Goal: Task Accomplishment & Management: Complete application form

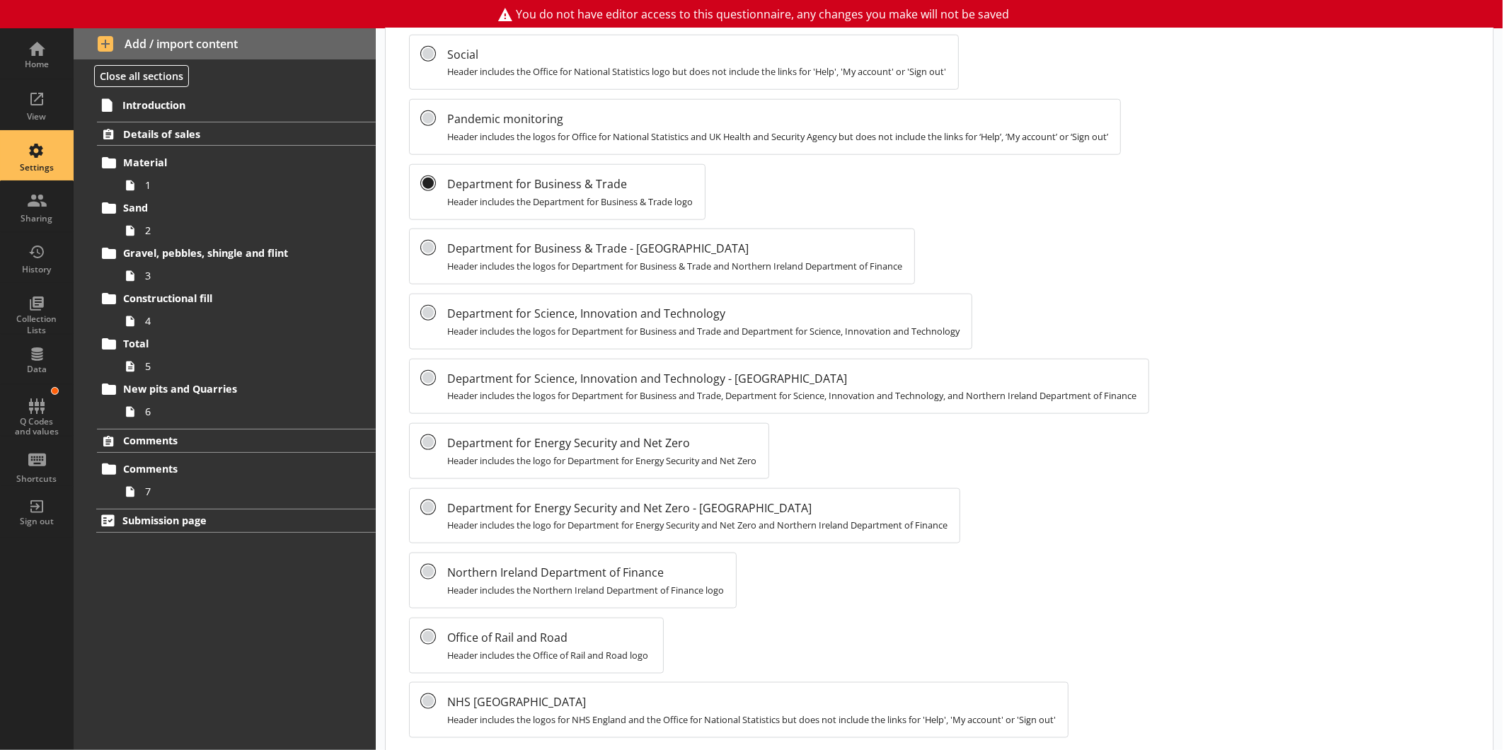
scroll to position [864, 0]
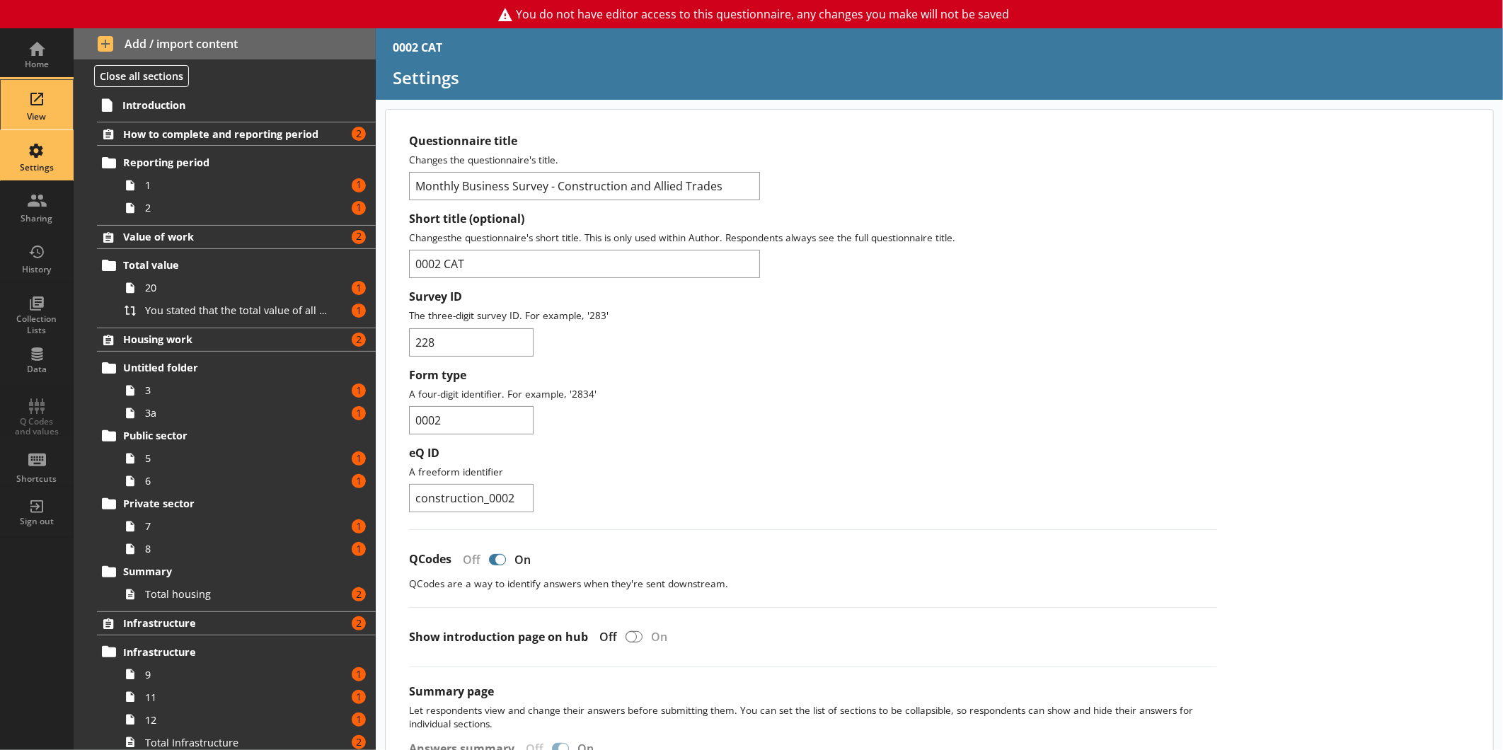
click at [38, 105] on div "View" at bounding box center [37, 105] width 50 height 50
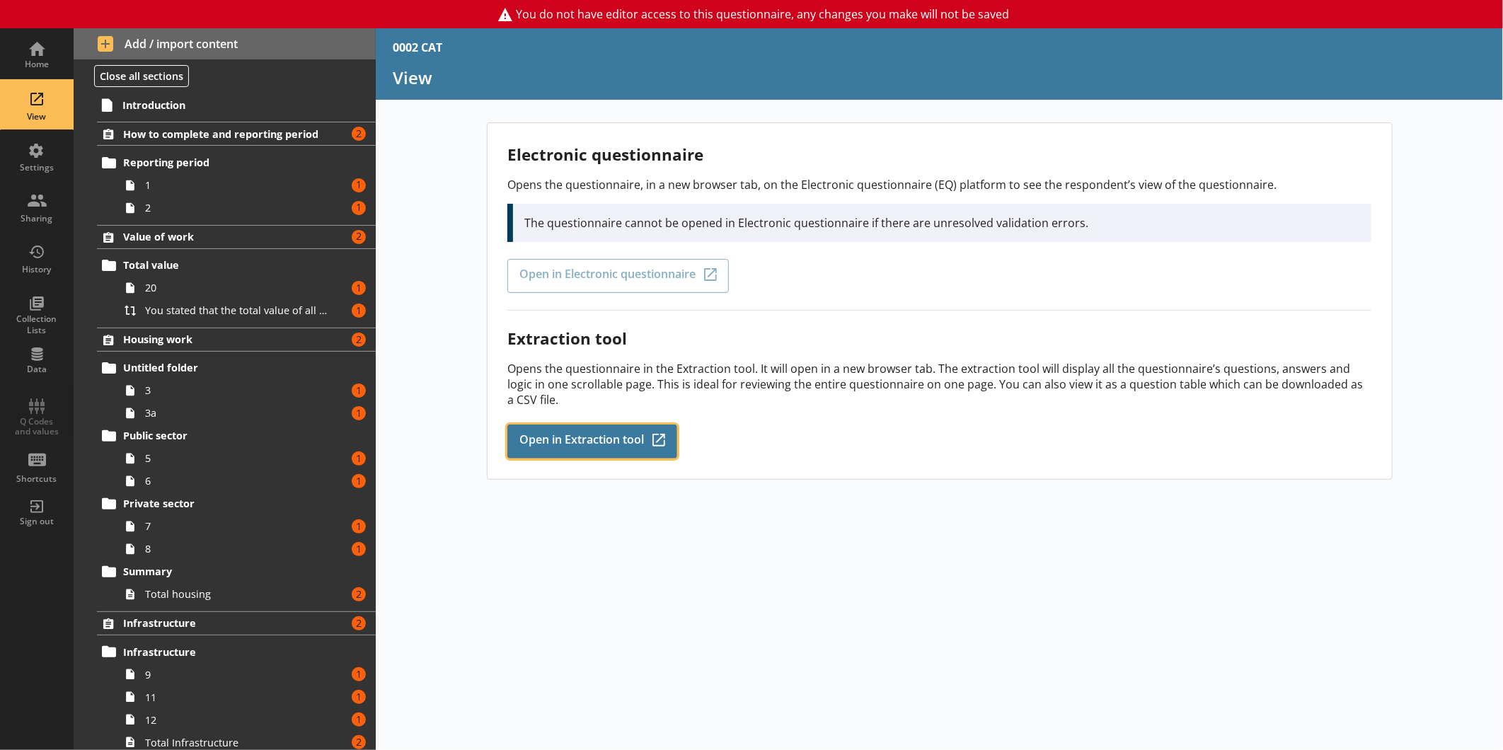
click at [584, 424] on link "Open in Extraction tool Q-Codes_Icon Created with Sketch." at bounding box center [592, 441] width 170 height 34
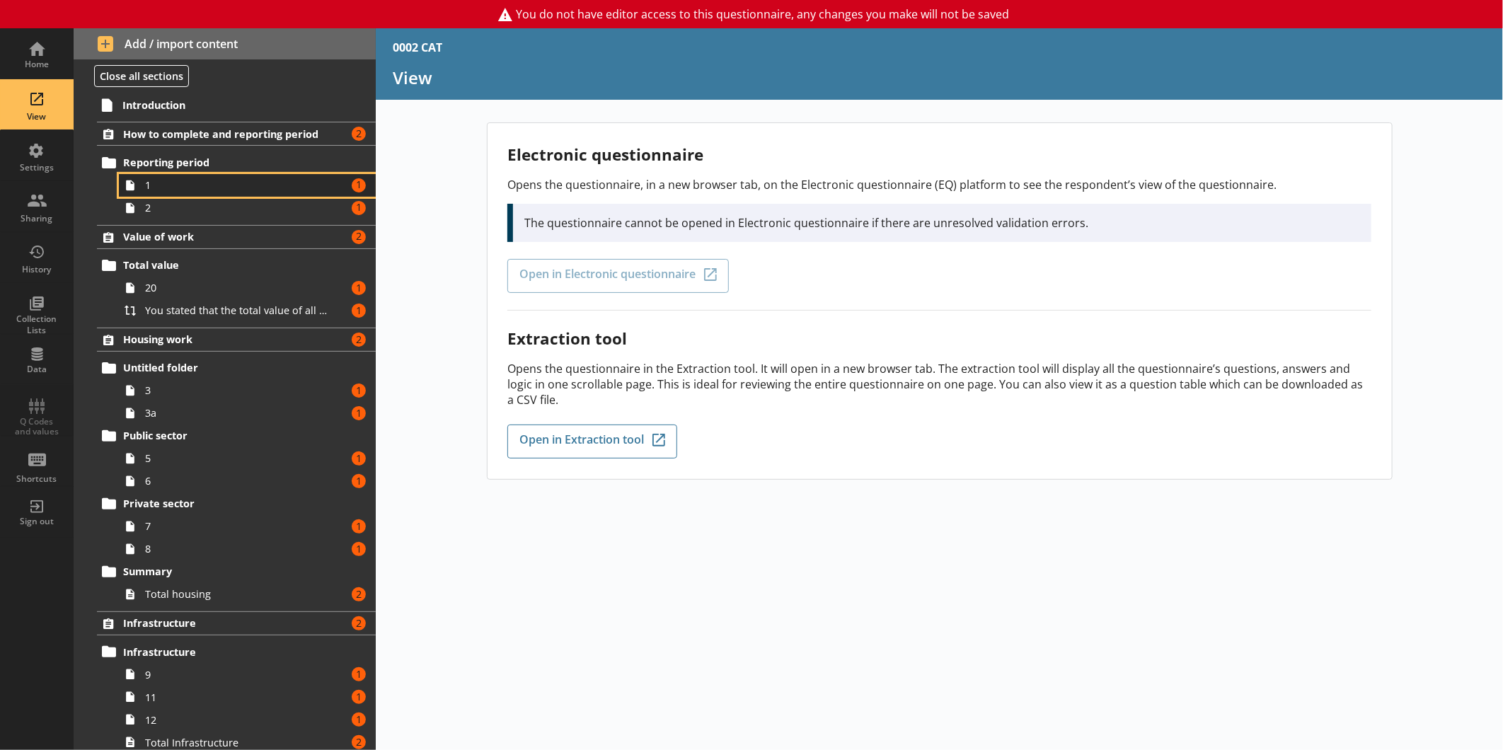
click at [206, 189] on span "1" at bounding box center [237, 184] width 185 height 13
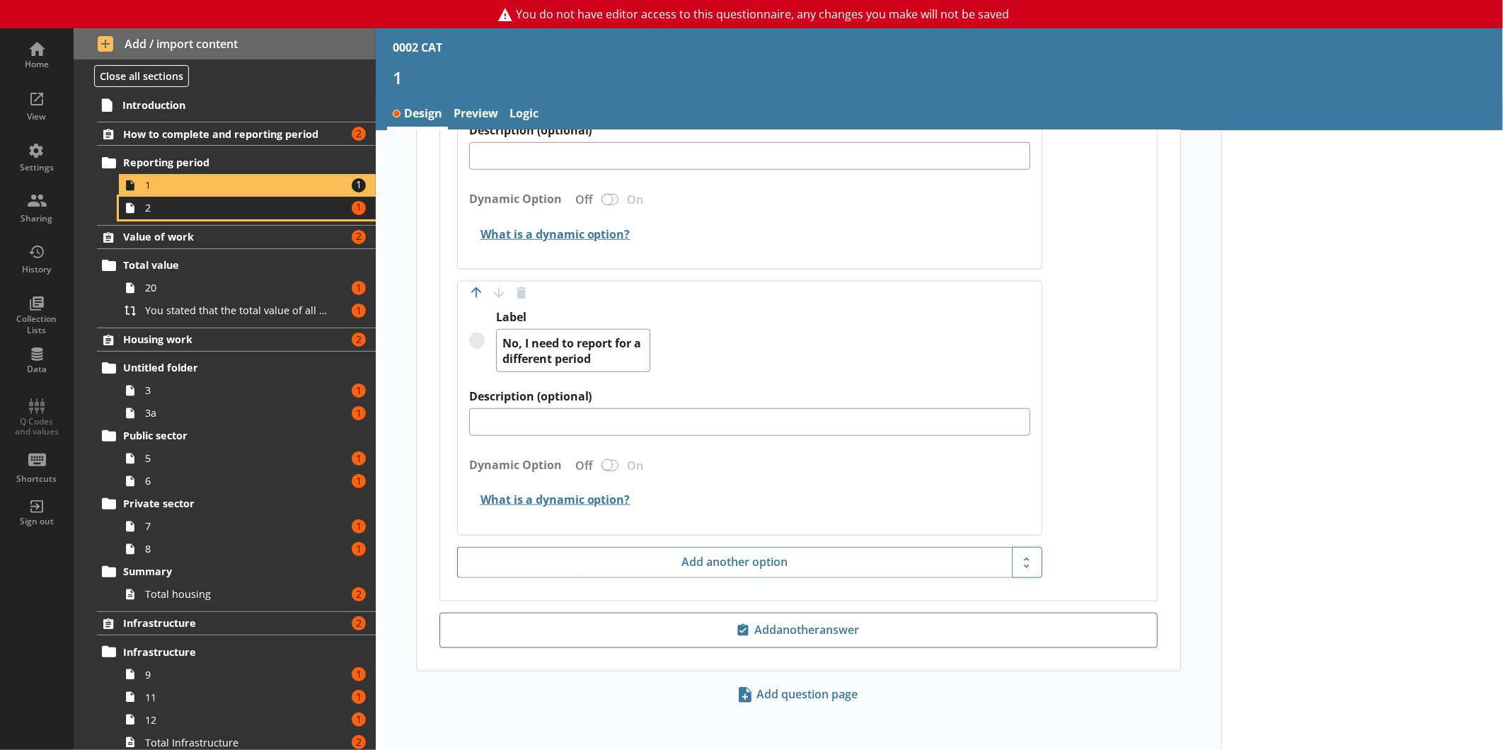
click at [212, 197] on link "2 Amount of errors: 1" at bounding box center [247, 208] width 257 height 23
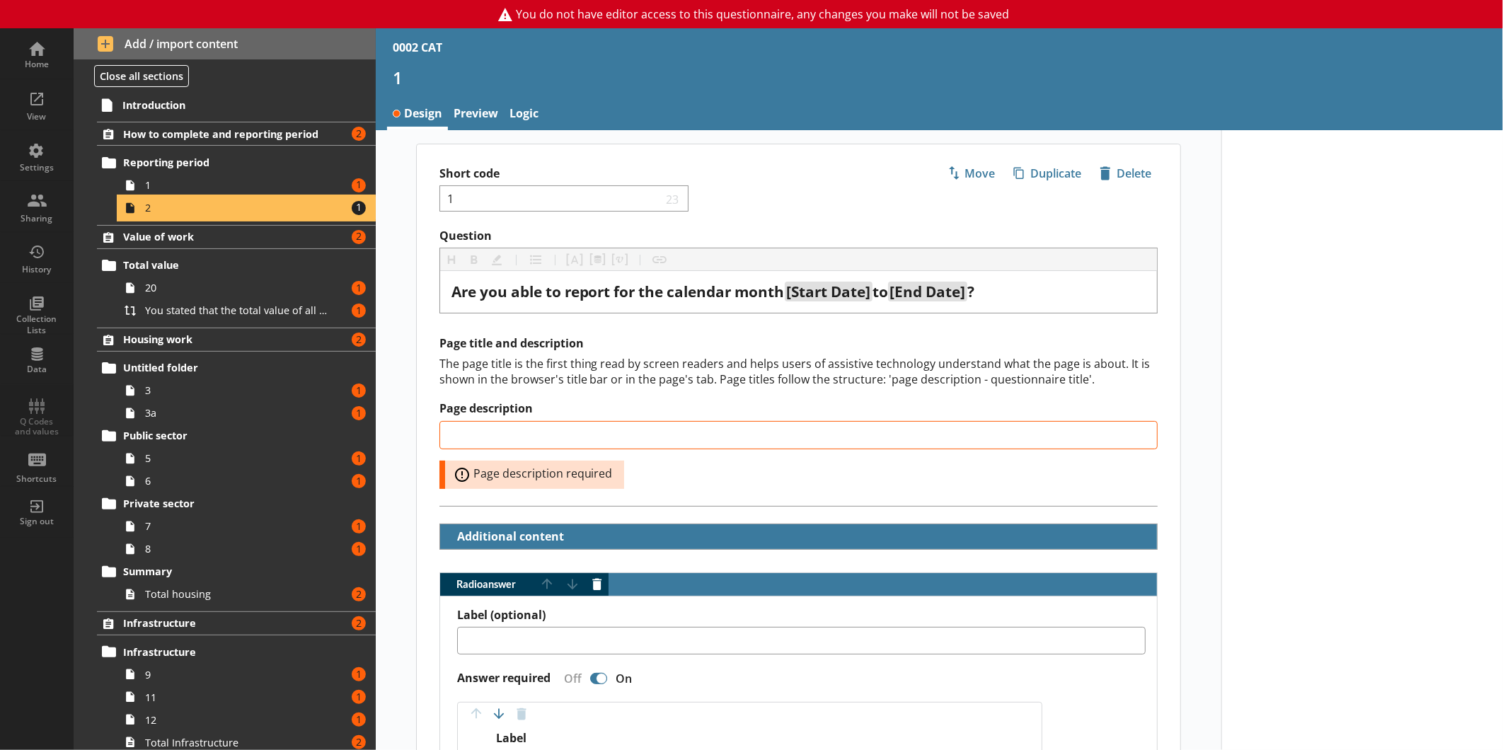
type textarea "x"
select select "ref_p_end_date"
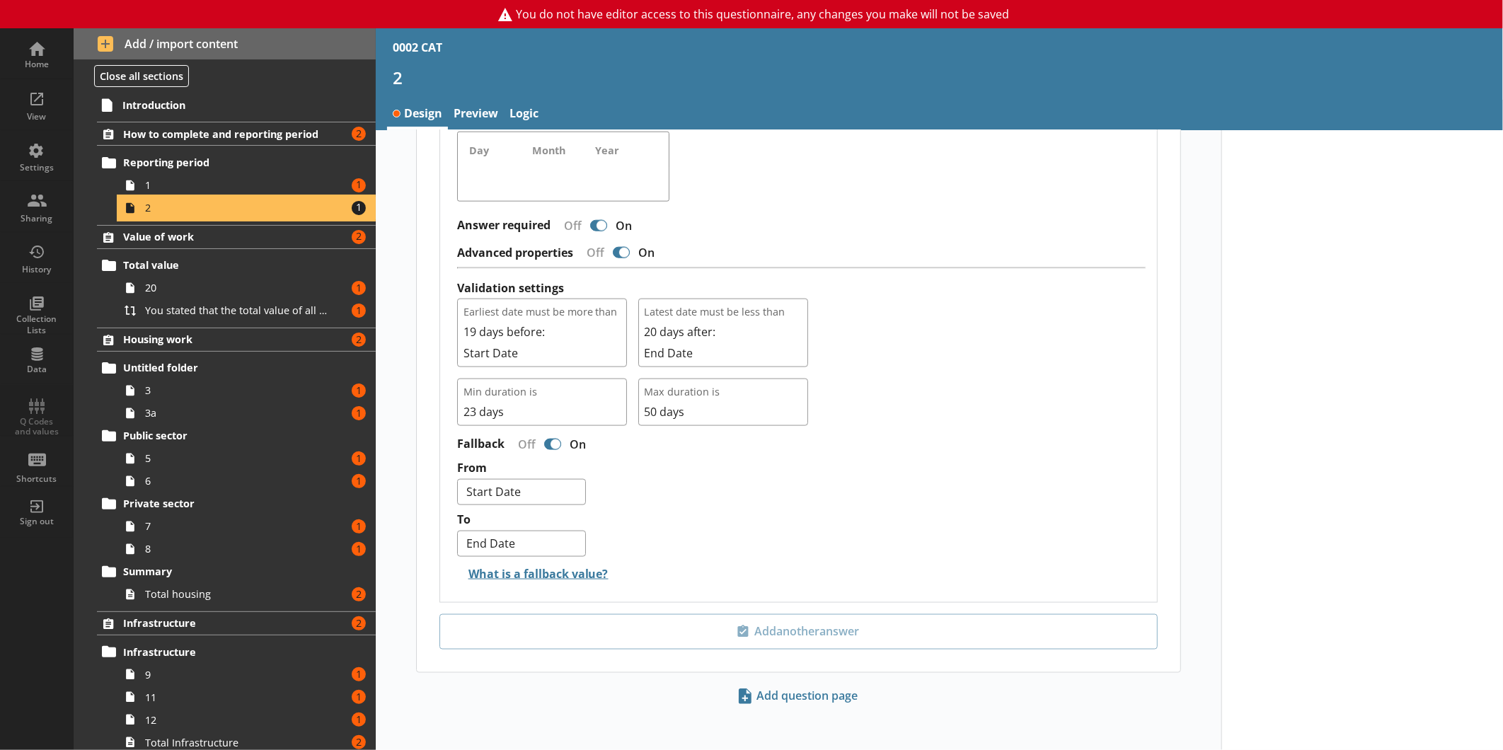
scroll to position [1058, 0]
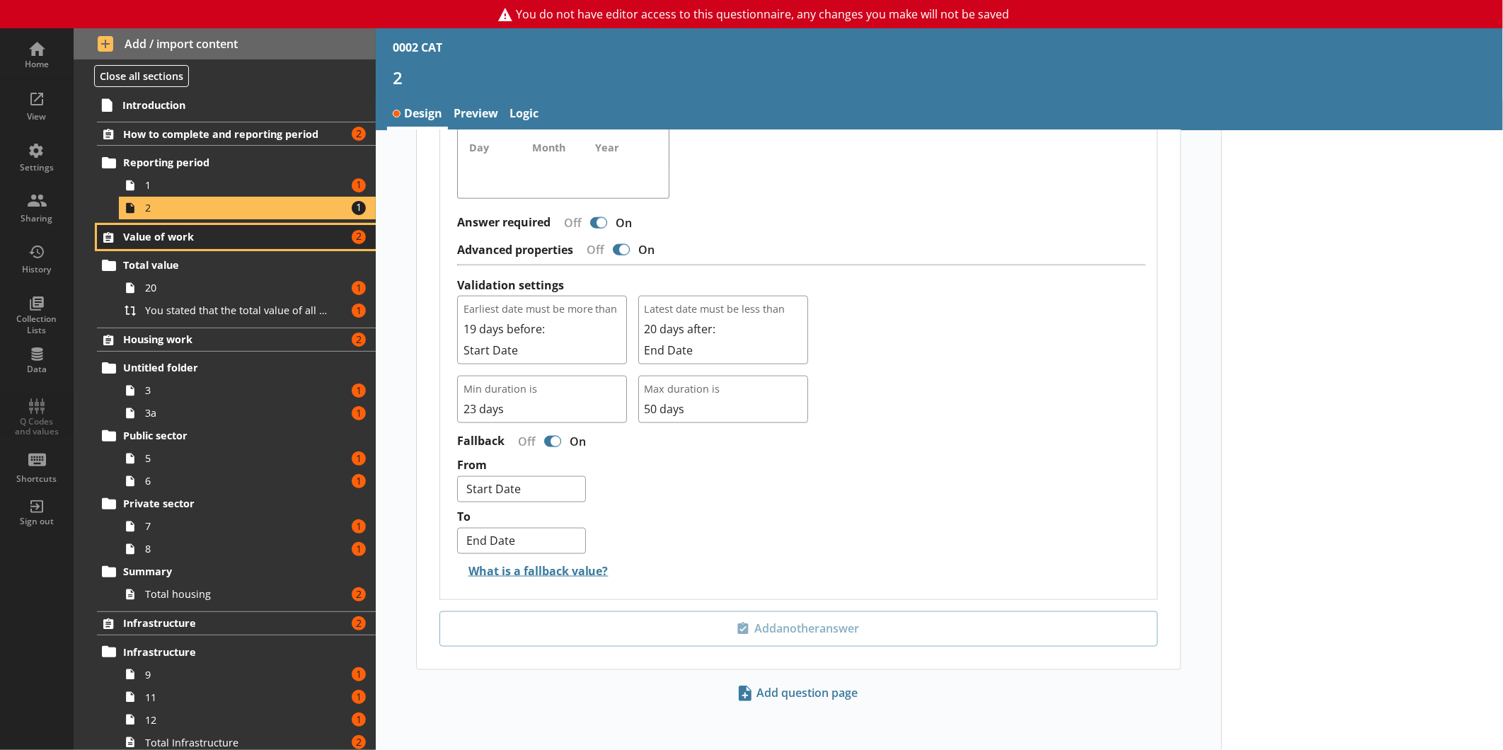
click at [221, 238] on span "Value of work" at bounding box center [224, 236] width 202 height 13
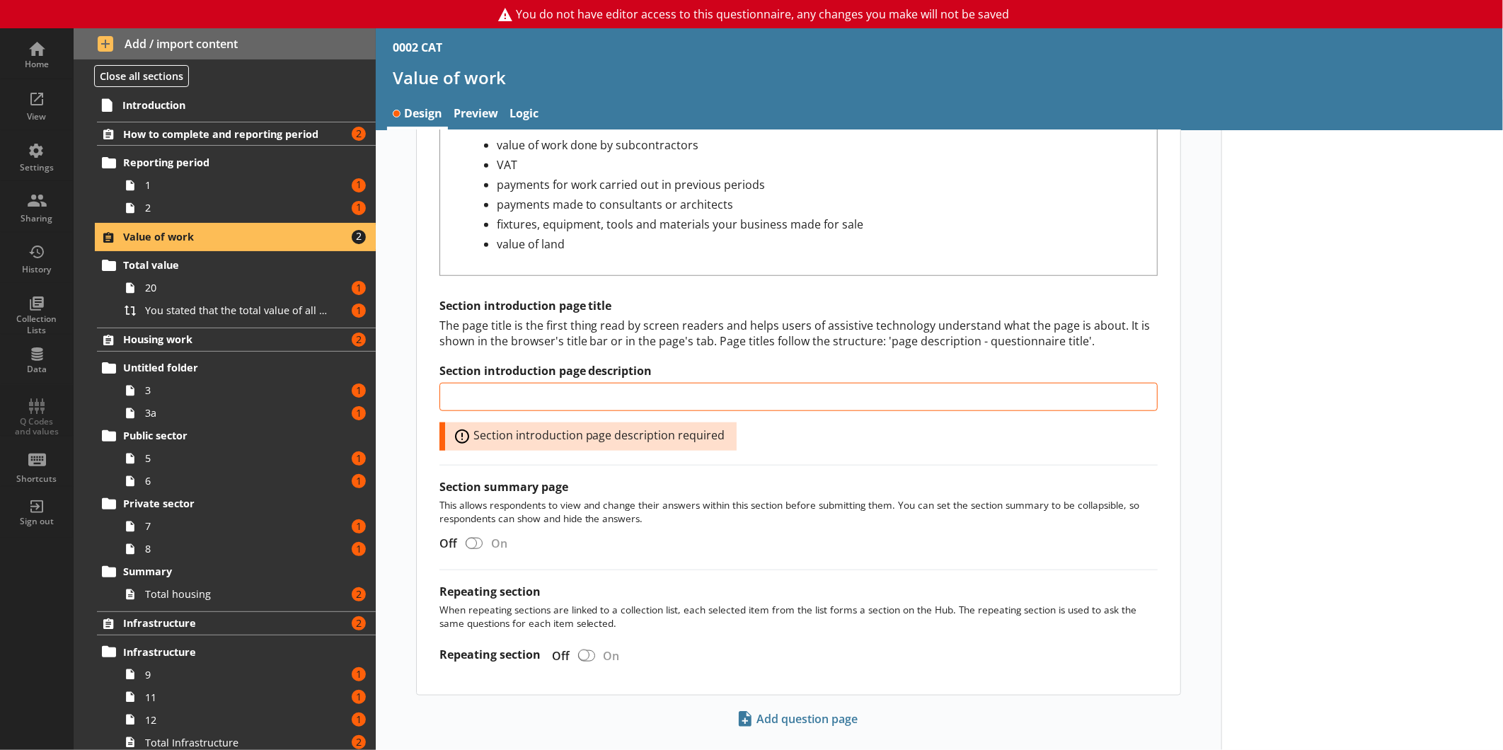
scroll to position [814, 0]
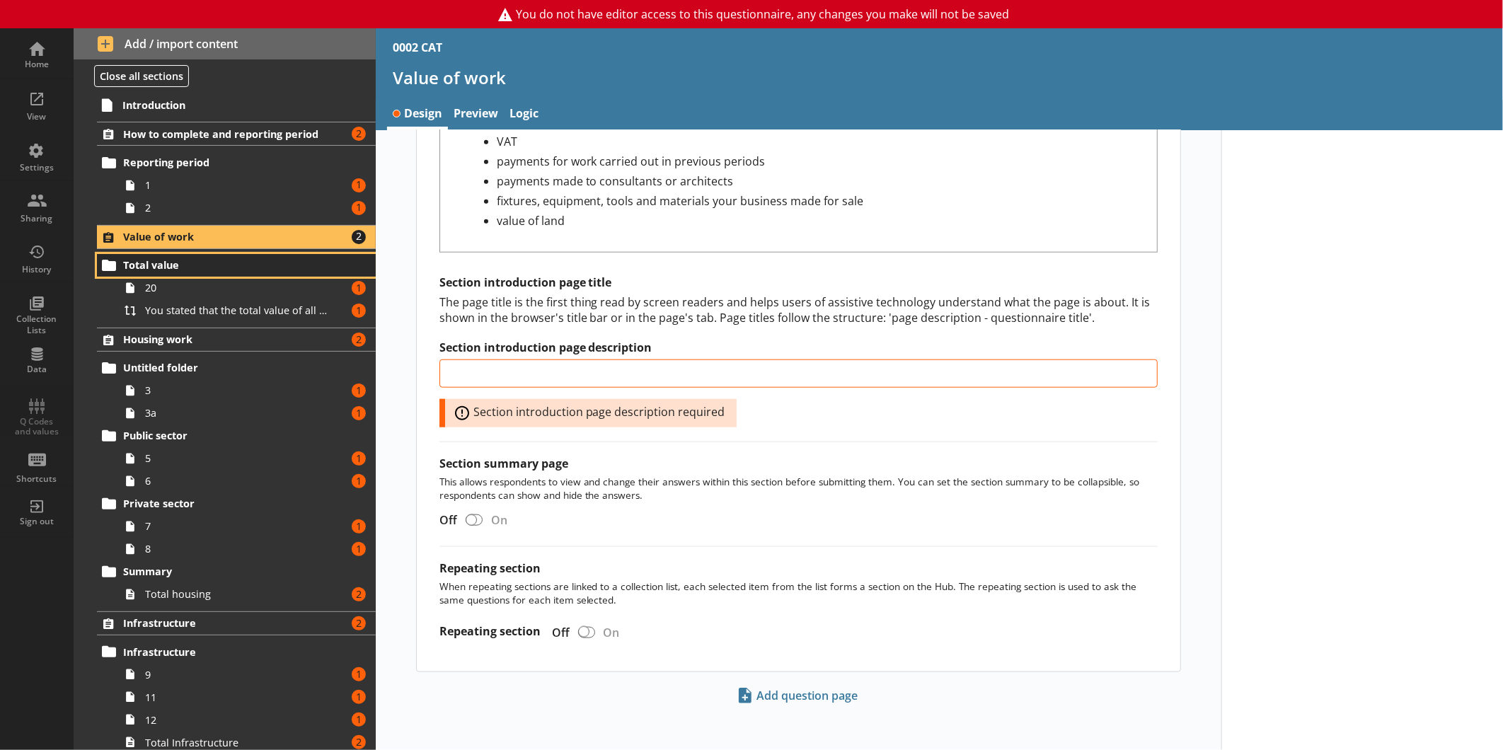
click at [219, 264] on span "Total value" at bounding box center [224, 264] width 202 height 13
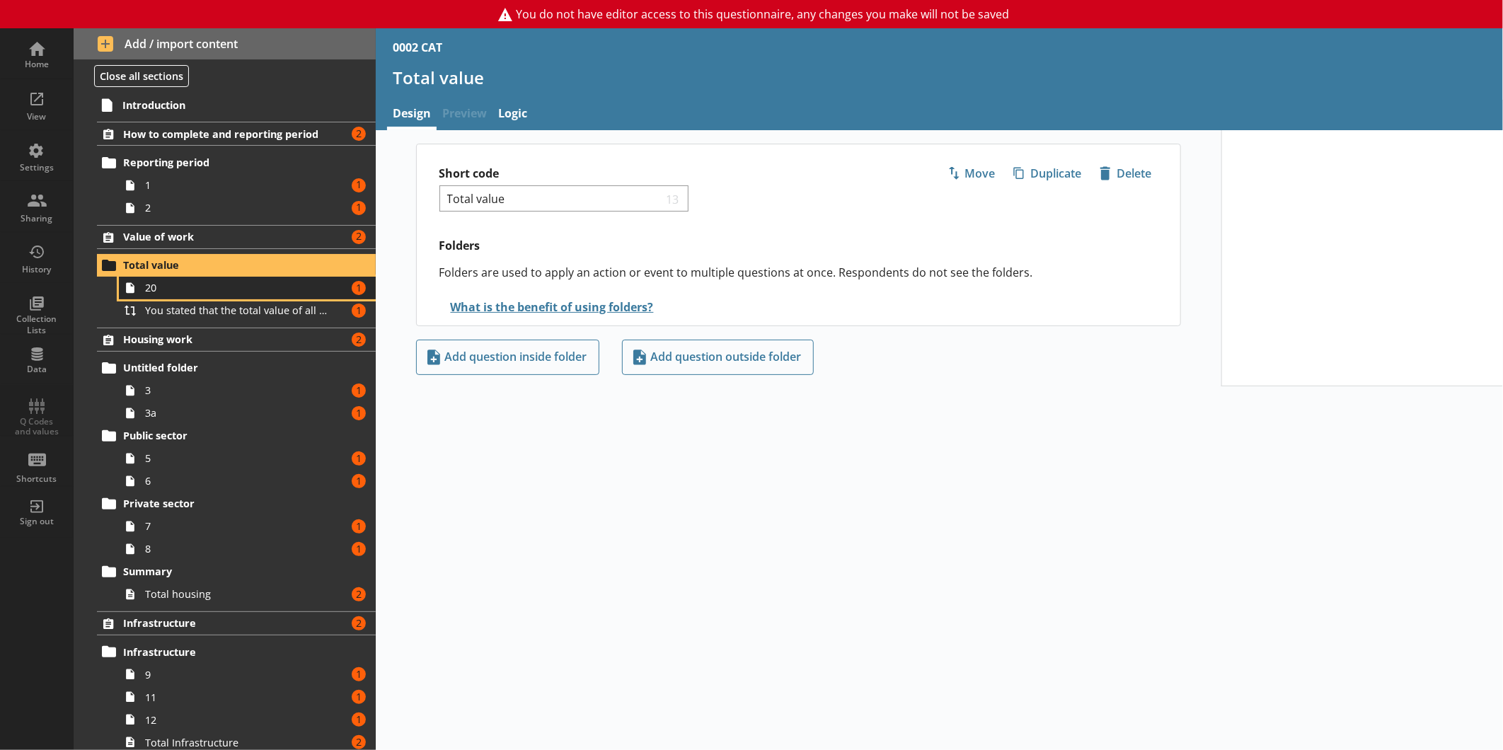
click at [184, 287] on span "20" at bounding box center [237, 287] width 185 height 13
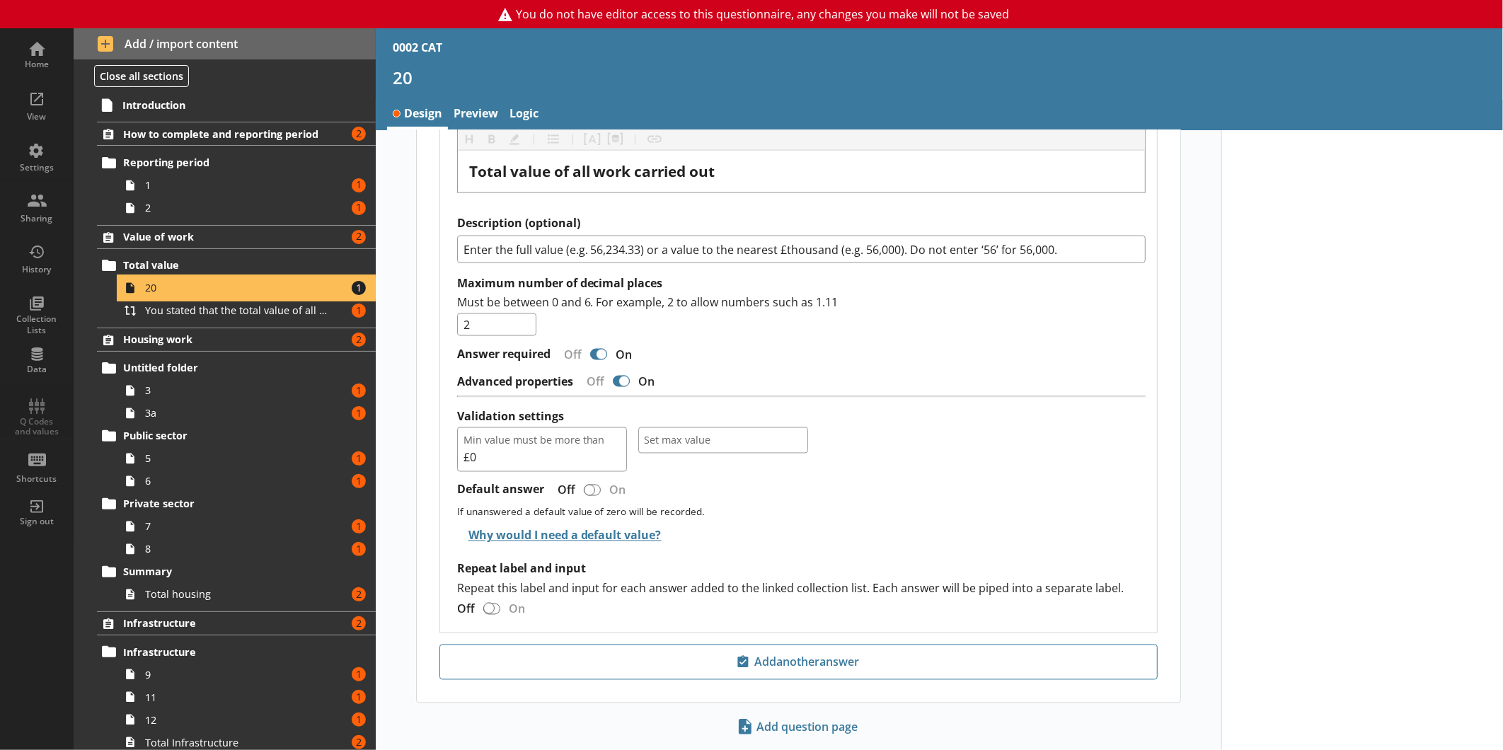
scroll to position [1436, 0]
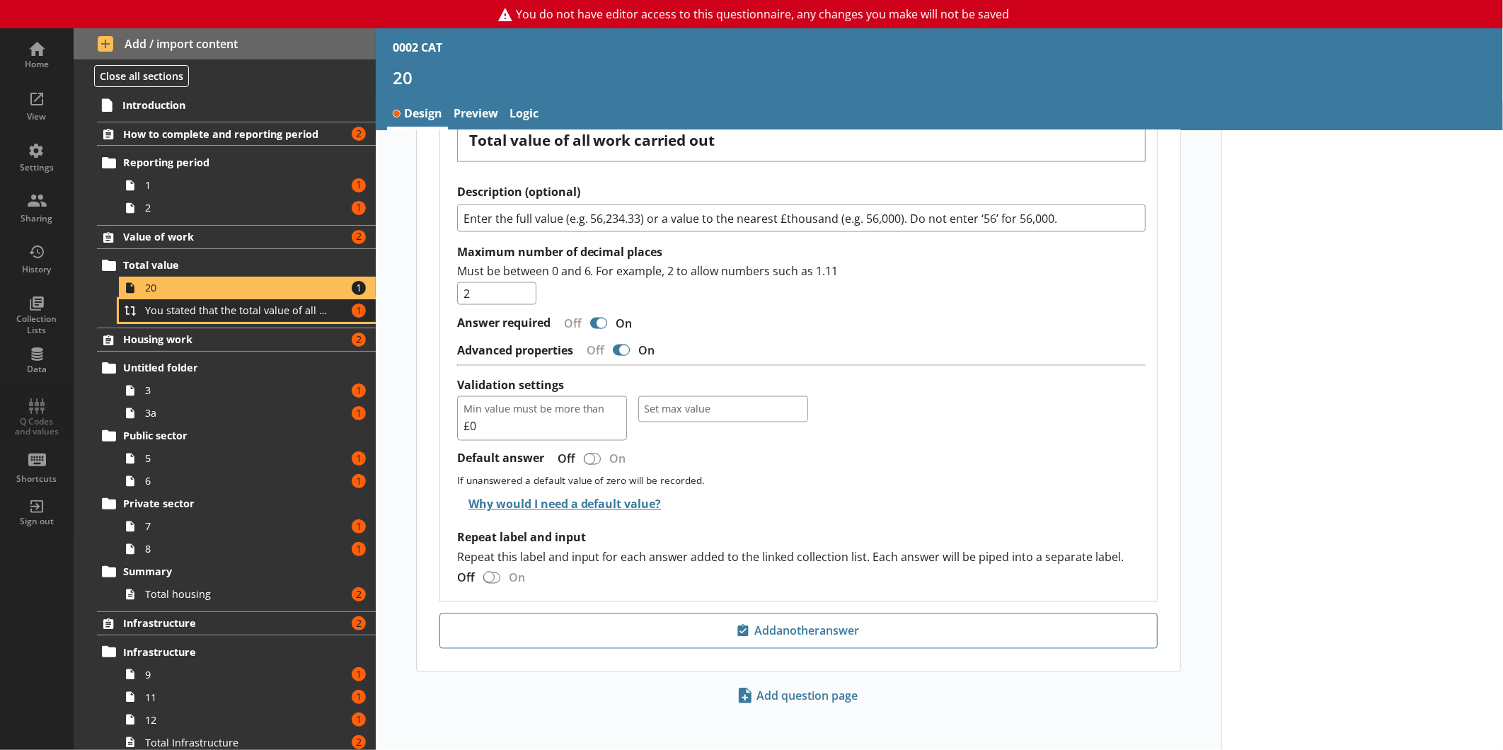
click at [211, 308] on span "You stated that the total value of all construction work carried out by [Ru Nam…" at bounding box center [237, 309] width 185 height 13
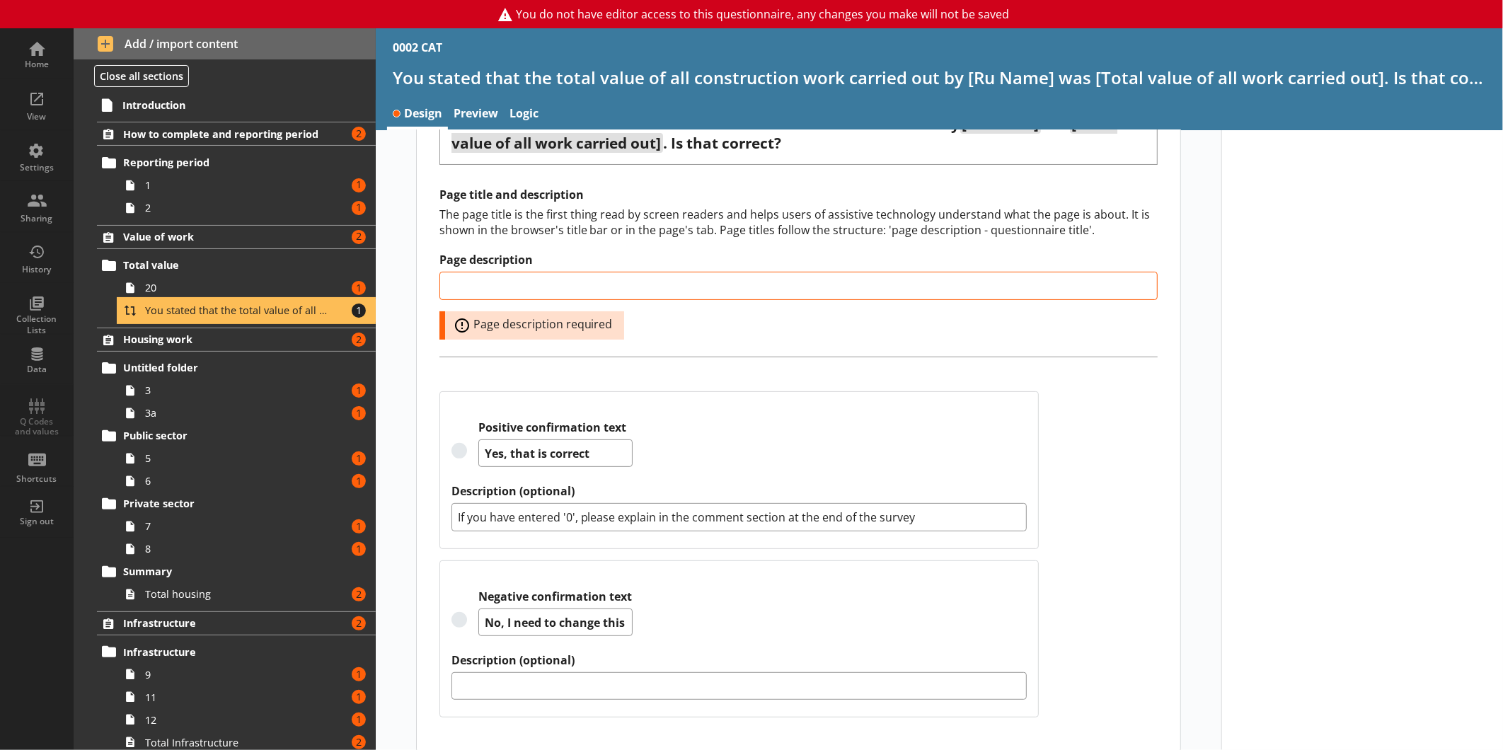
scroll to position [164, 0]
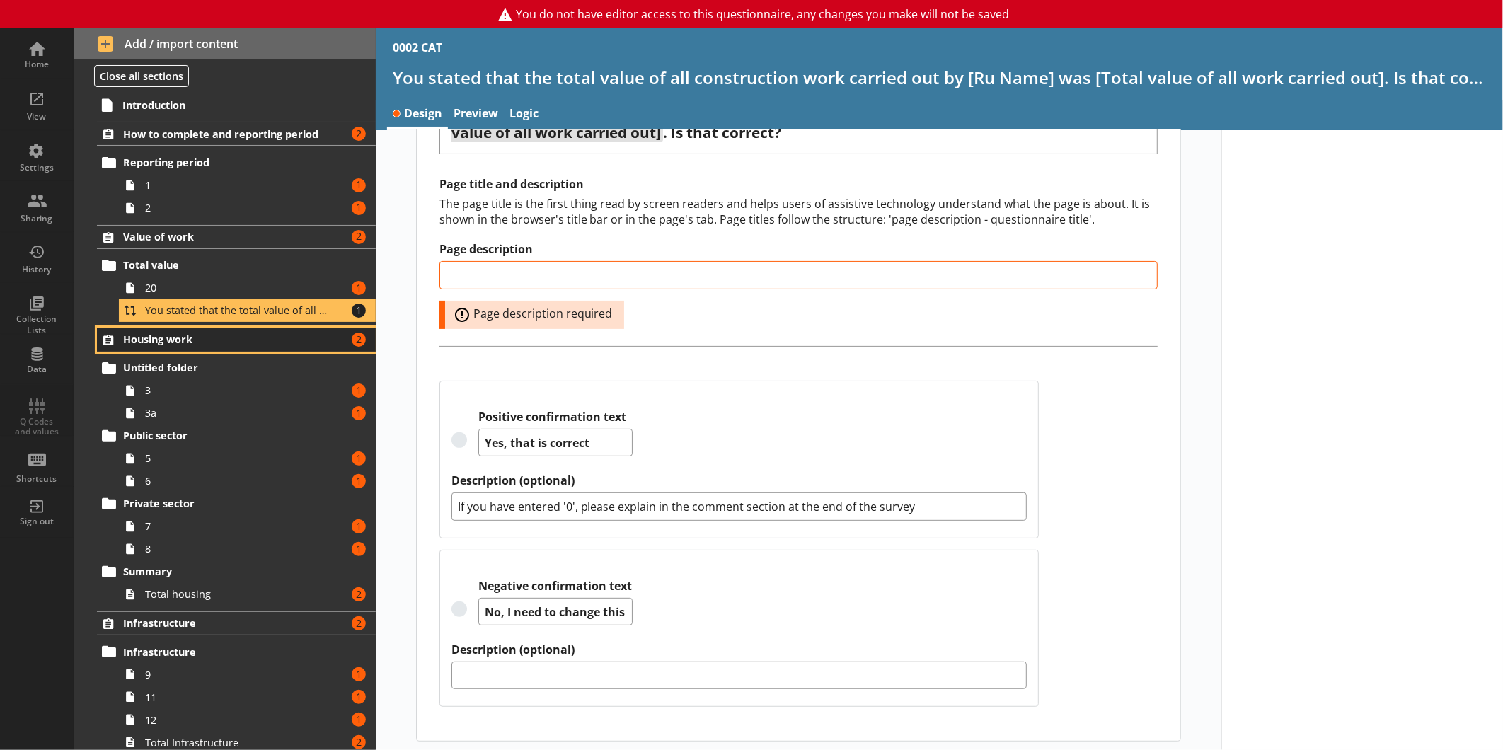
click at [201, 346] on span "Housing work" at bounding box center [224, 338] width 202 height 13
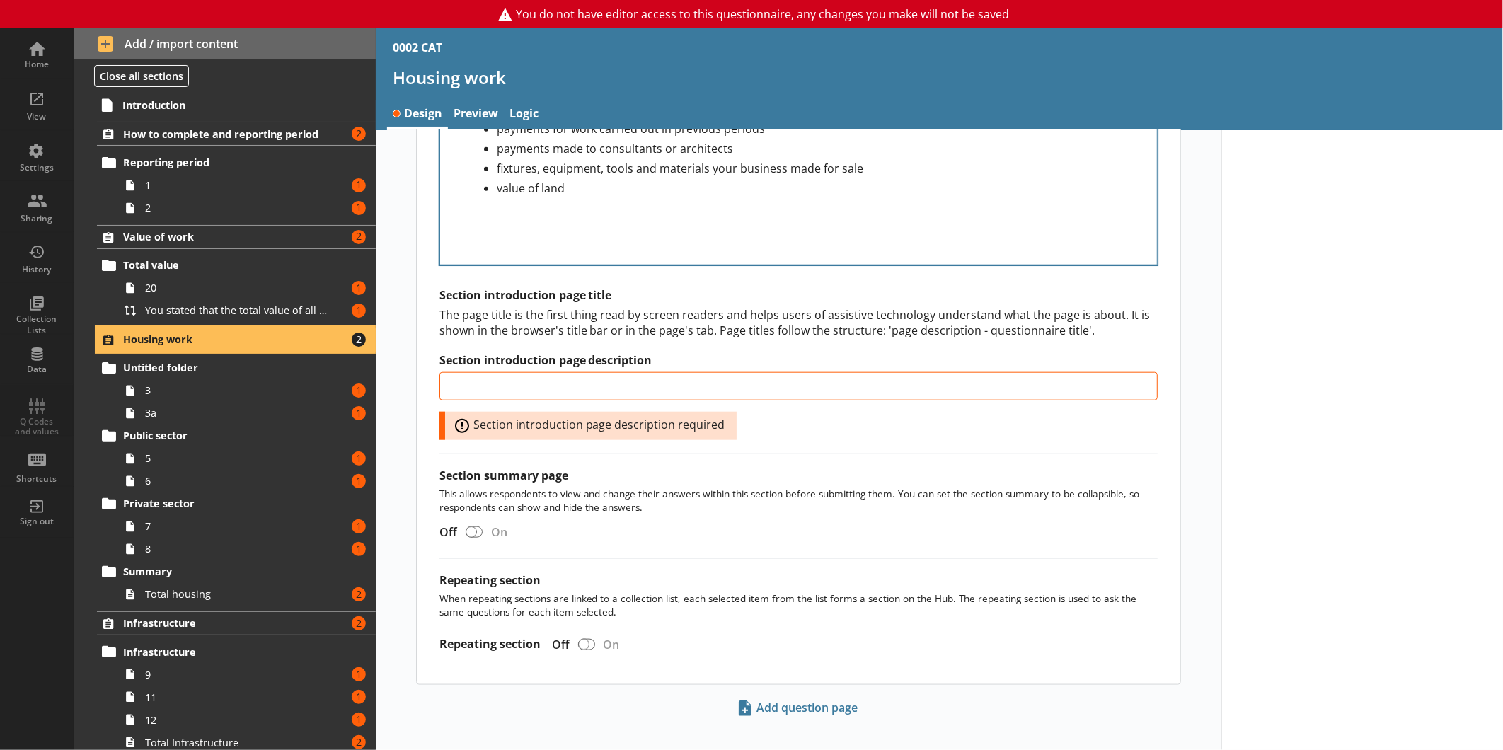
scroll to position [835, 0]
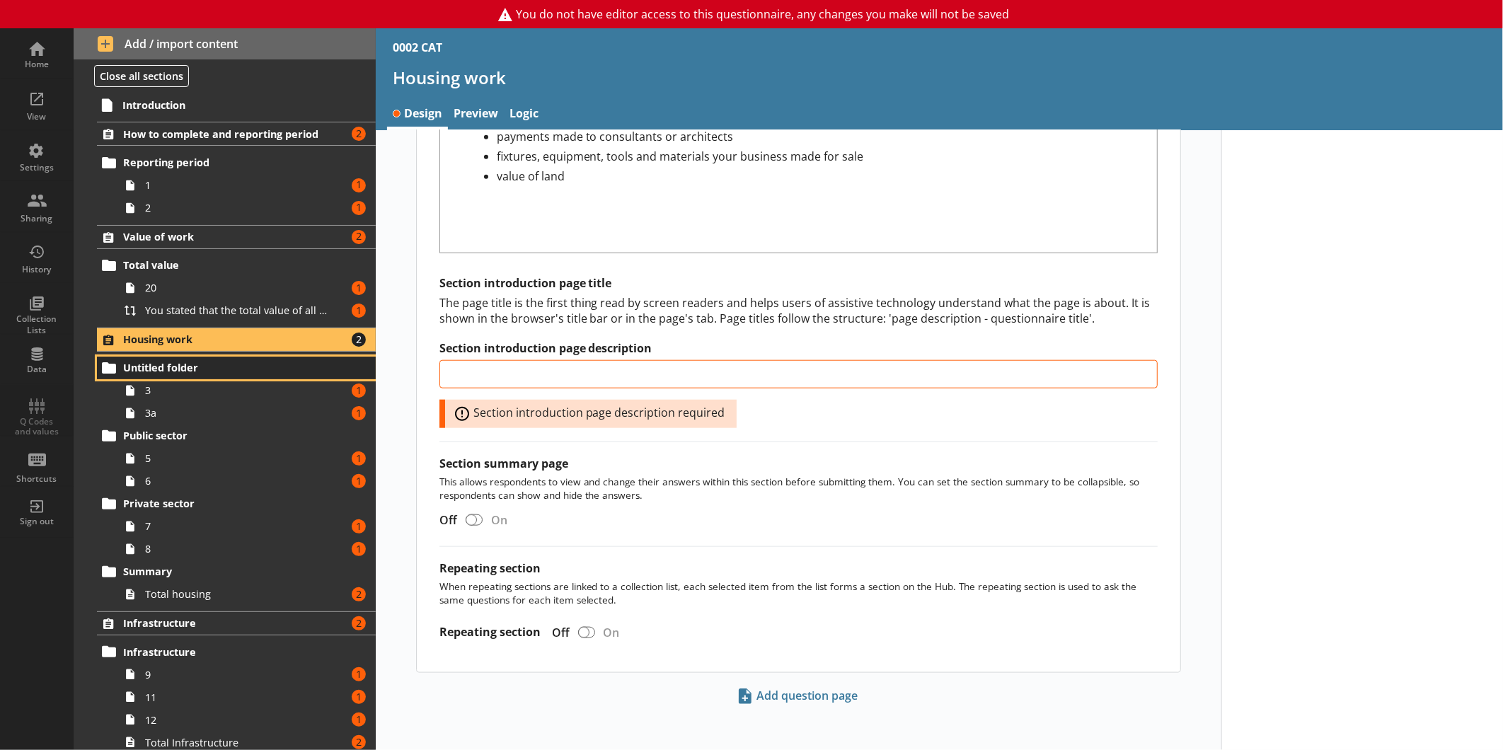
click at [229, 369] on span "Untitled folder" at bounding box center [224, 367] width 202 height 13
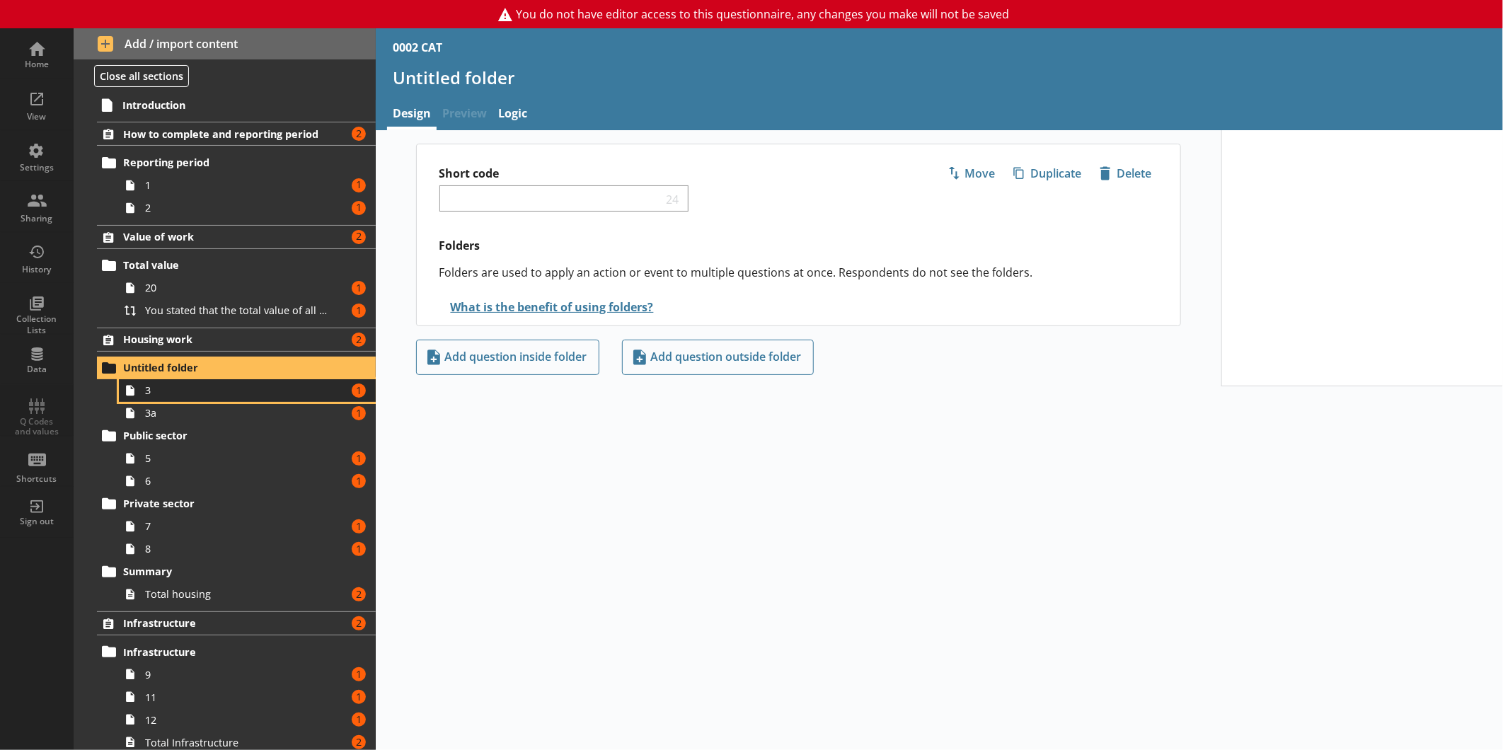
click at [231, 395] on span "3" at bounding box center [237, 389] width 185 height 13
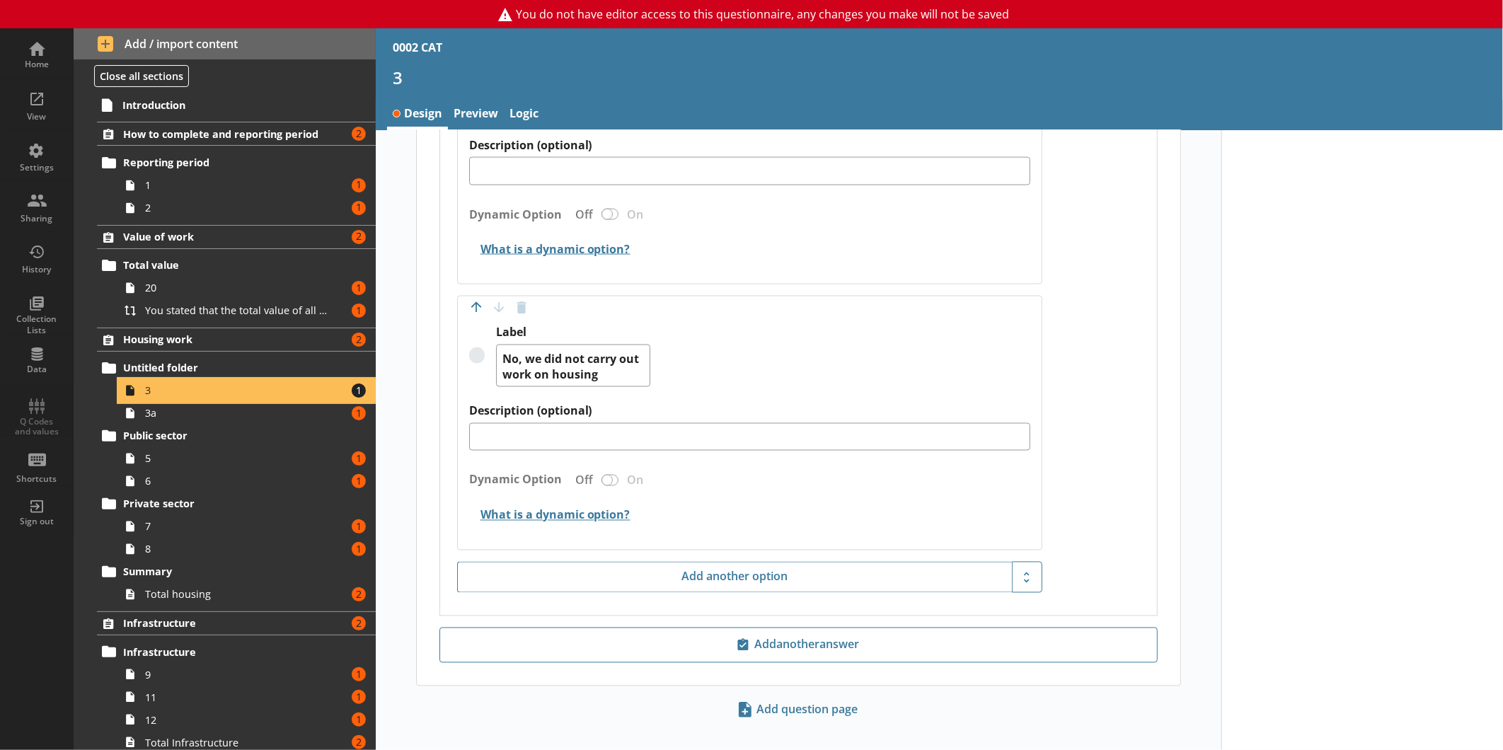
scroll to position [1438, 0]
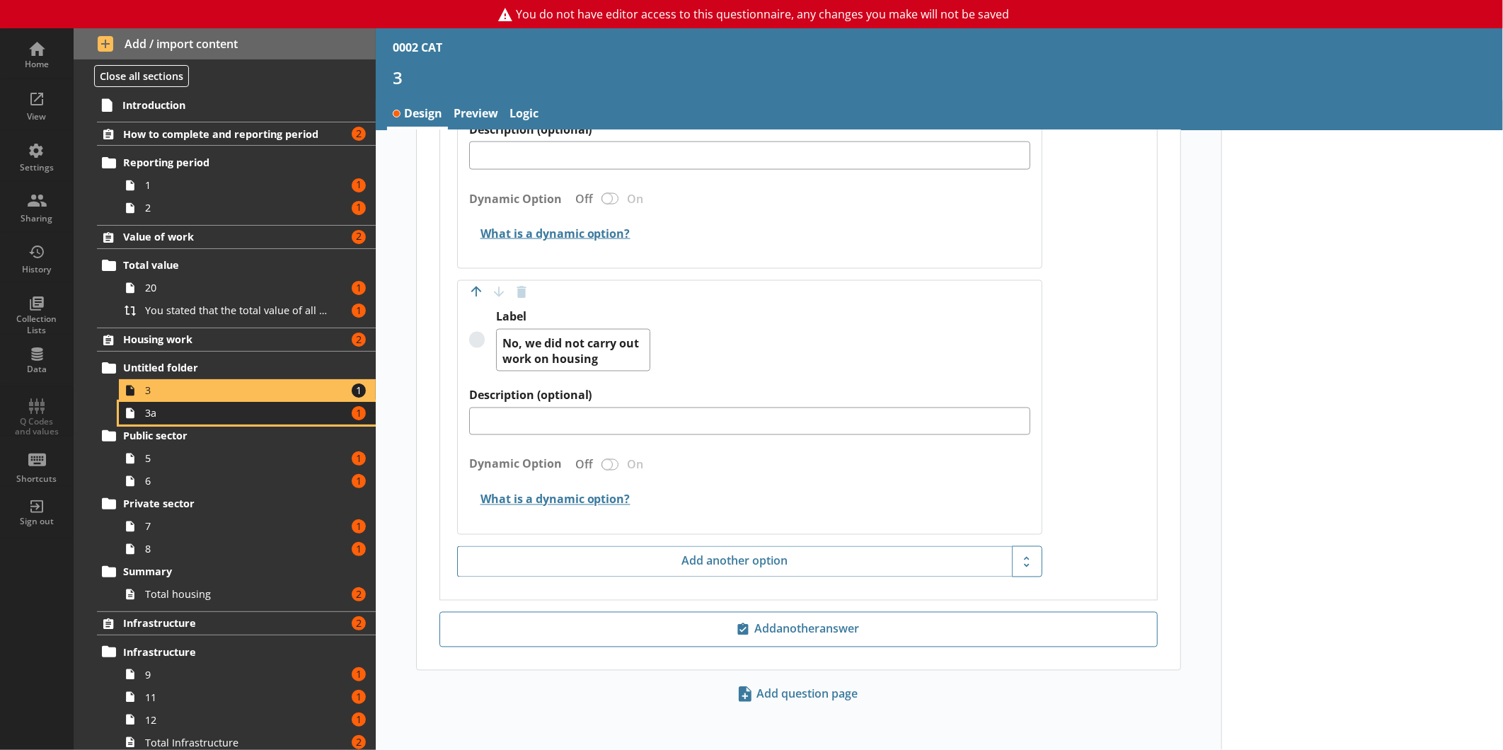
click at [228, 415] on span "3a" at bounding box center [237, 412] width 185 height 13
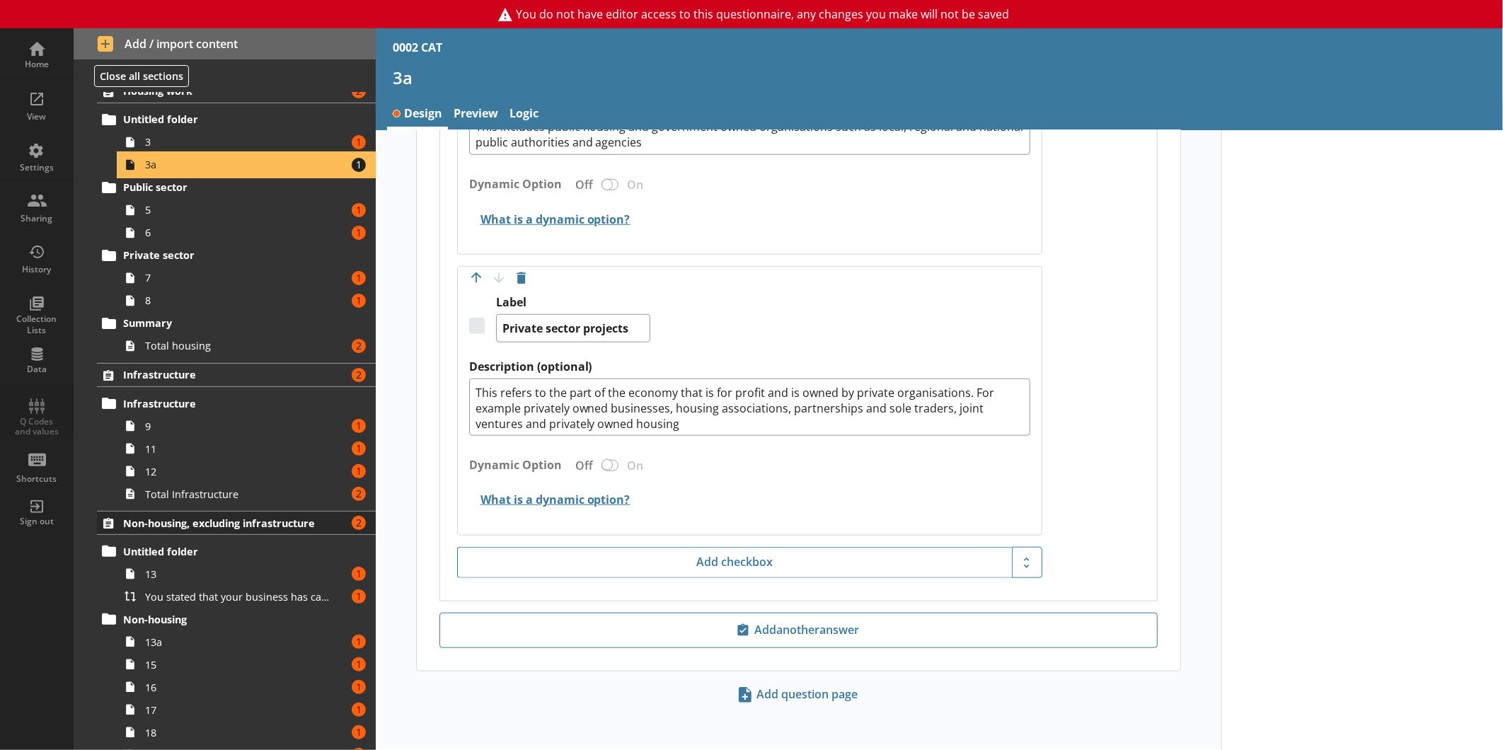
scroll to position [314, 0]
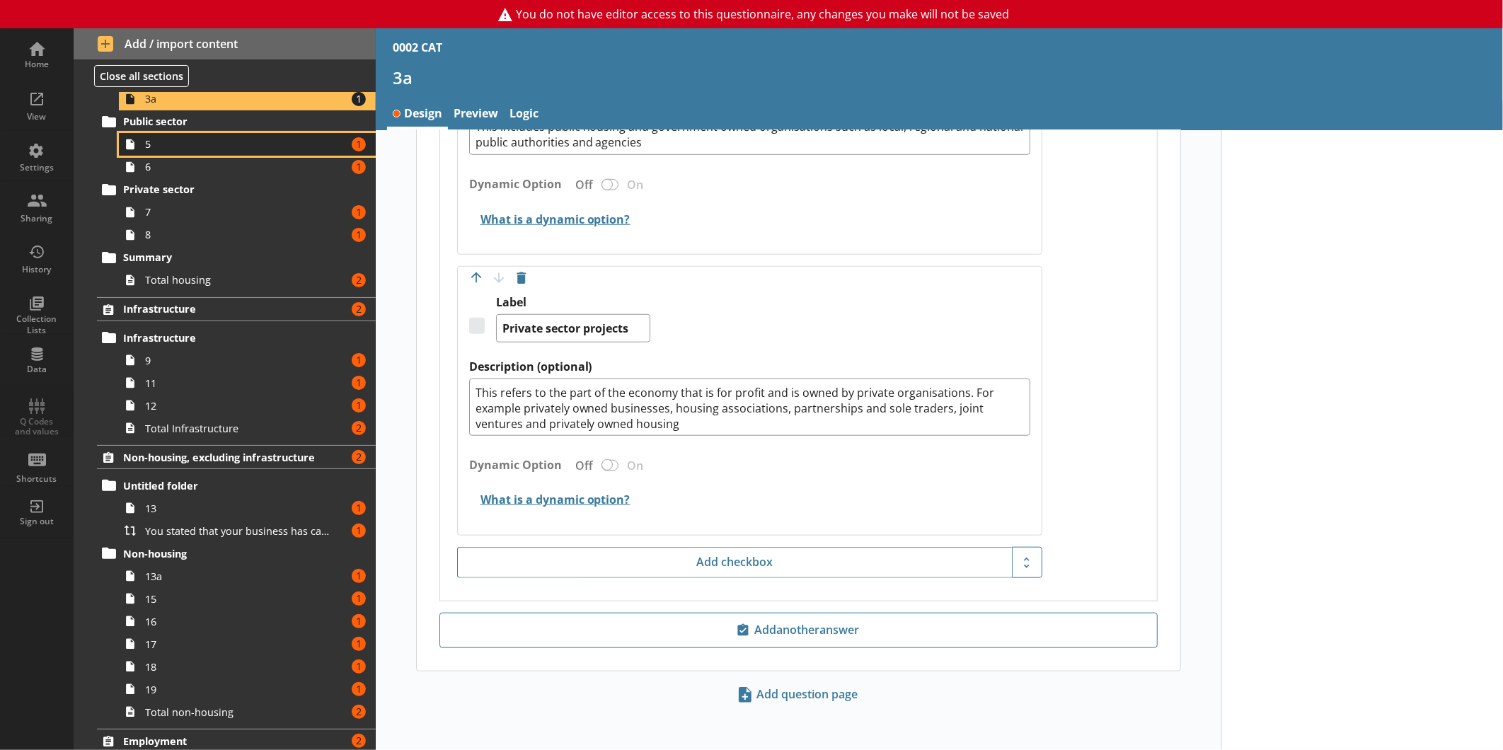
click at [198, 138] on span "5" at bounding box center [237, 143] width 185 height 13
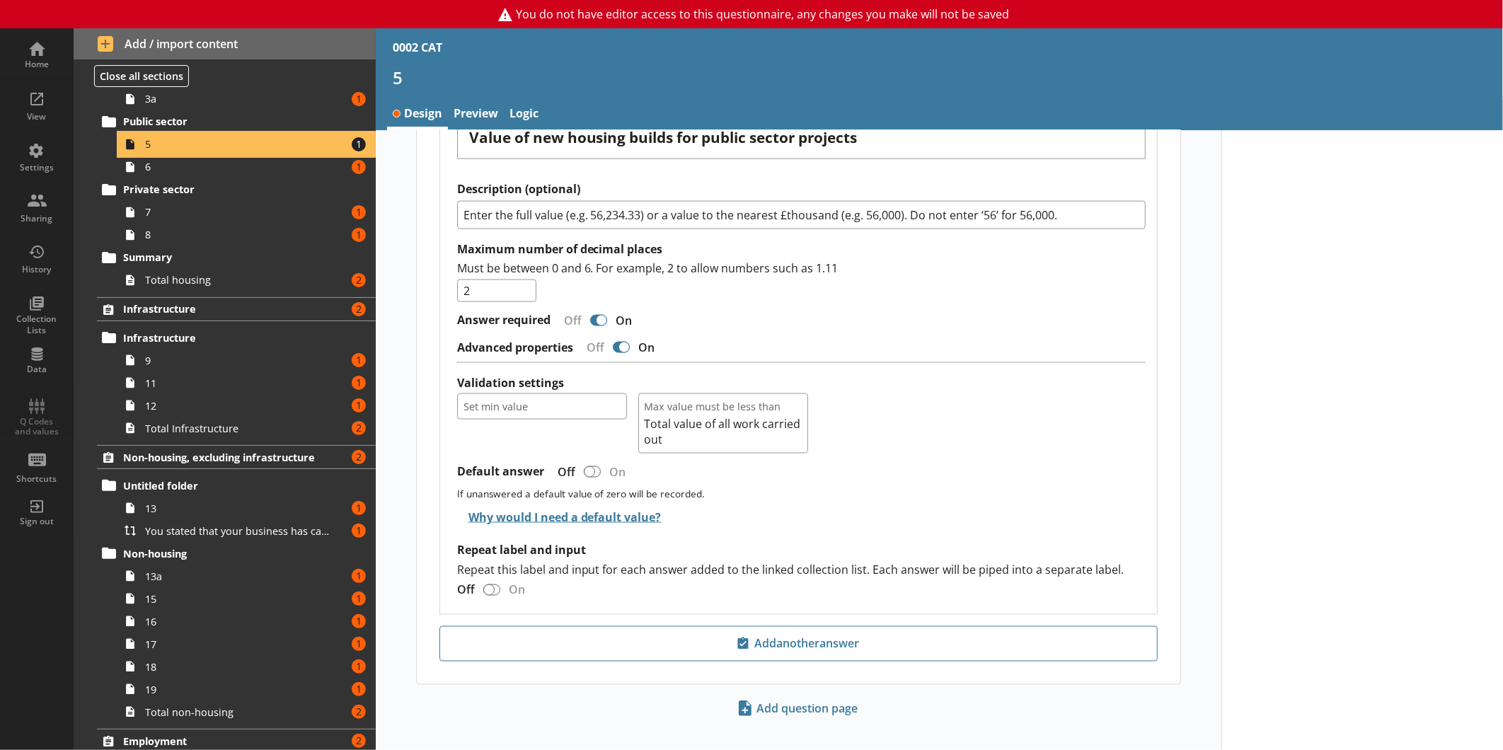
scroll to position [1309, 0]
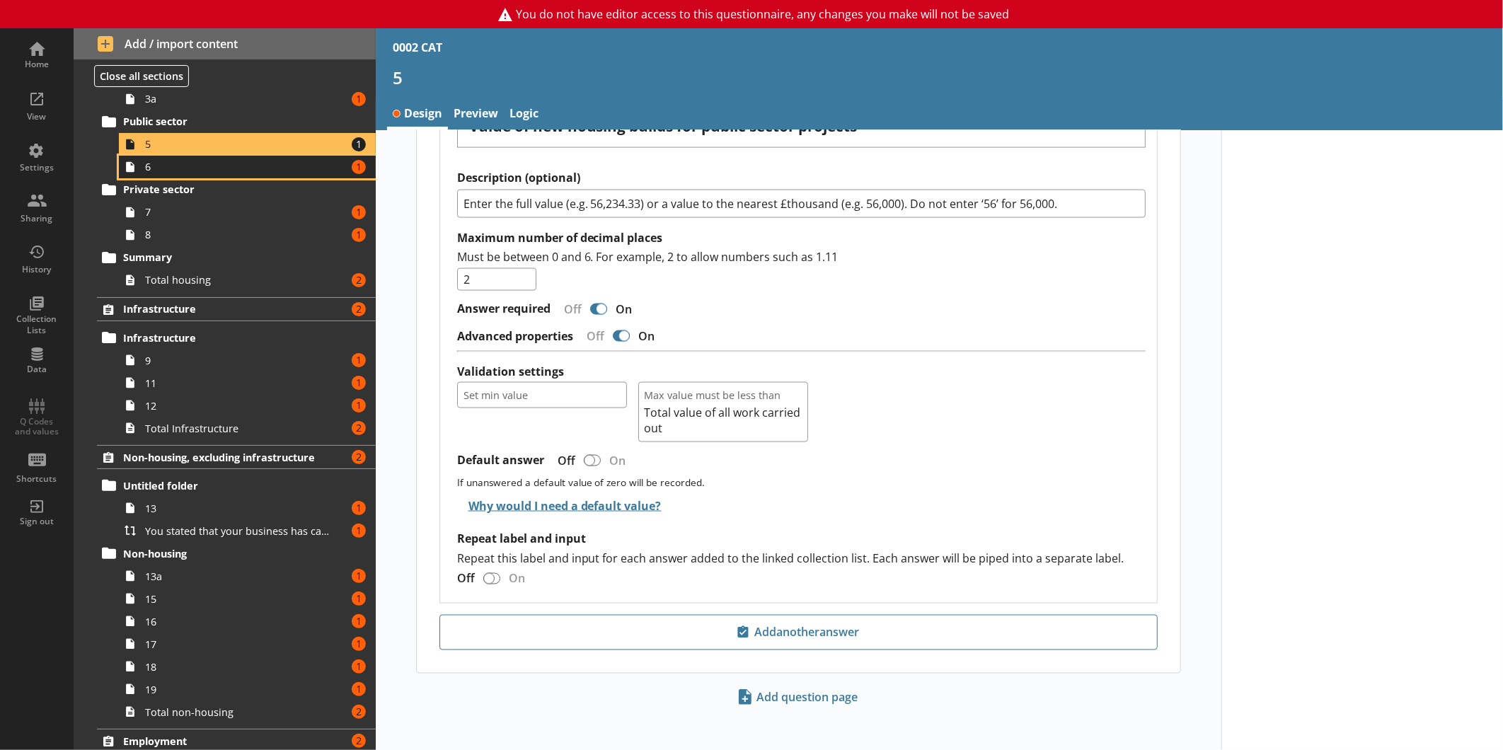
click at [217, 173] on span "6" at bounding box center [237, 166] width 185 height 13
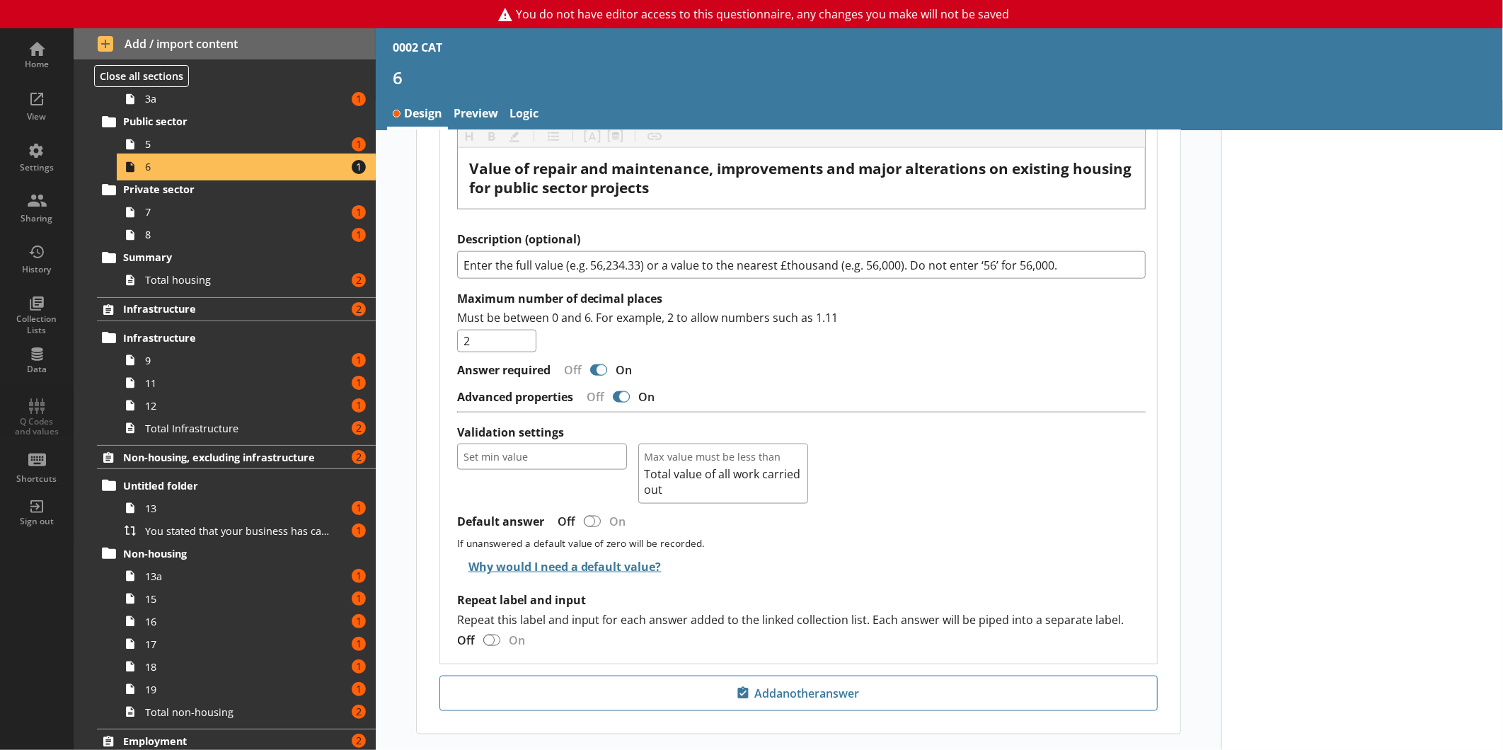
scroll to position [1082, 0]
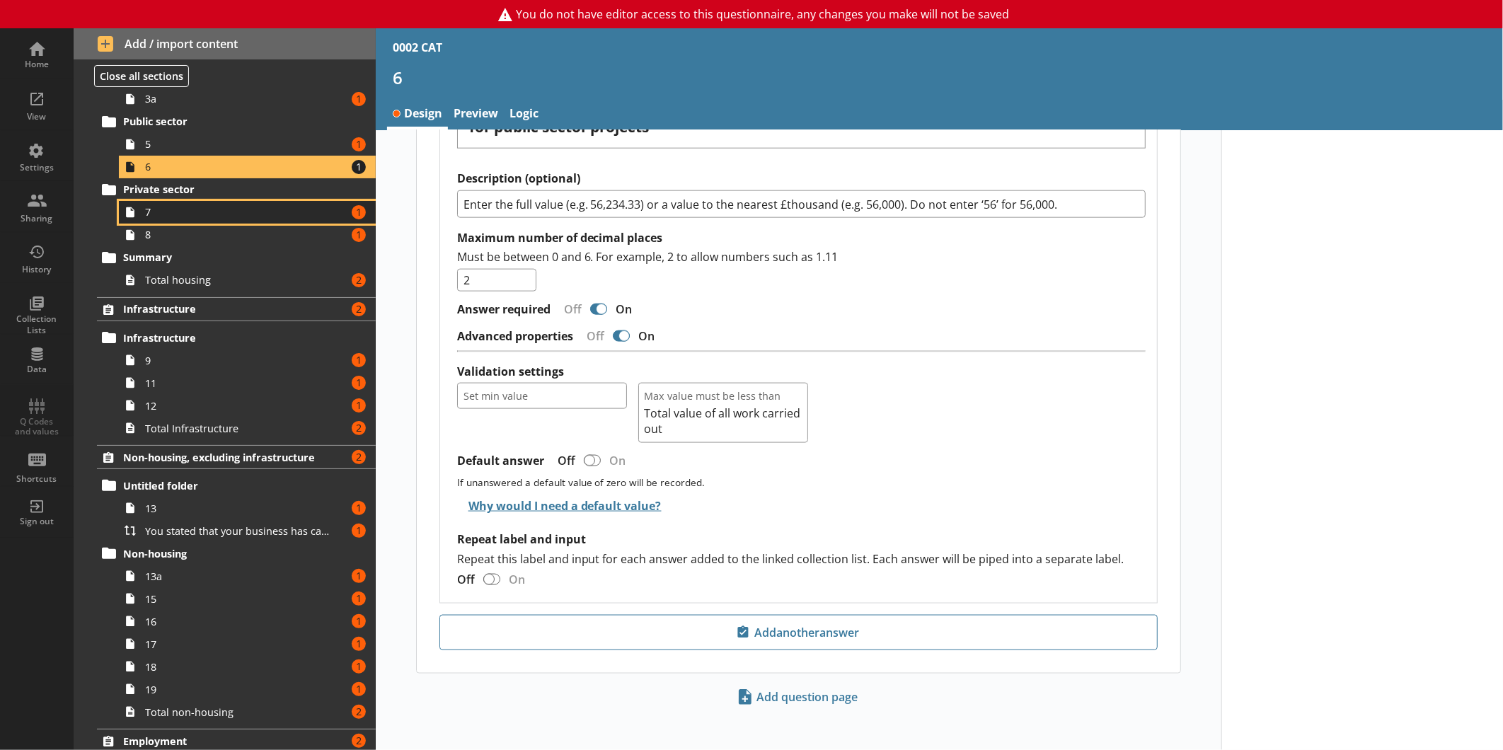
click at [250, 211] on span "7" at bounding box center [237, 211] width 185 height 13
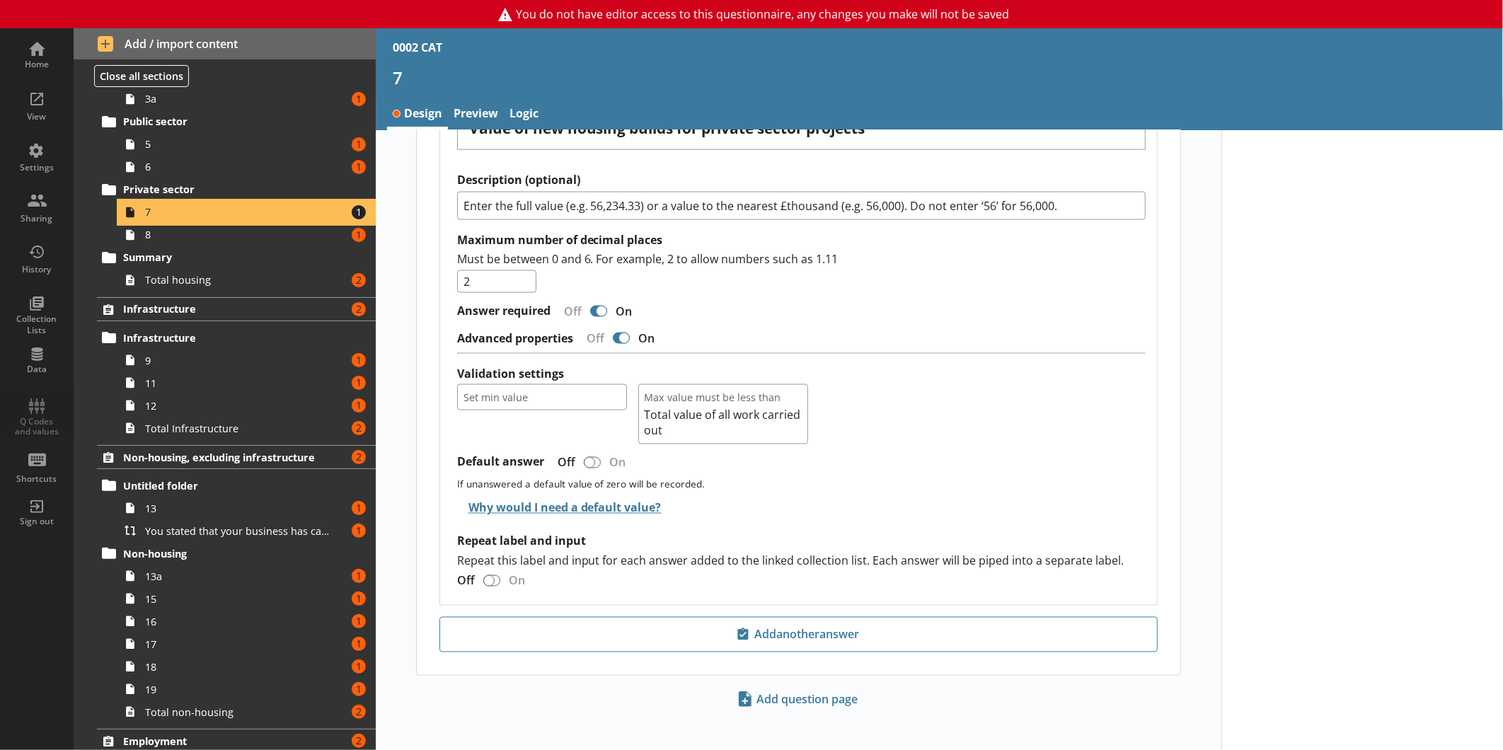
scroll to position [1368, 0]
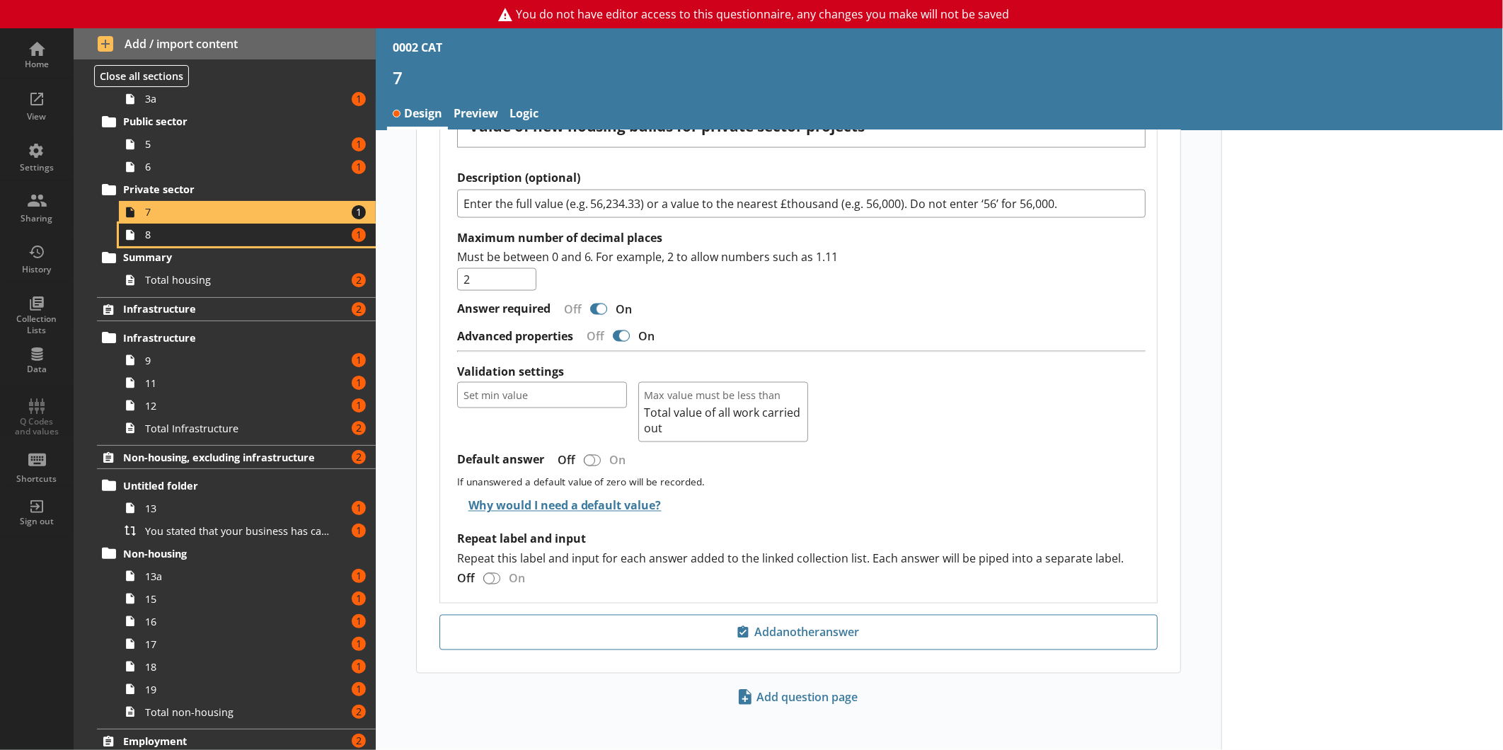
click at [214, 230] on span "8" at bounding box center [237, 234] width 185 height 13
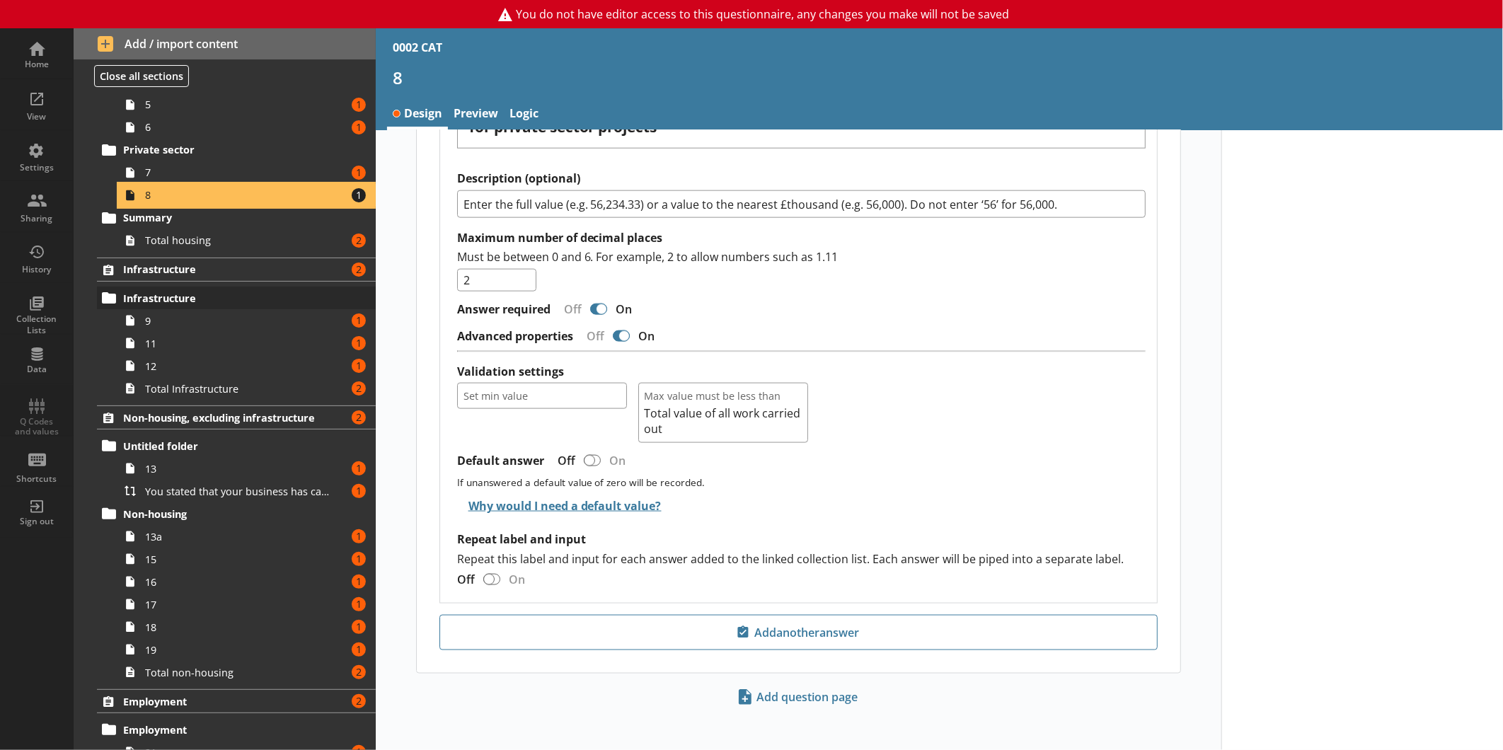
scroll to position [393, 0]
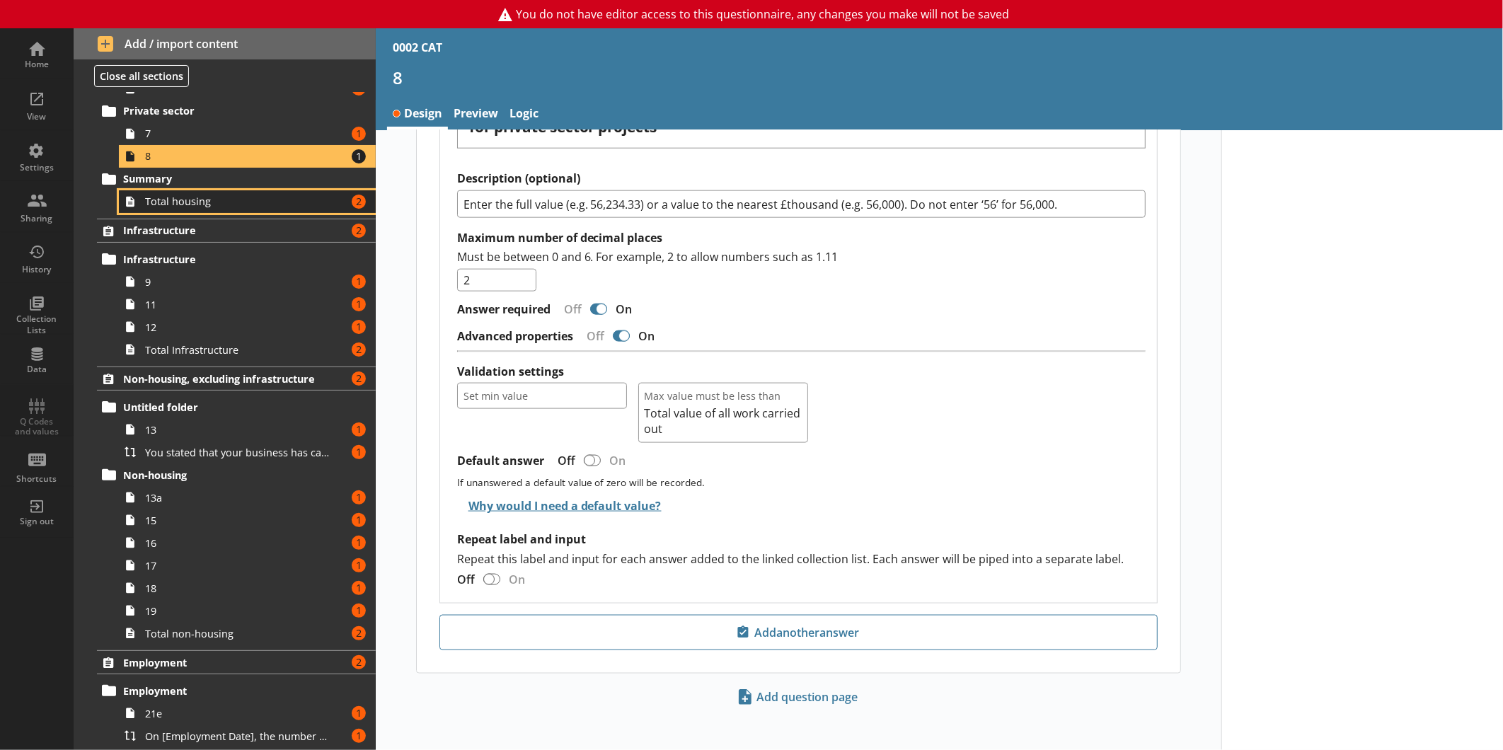
click at [267, 202] on span "Total housing" at bounding box center [237, 201] width 185 height 13
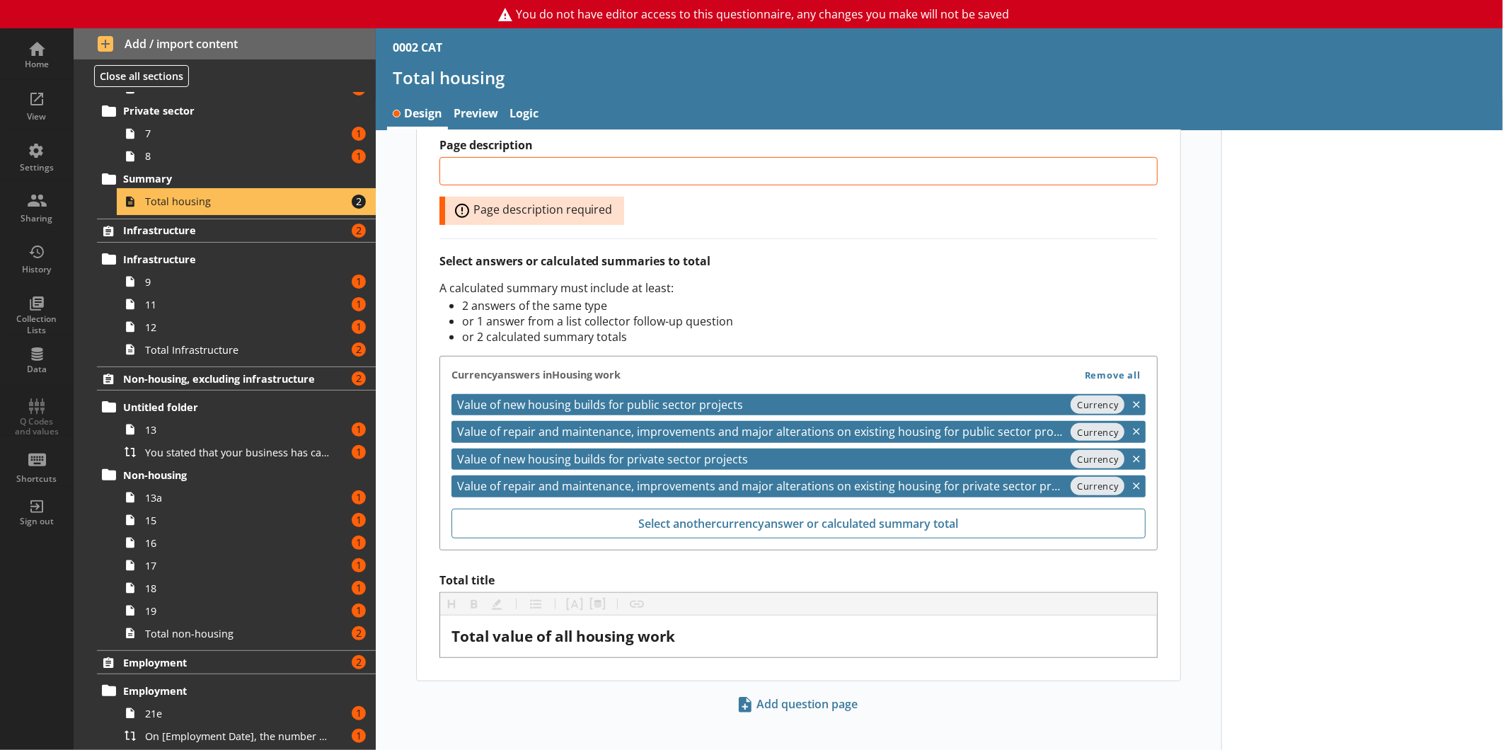
scroll to position [487, 0]
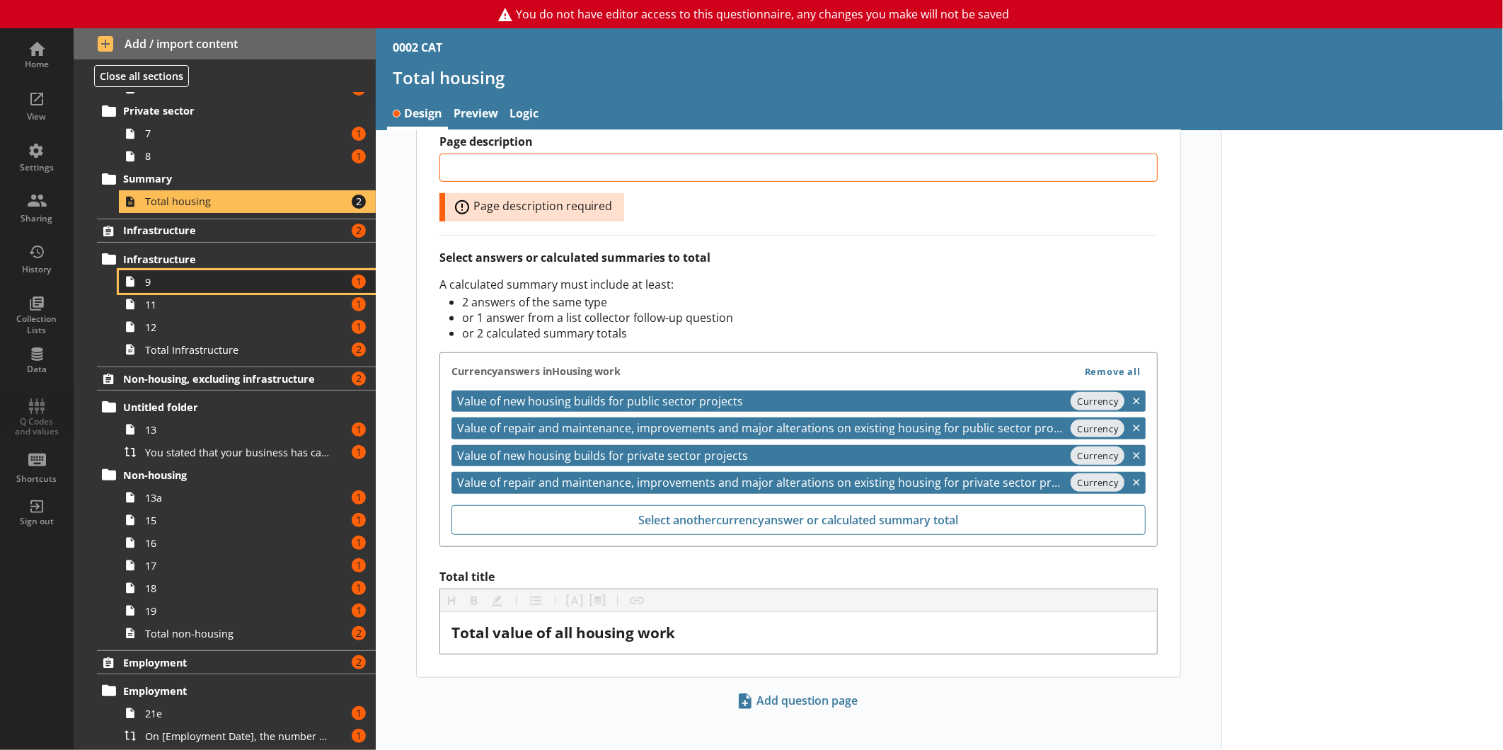
click at [159, 279] on span "9" at bounding box center [237, 281] width 185 height 13
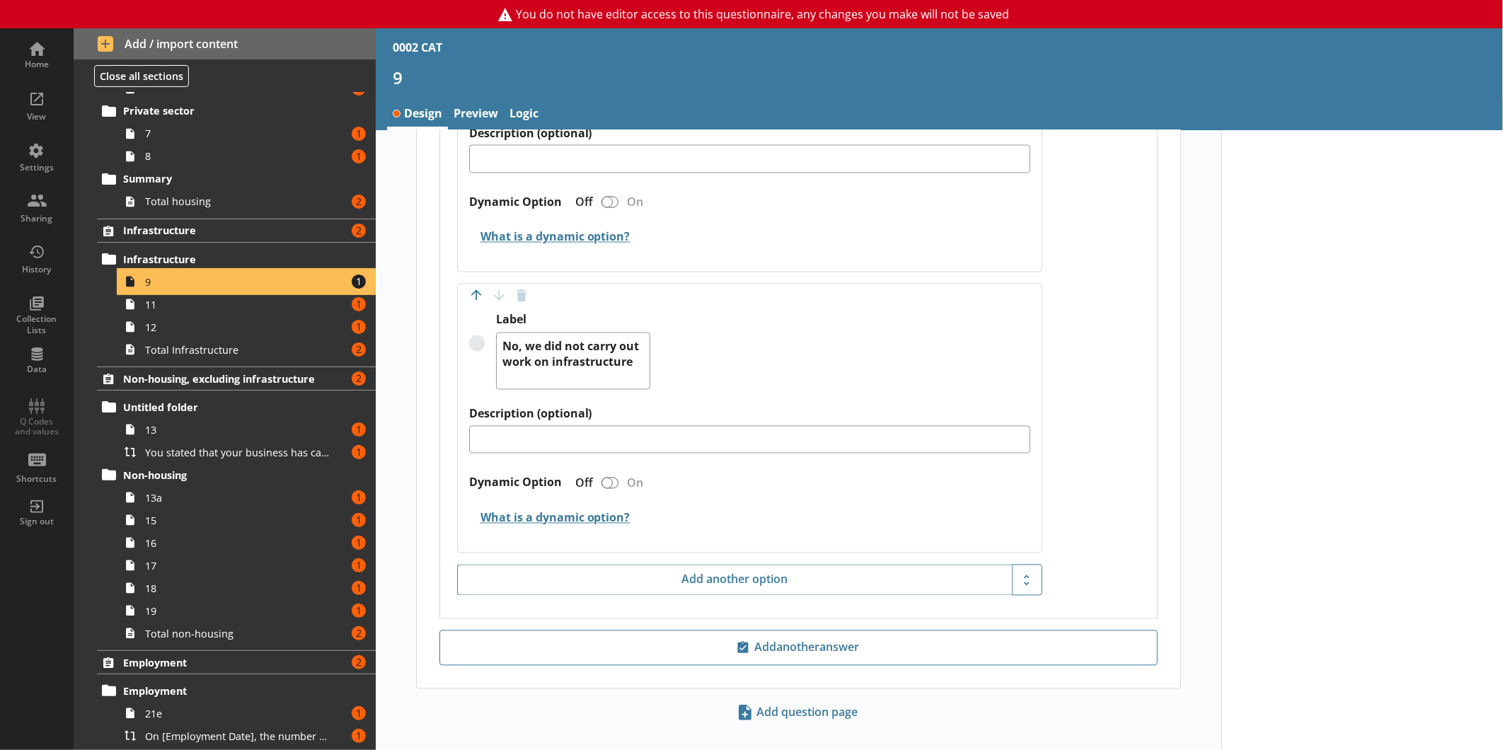
scroll to position [1639, 0]
click at [180, 300] on span "11" at bounding box center [237, 304] width 185 height 13
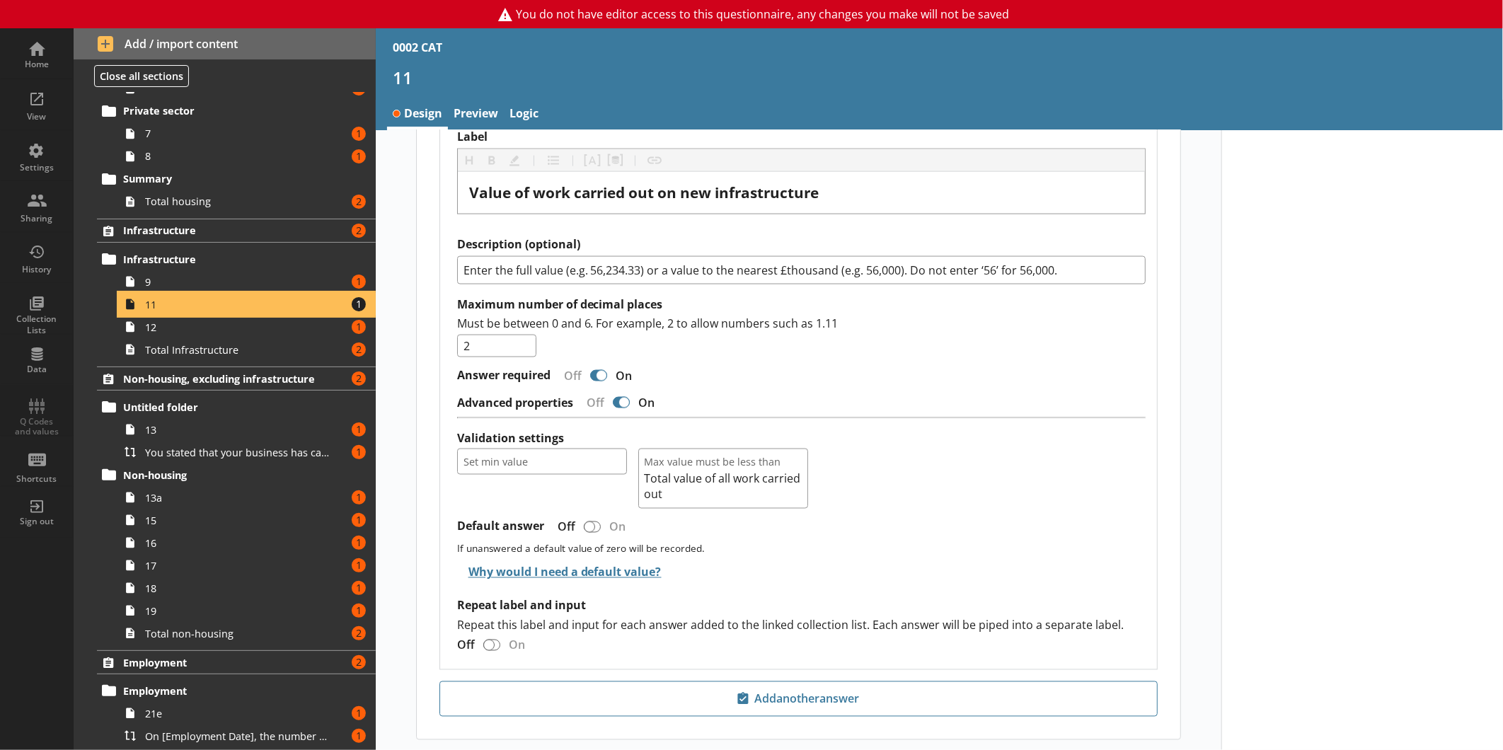
scroll to position [1419, 0]
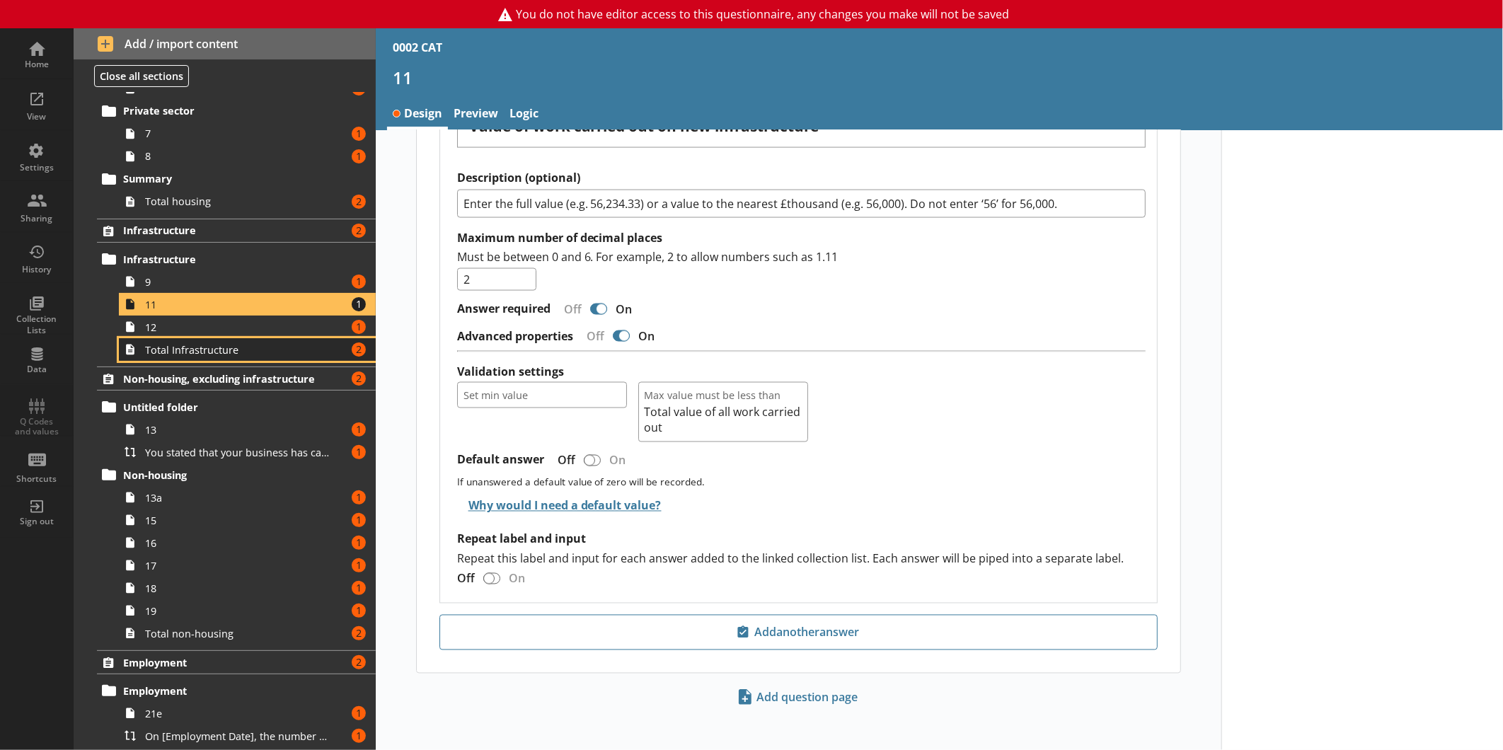
click at [245, 340] on link "Total Infrastructure Amount of errors: 2" at bounding box center [247, 349] width 257 height 23
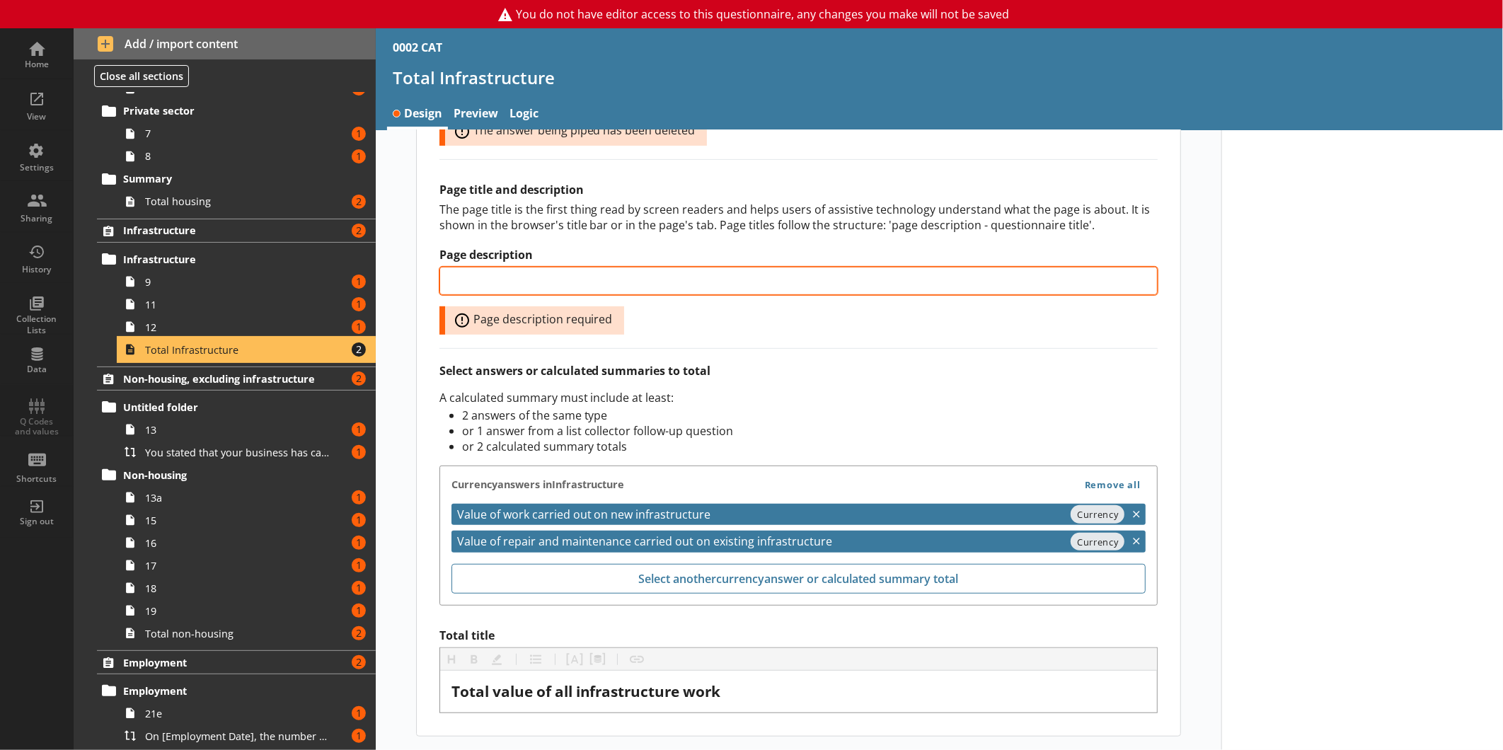
scroll to position [433, 0]
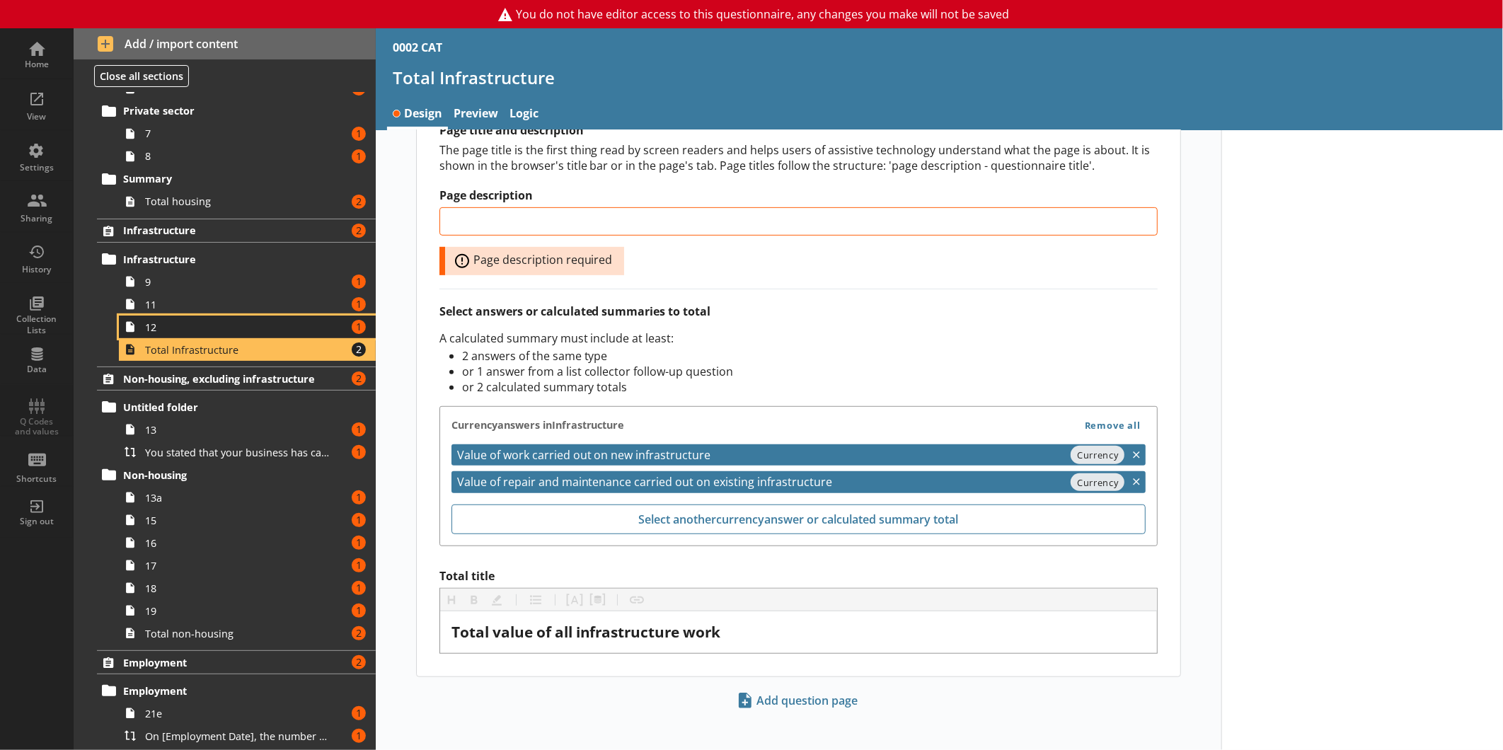
click at [206, 328] on span "12" at bounding box center [237, 326] width 185 height 13
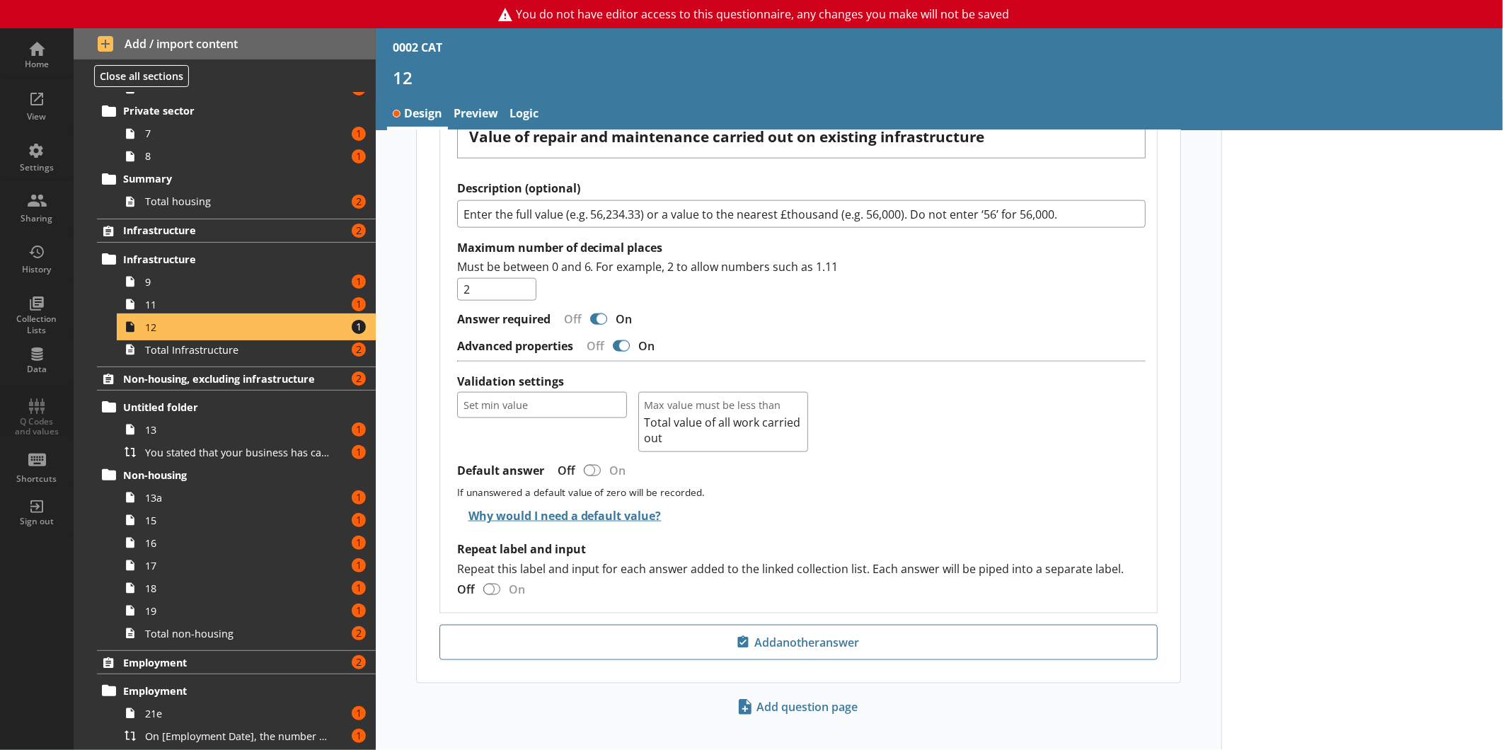
scroll to position [1078, 0]
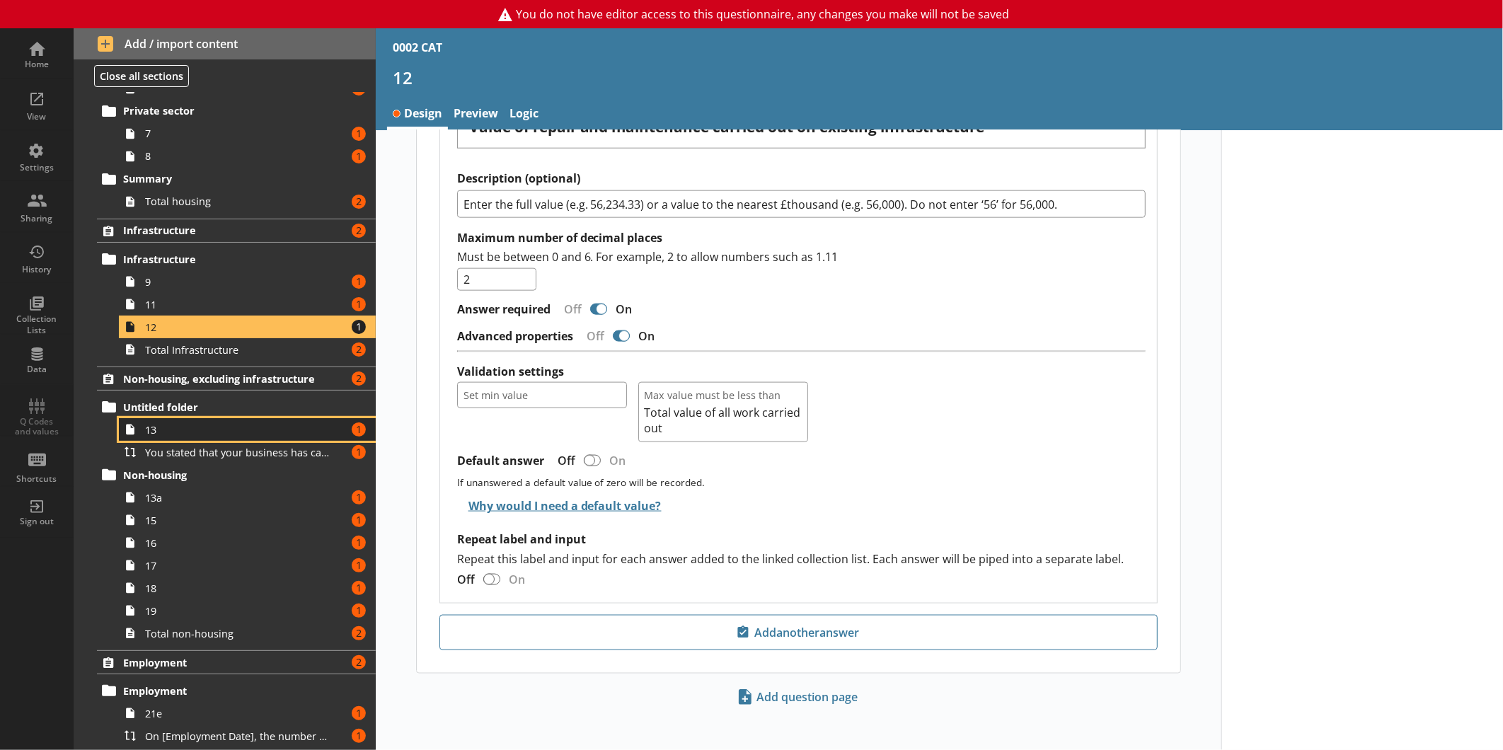
click at [186, 419] on link "13 Amount of errors: 1" at bounding box center [247, 429] width 257 height 23
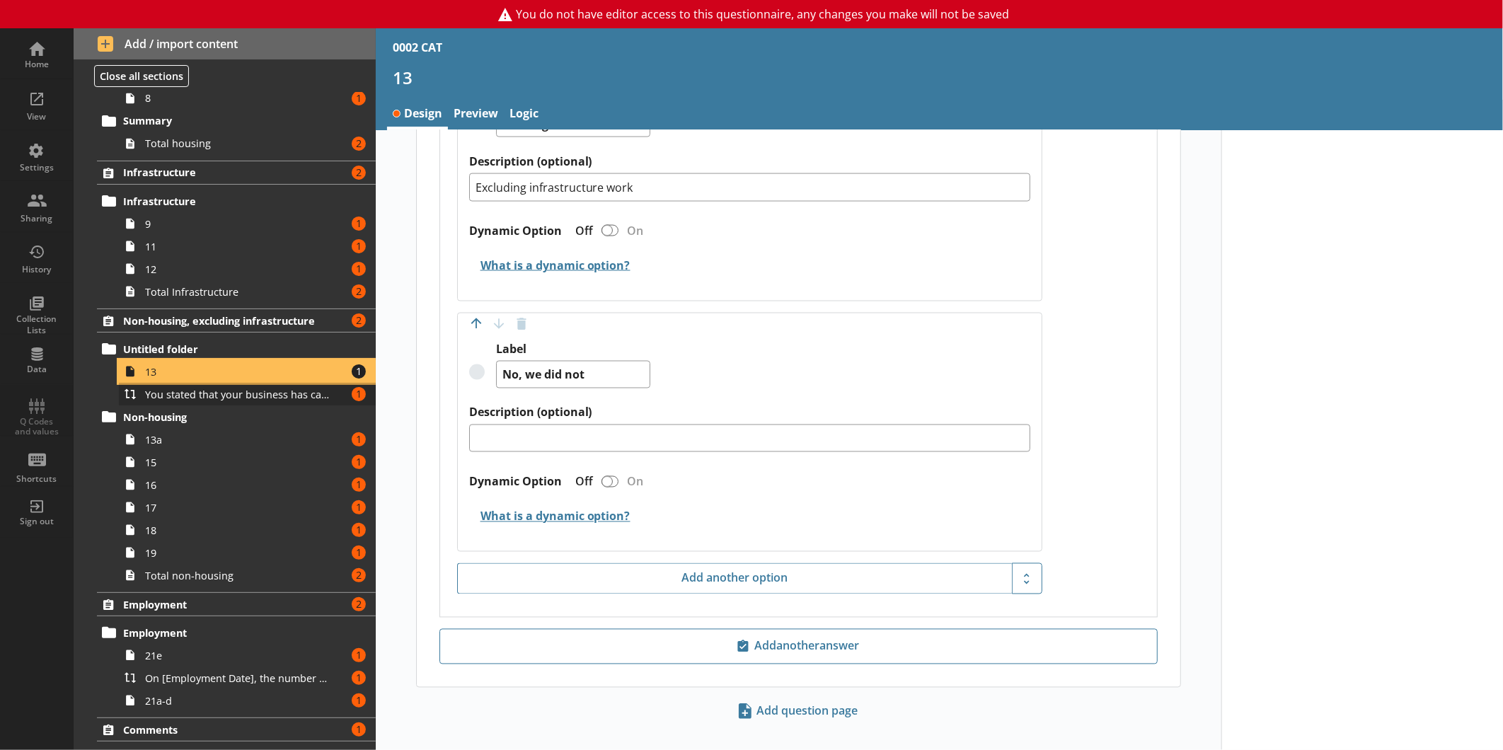
scroll to position [528, 0]
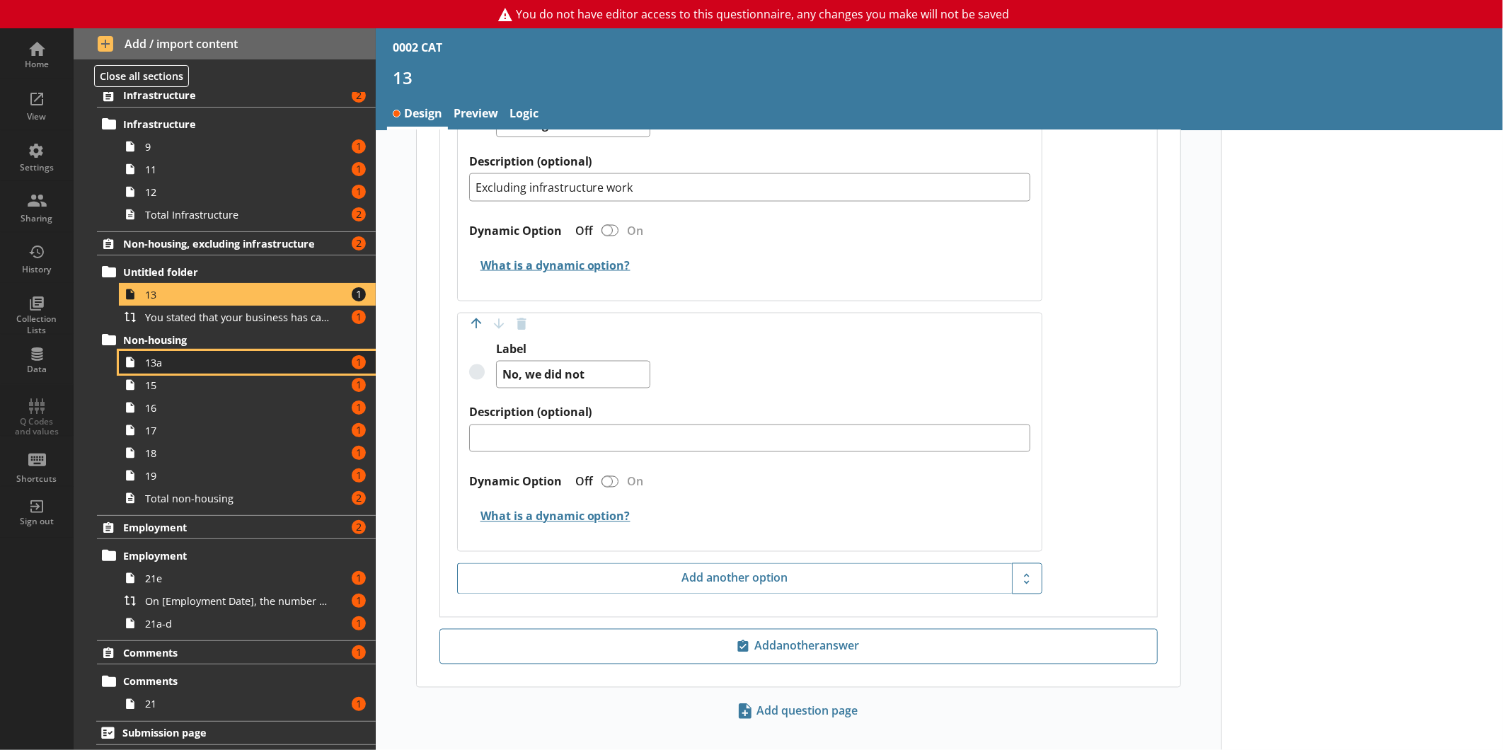
click at [216, 359] on span "13a" at bounding box center [237, 362] width 185 height 13
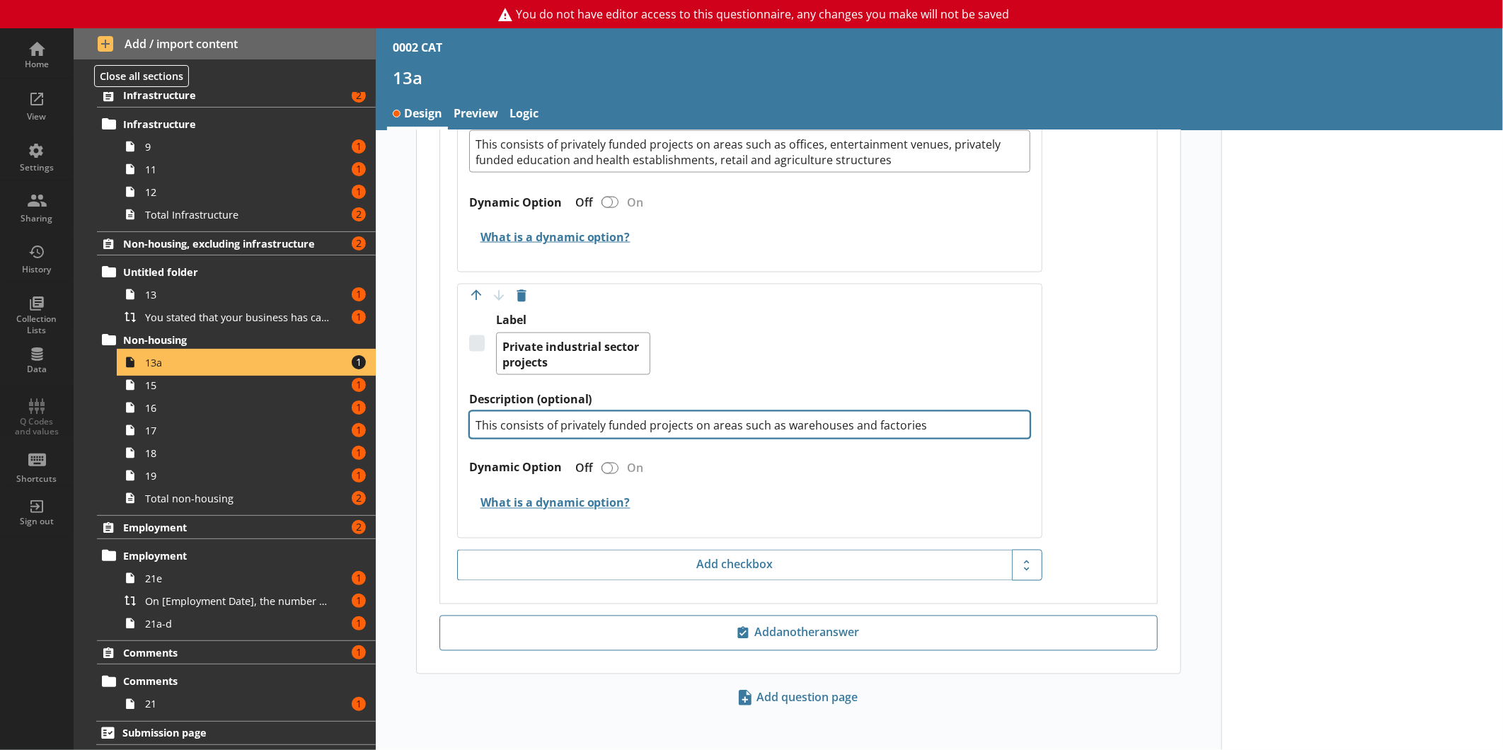
scroll to position [1353, 0]
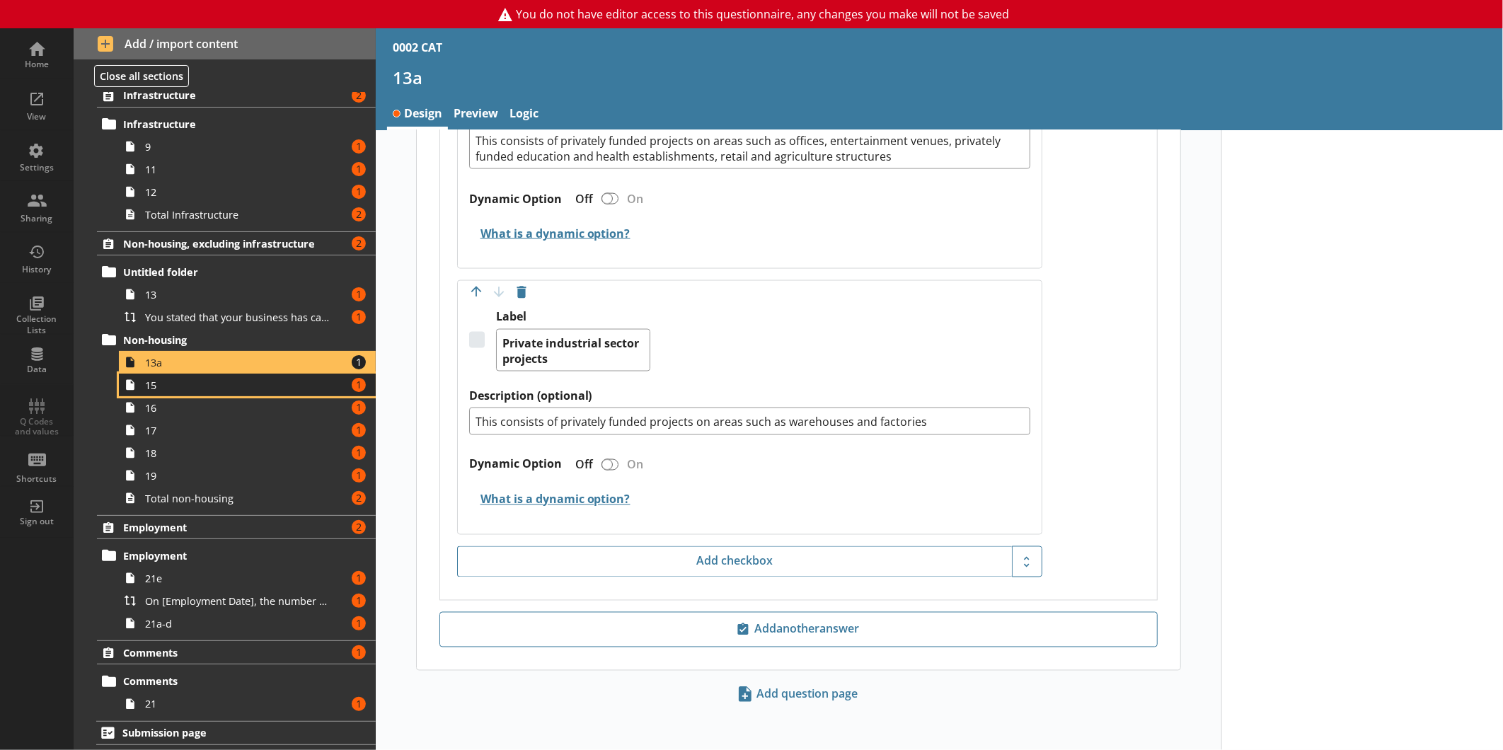
click at [242, 375] on link "15 Amount of errors: 1" at bounding box center [247, 385] width 257 height 23
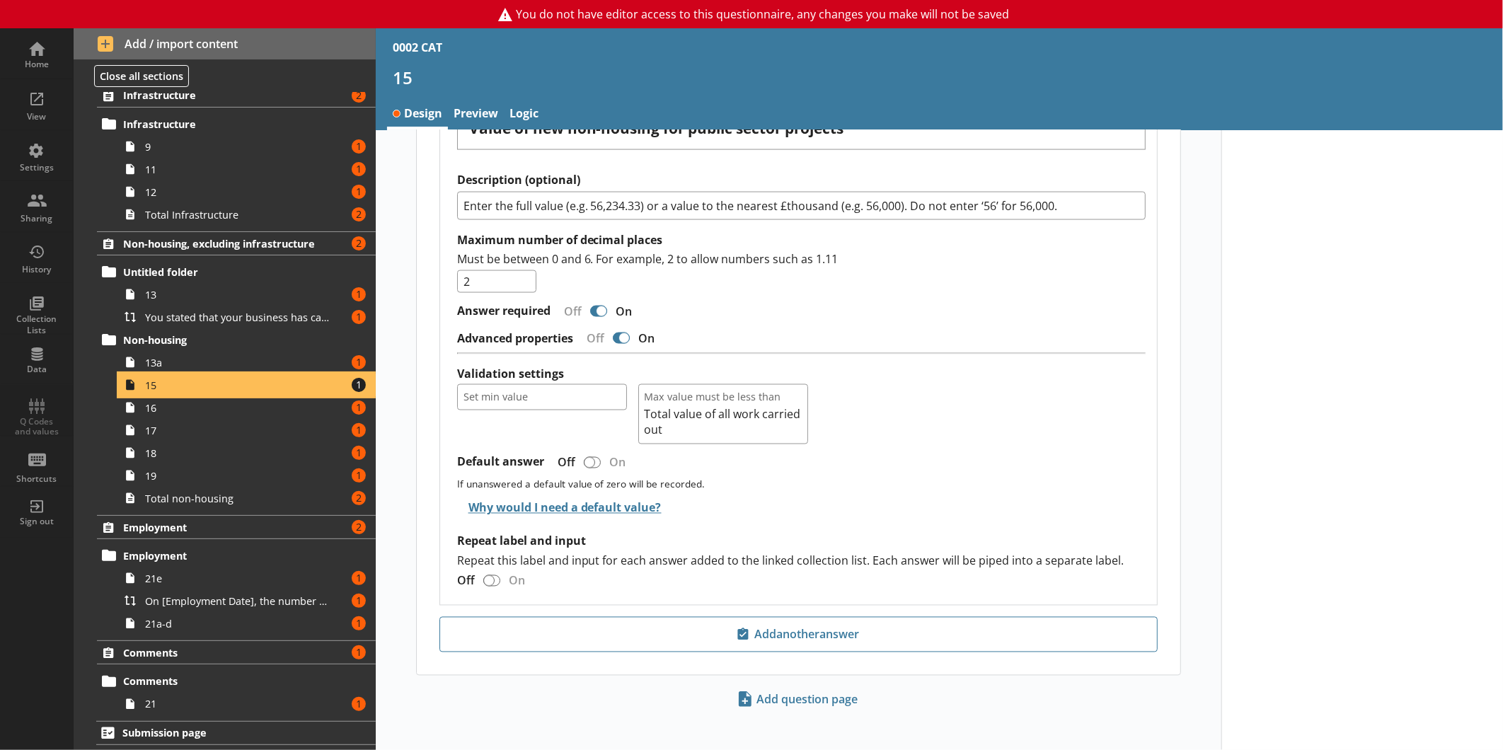
scroll to position [1425, 0]
click at [249, 406] on span "16" at bounding box center [237, 407] width 185 height 13
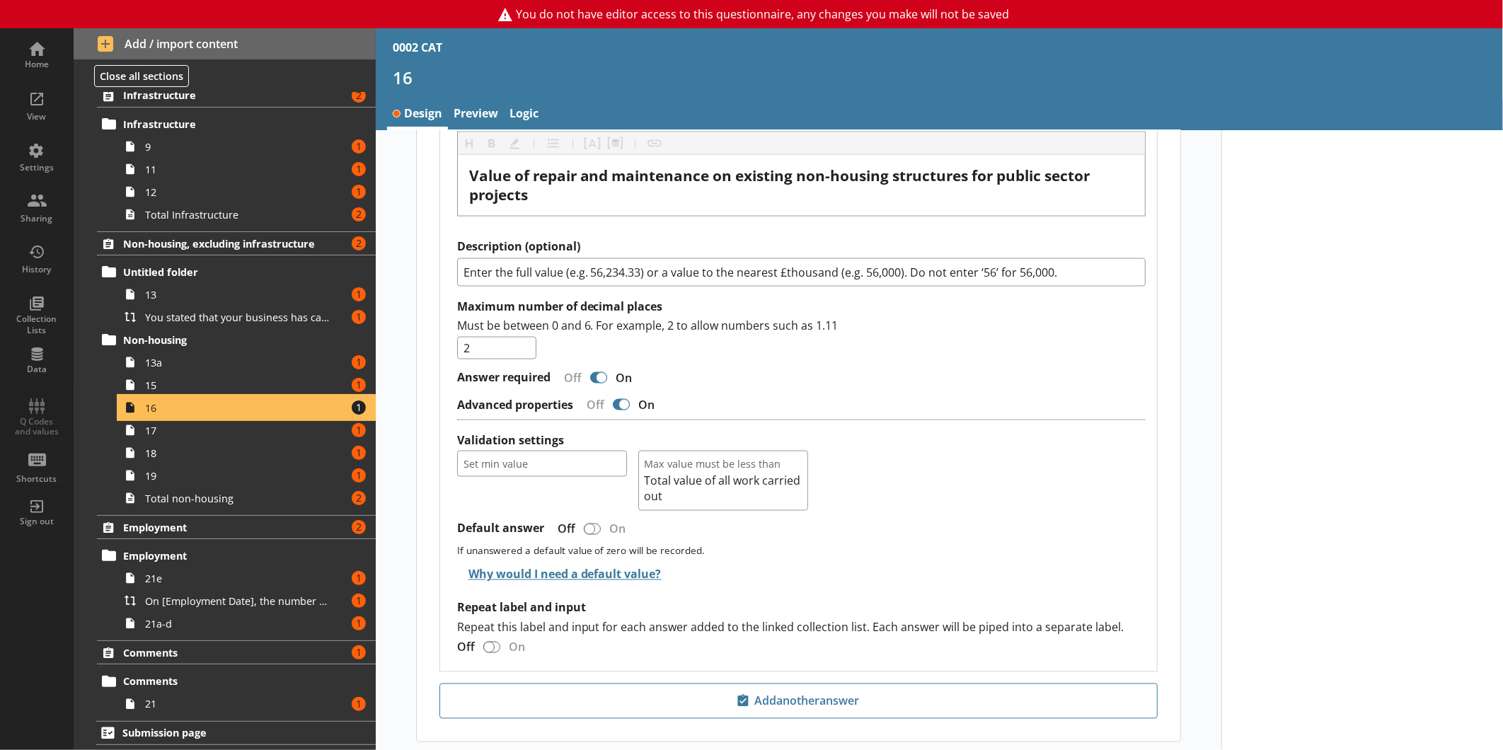
scroll to position [1404, 0]
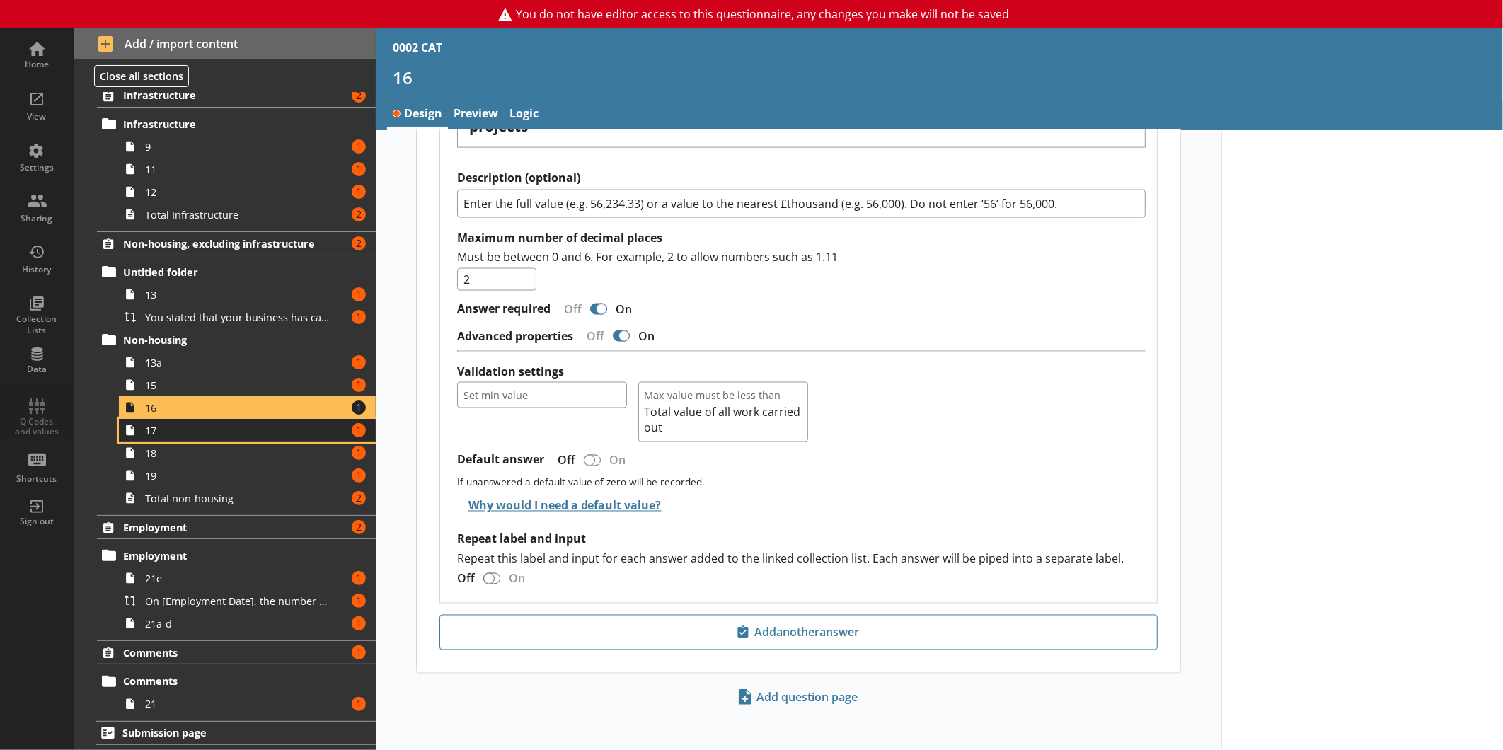
click at [173, 428] on span "17" at bounding box center [237, 430] width 185 height 13
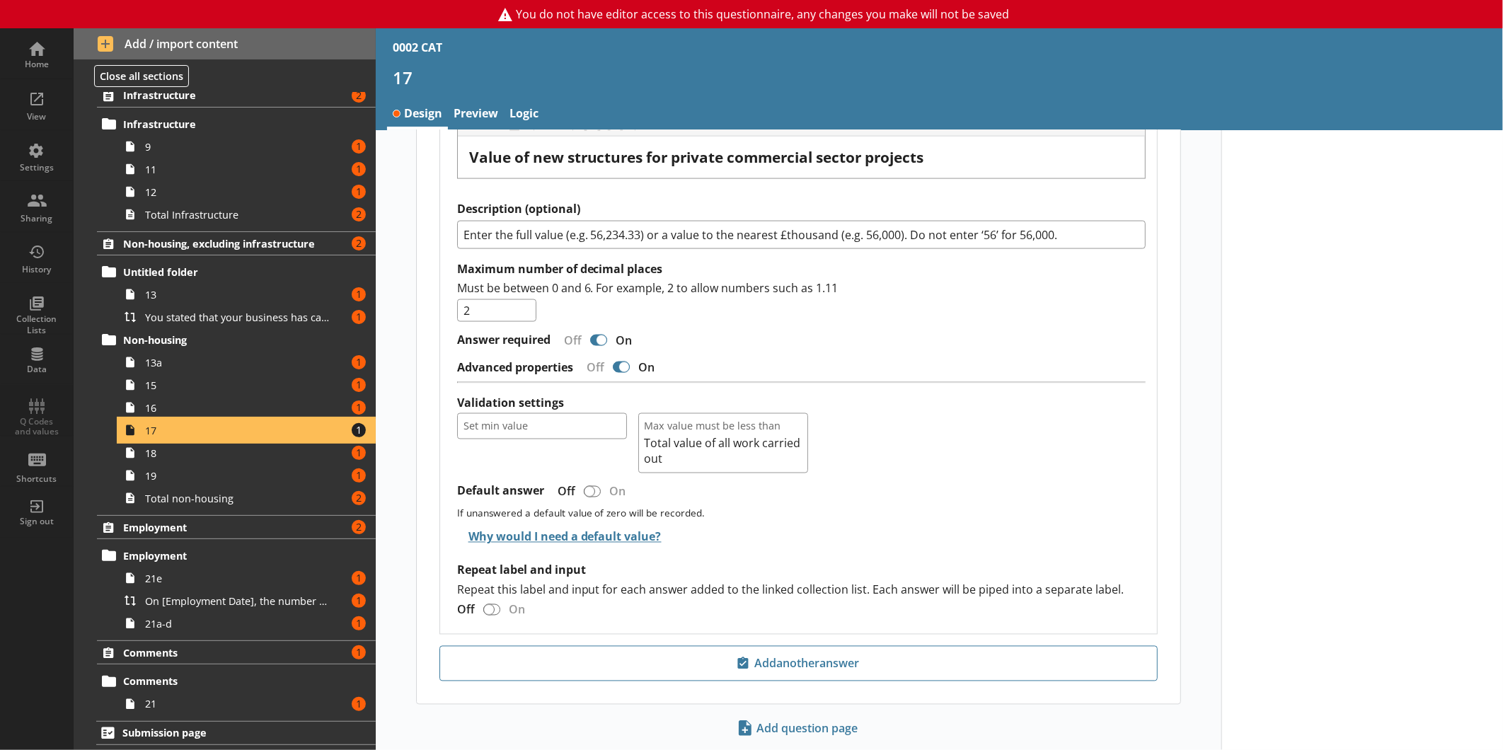
scroll to position [1445, 0]
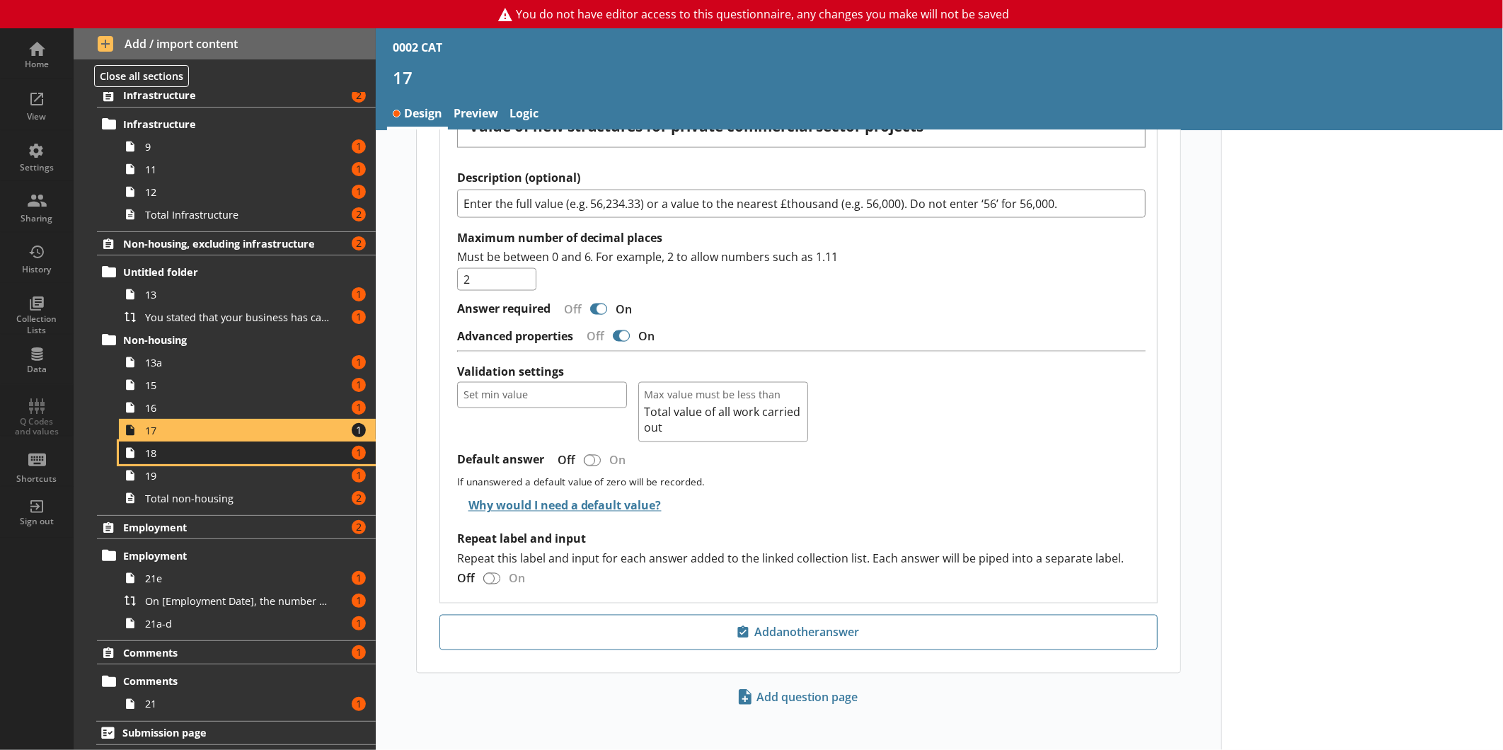
click at [185, 448] on span "18" at bounding box center [237, 452] width 185 height 13
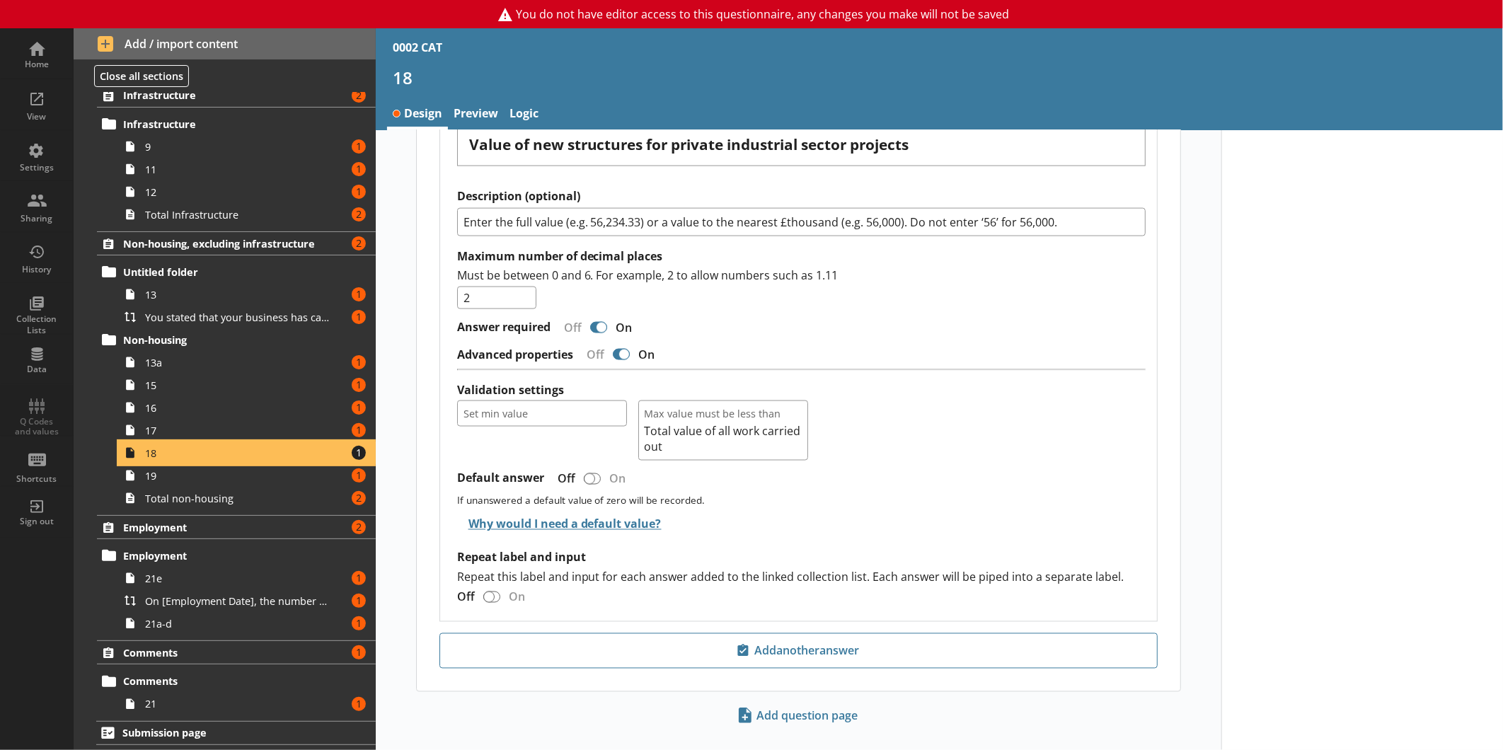
scroll to position [1365, 0]
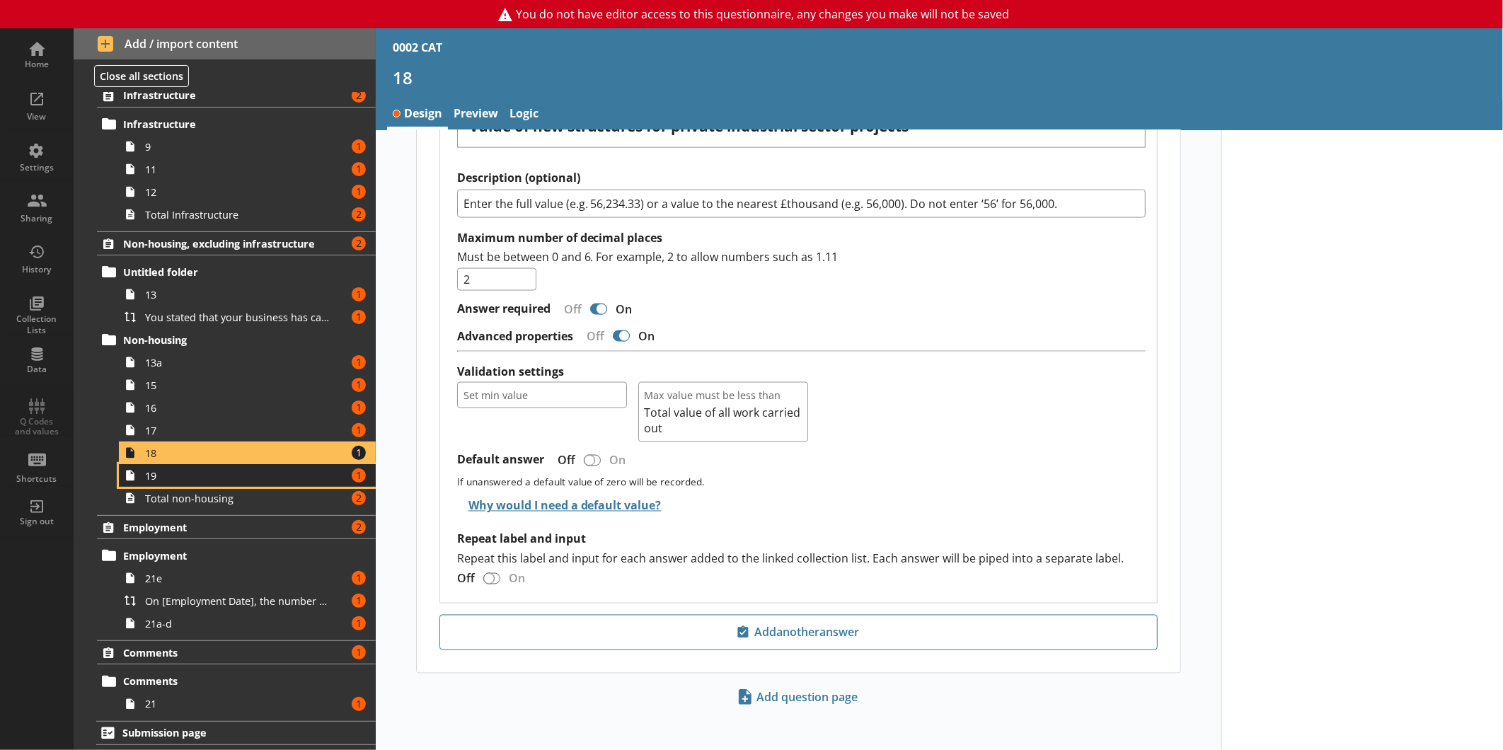
click at [196, 469] on span "19" at bounding box center [237, 475] width 185 height 13
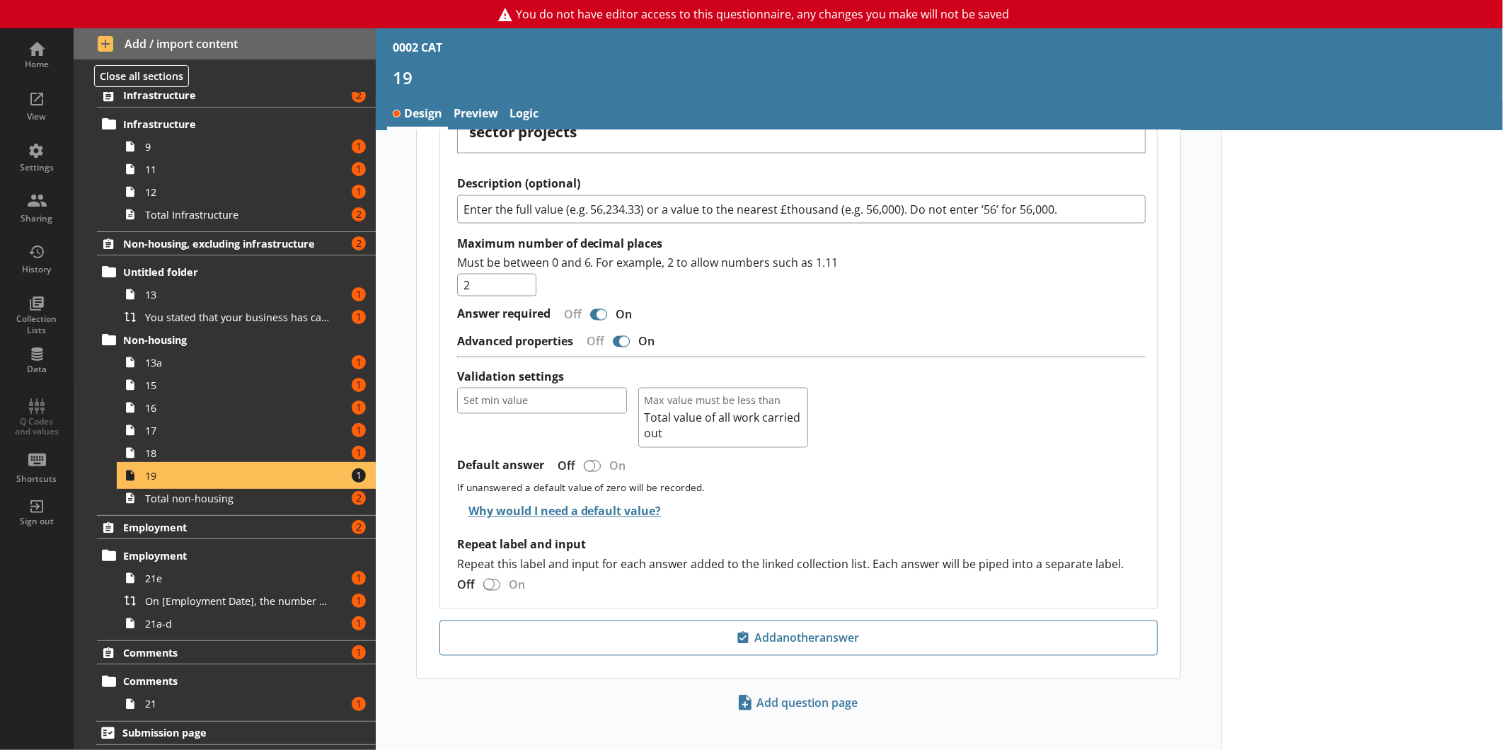
scroll to position [1514, 0]
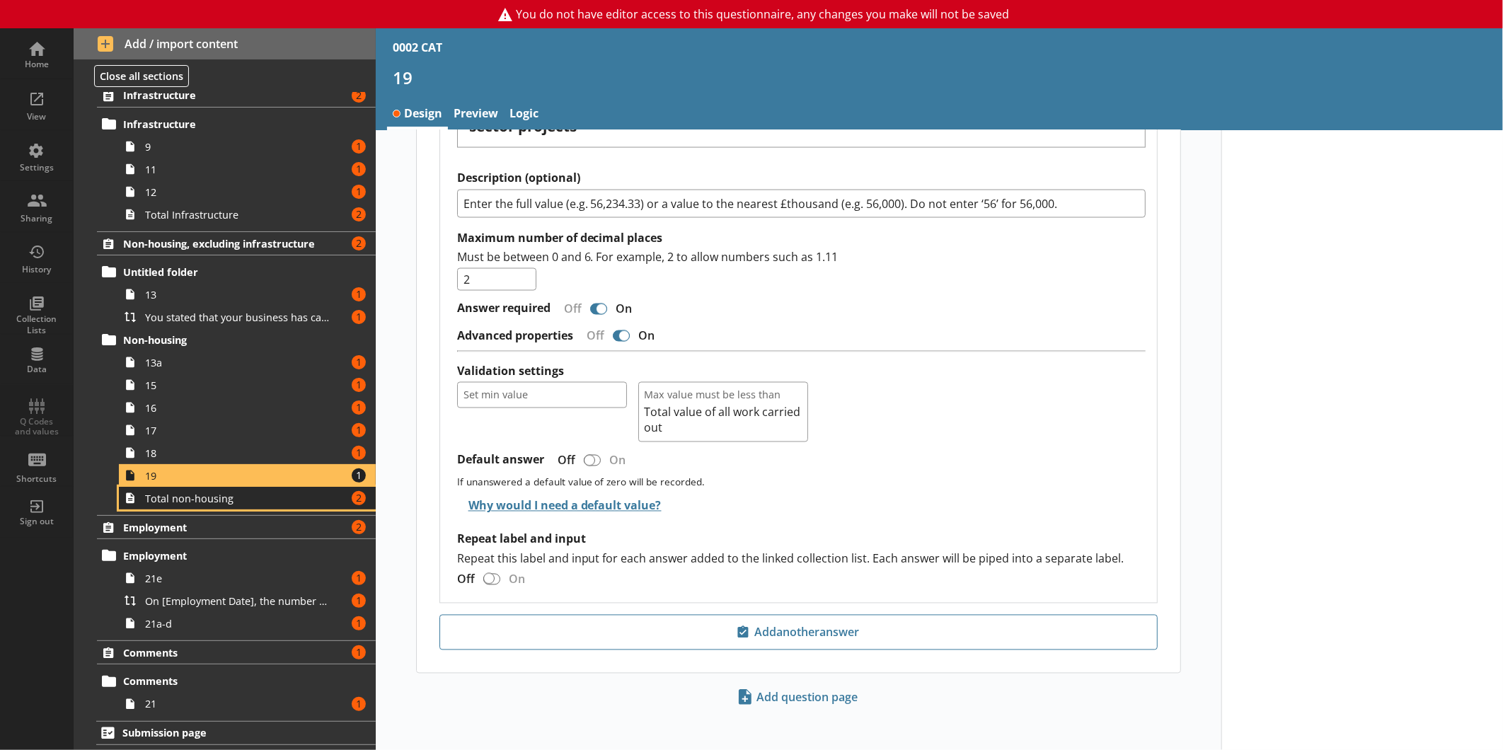
click at [206, 492] on span "Total non-housing" at bounding box center [237, 498] width 185 height 13
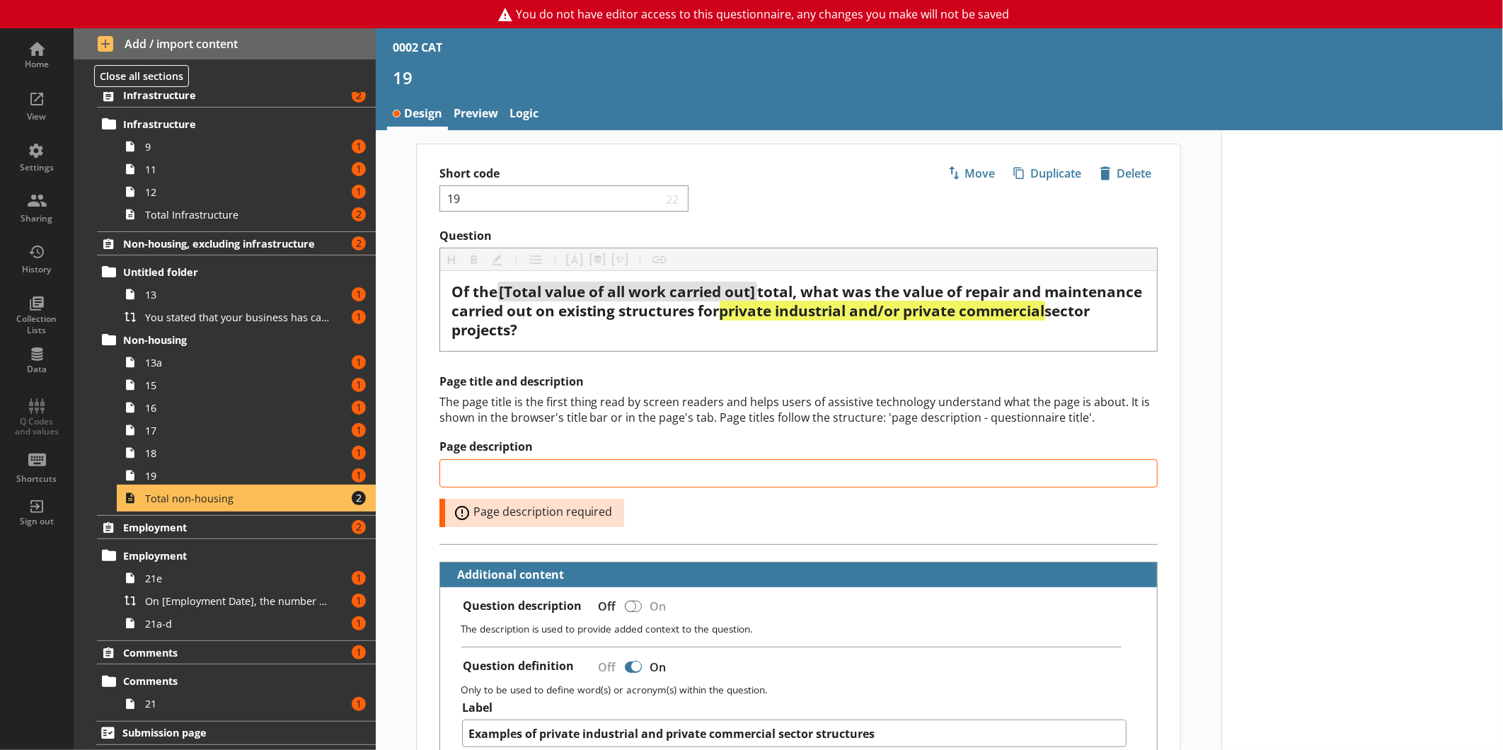
type textarea "x"
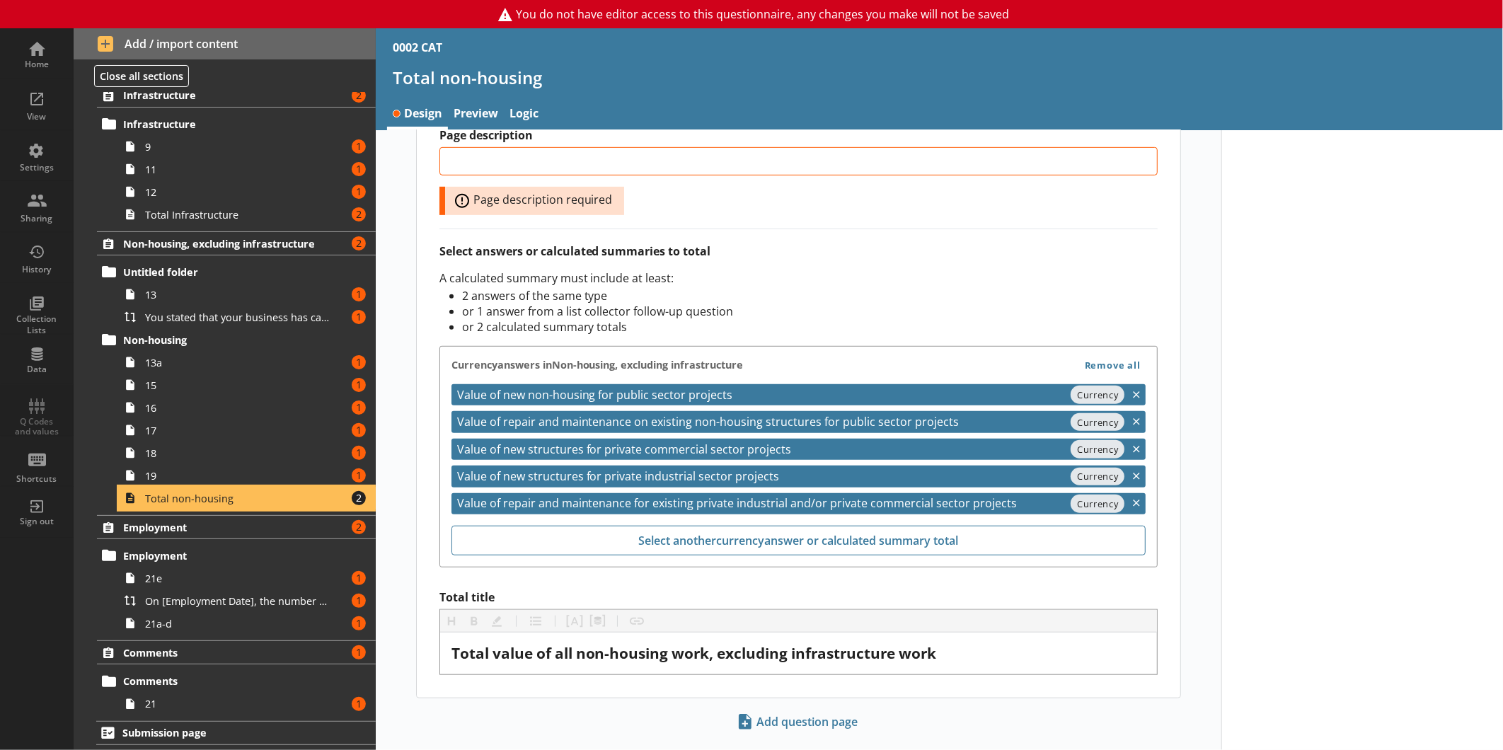
scroll to position [533, 0]
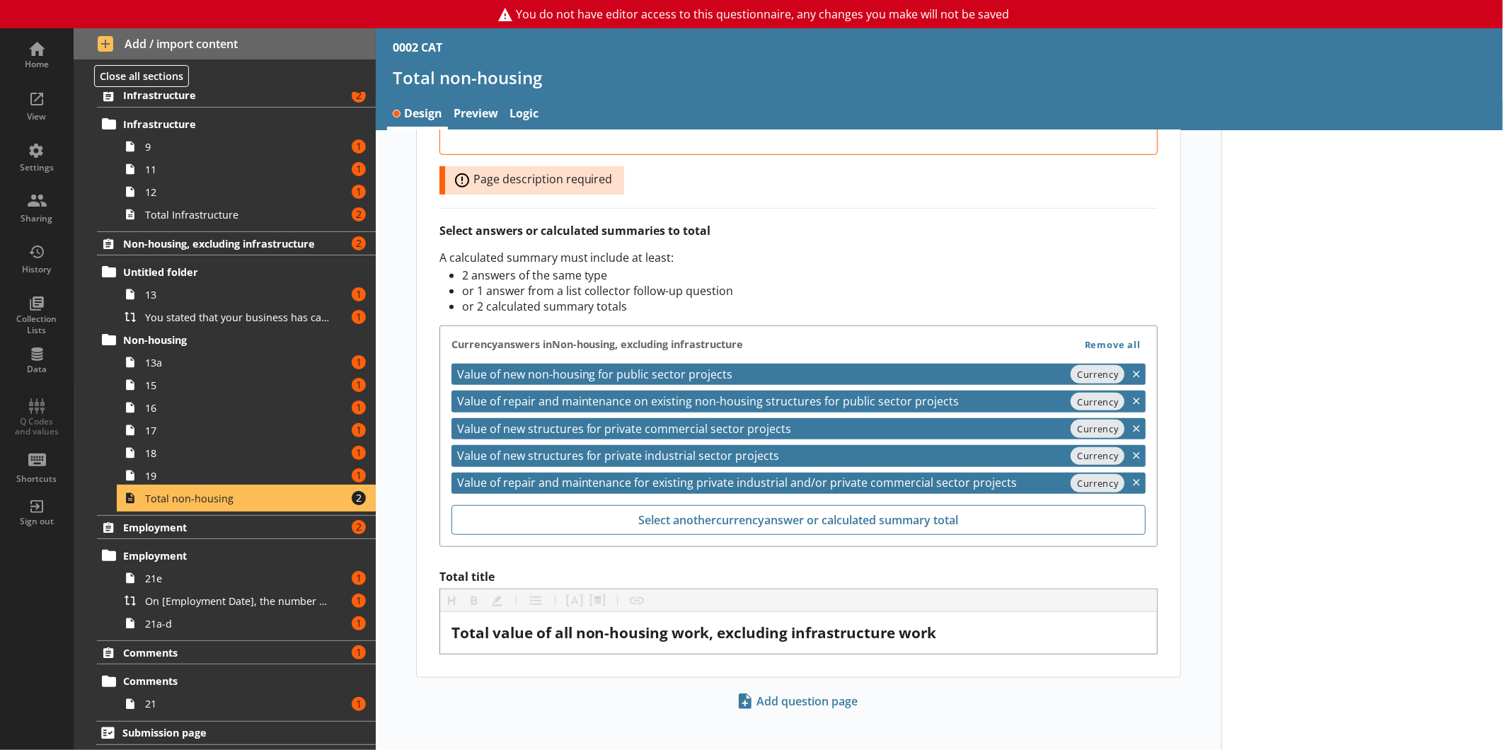
click at [168, 540] on div "Employment Amount of errors: 2 Employment 21e Amount of errors: 1 On [Employmen…" at bounding box center [225, 575] width 302 height 120
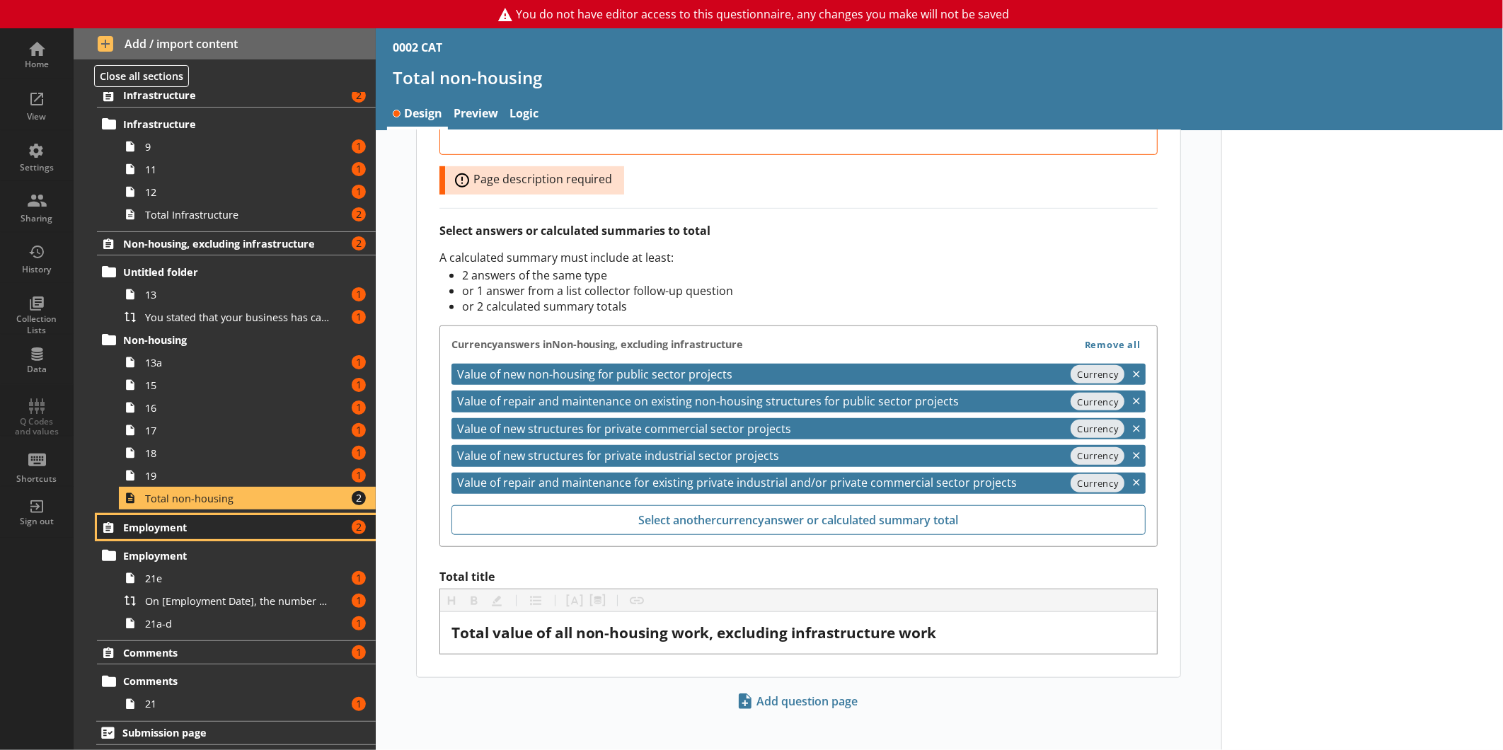
click at [245, 526] on span "Employment" at bounding box center [224, 527] width 202 height 13
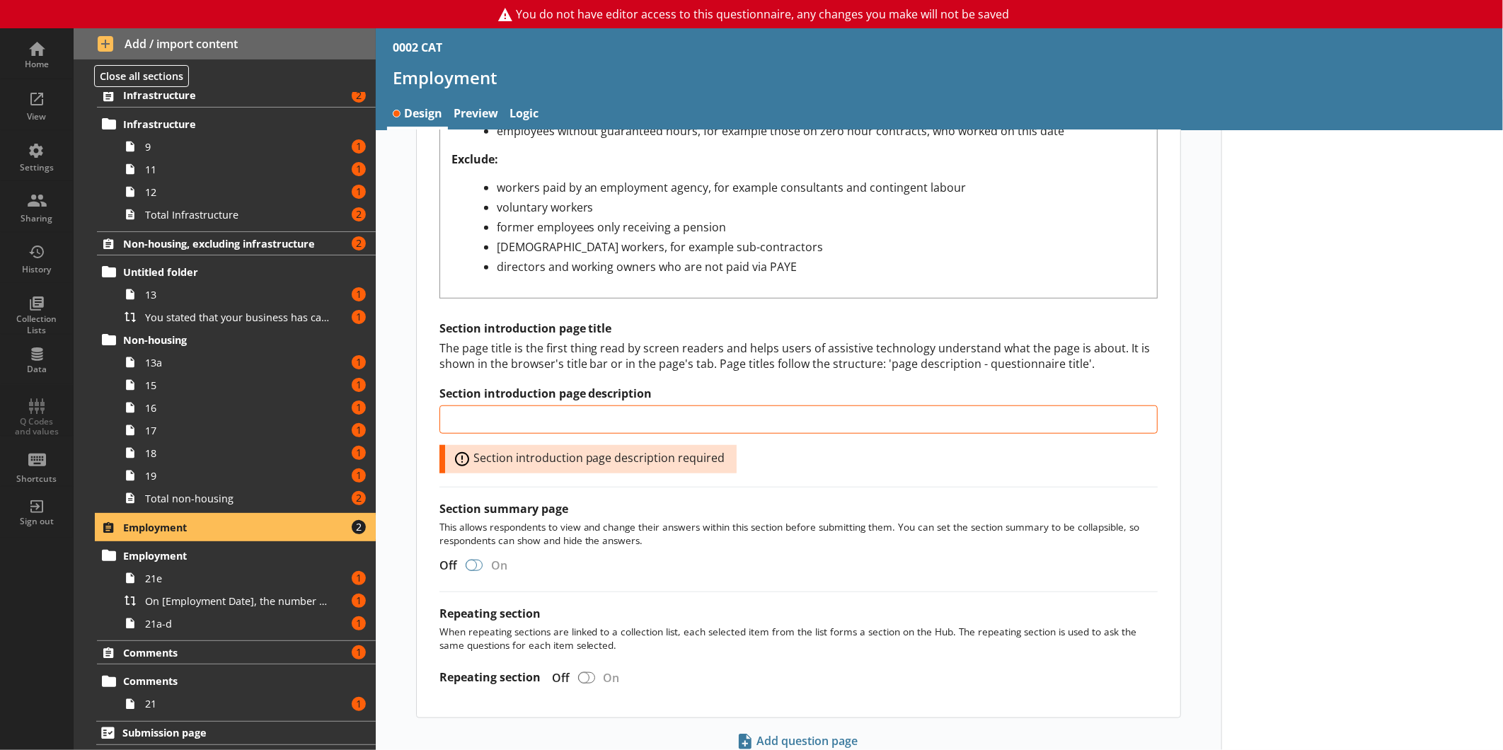
scroll to position [677, 0]
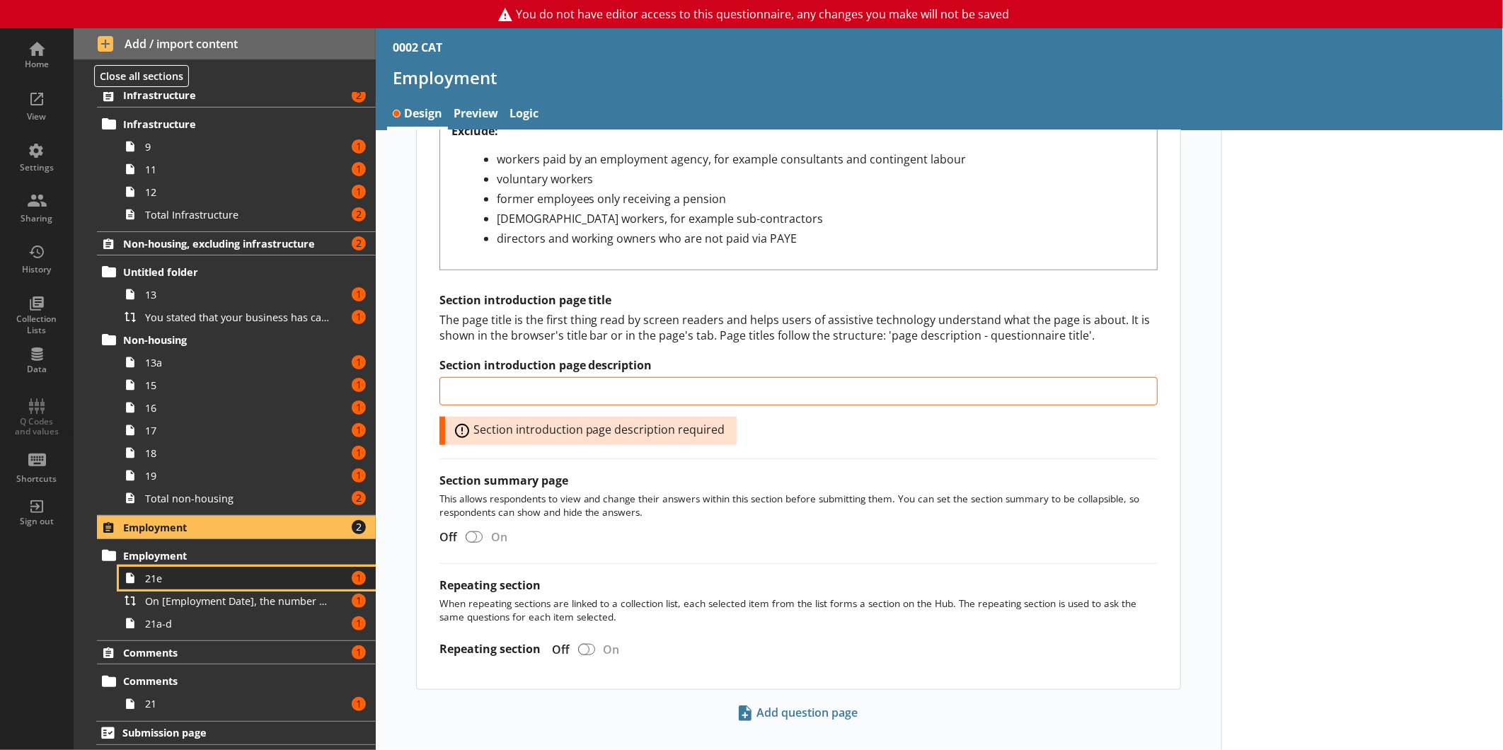
click at [146, 569] on link "21e Amount of errors: 1" at bounding box center [247, 578] width 257 height 23
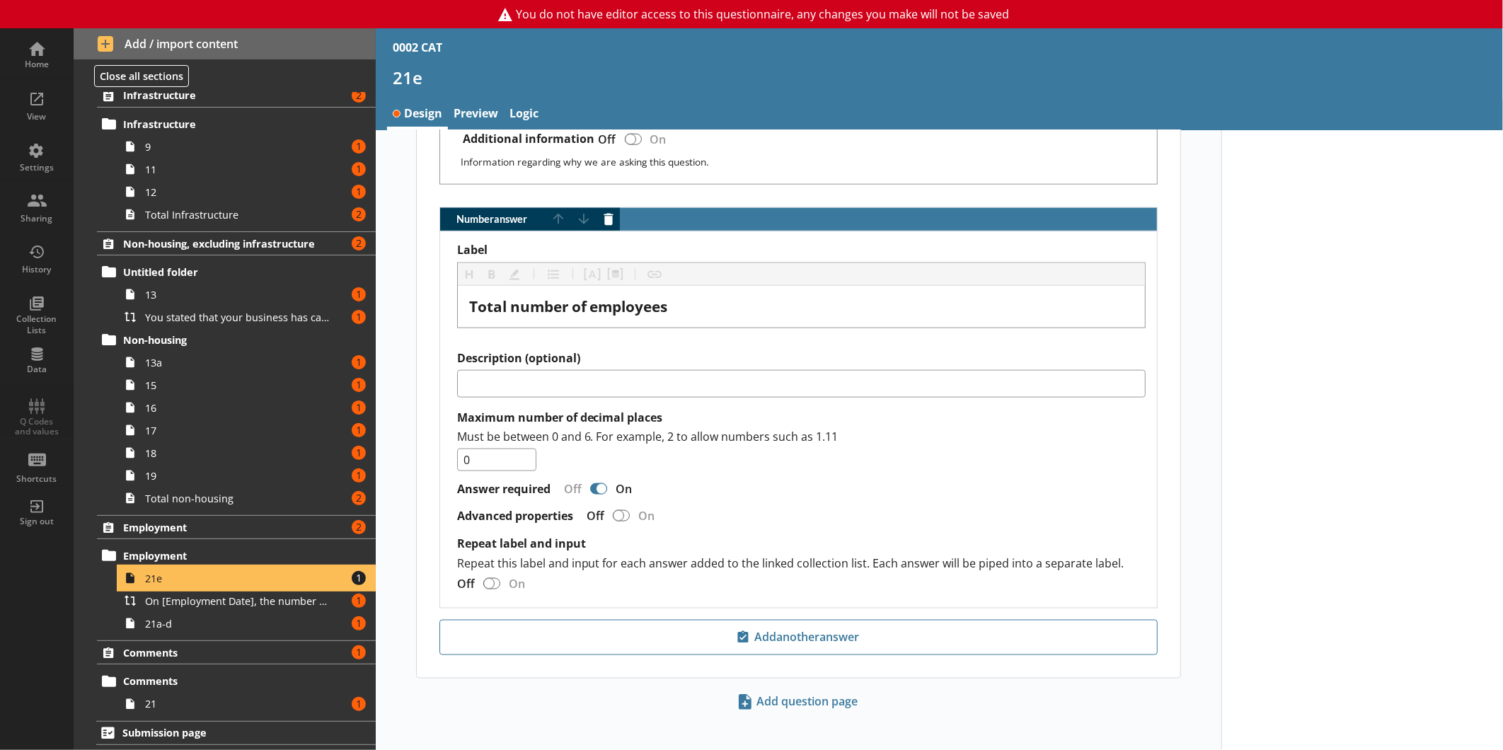
scroll to position [1106, 0]
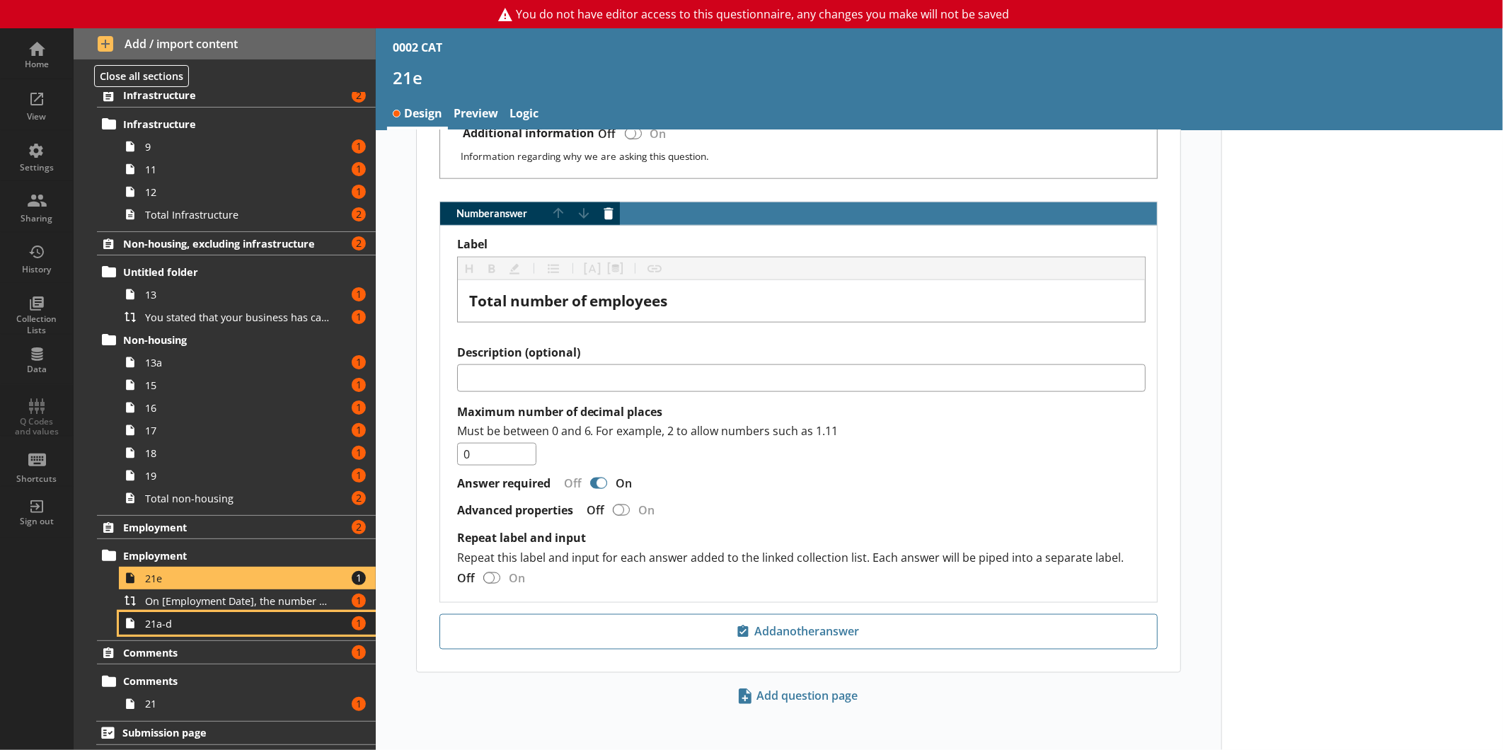
click at [188, 626] on span "21a-d" at bounding box center [237, 623] width 185 height 13
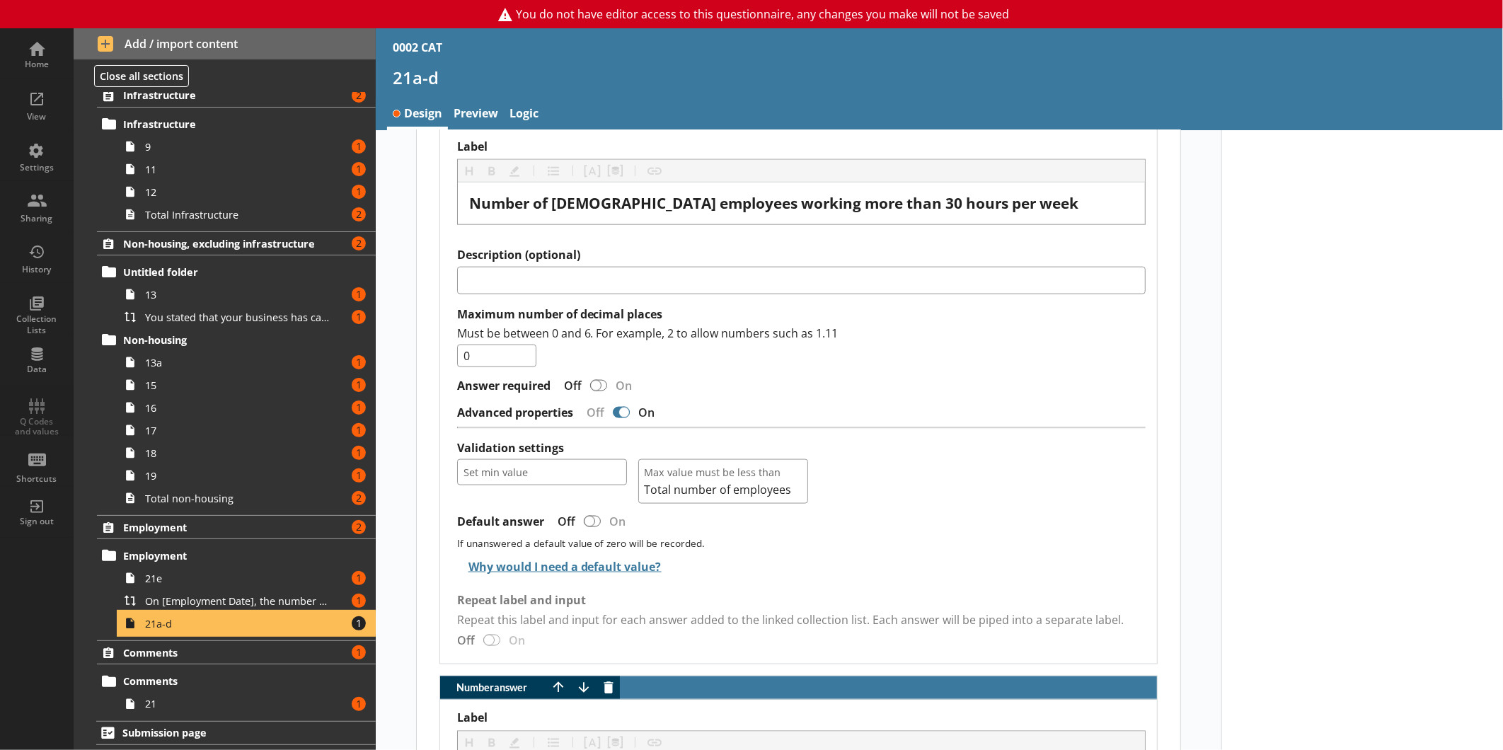
scroll to position [1022, 0]
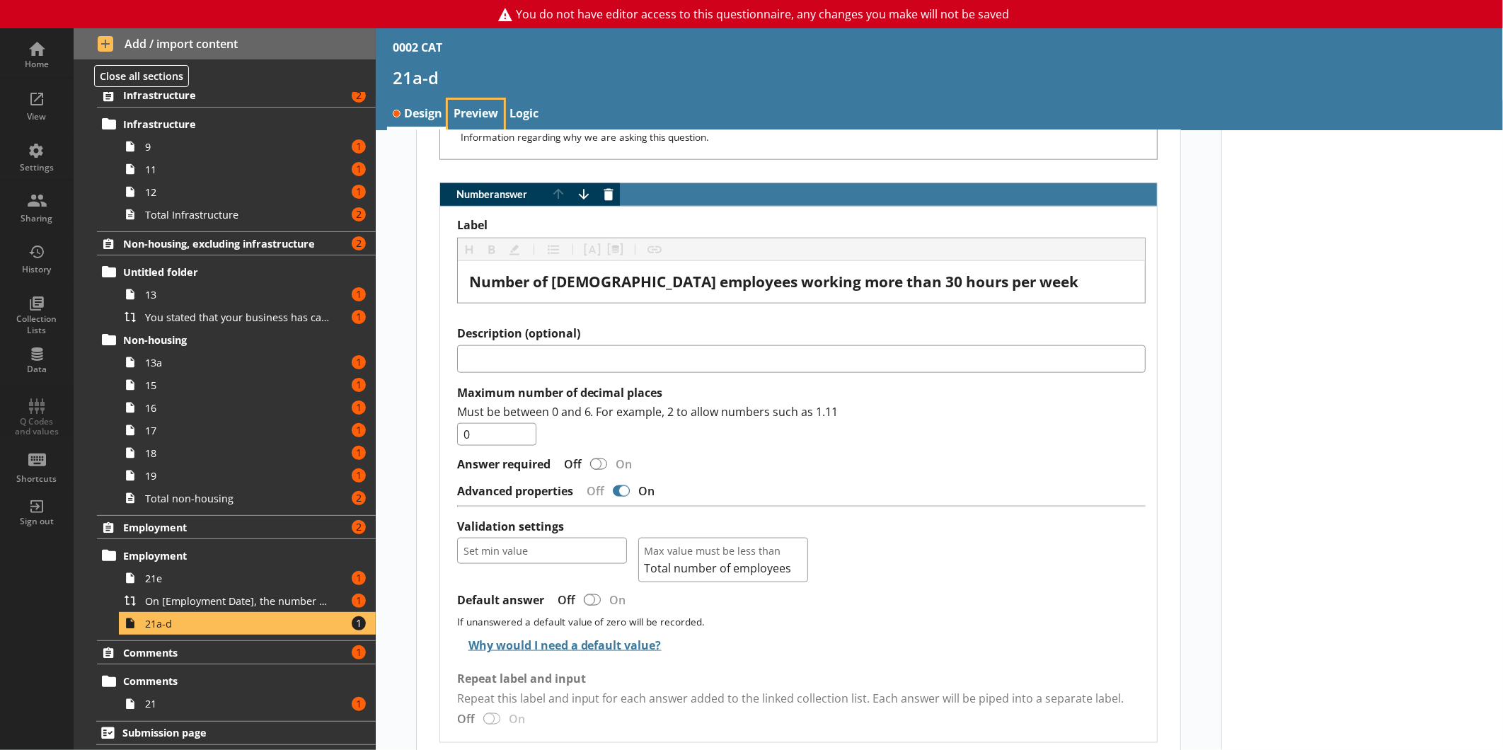
click at [462, 114] on link "Preview" at bounding box center [476, 115] width 56 height 30
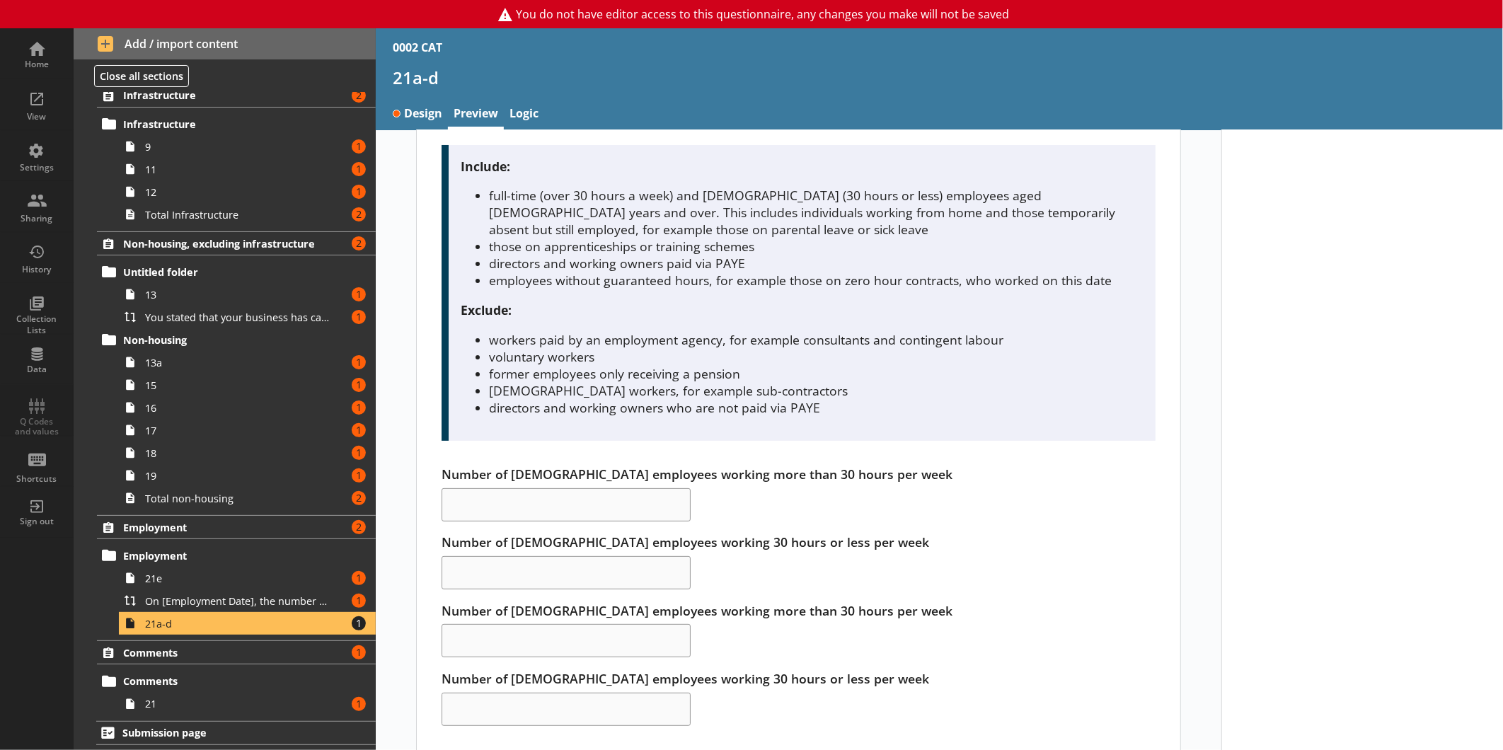
scroll to position [118, 0]
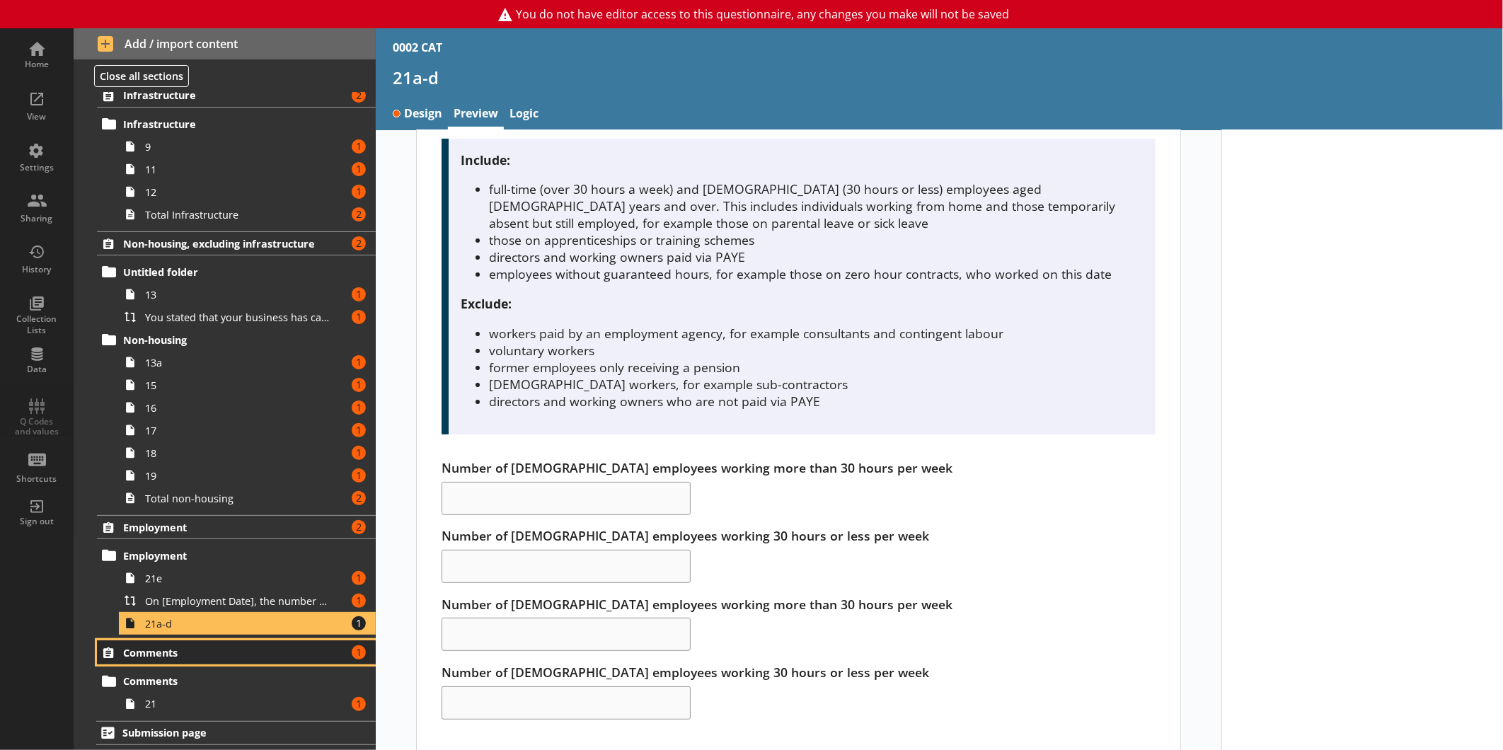
click at [195, 654] on span "Comments" at bounding box center [224, 652] width 202 height 13
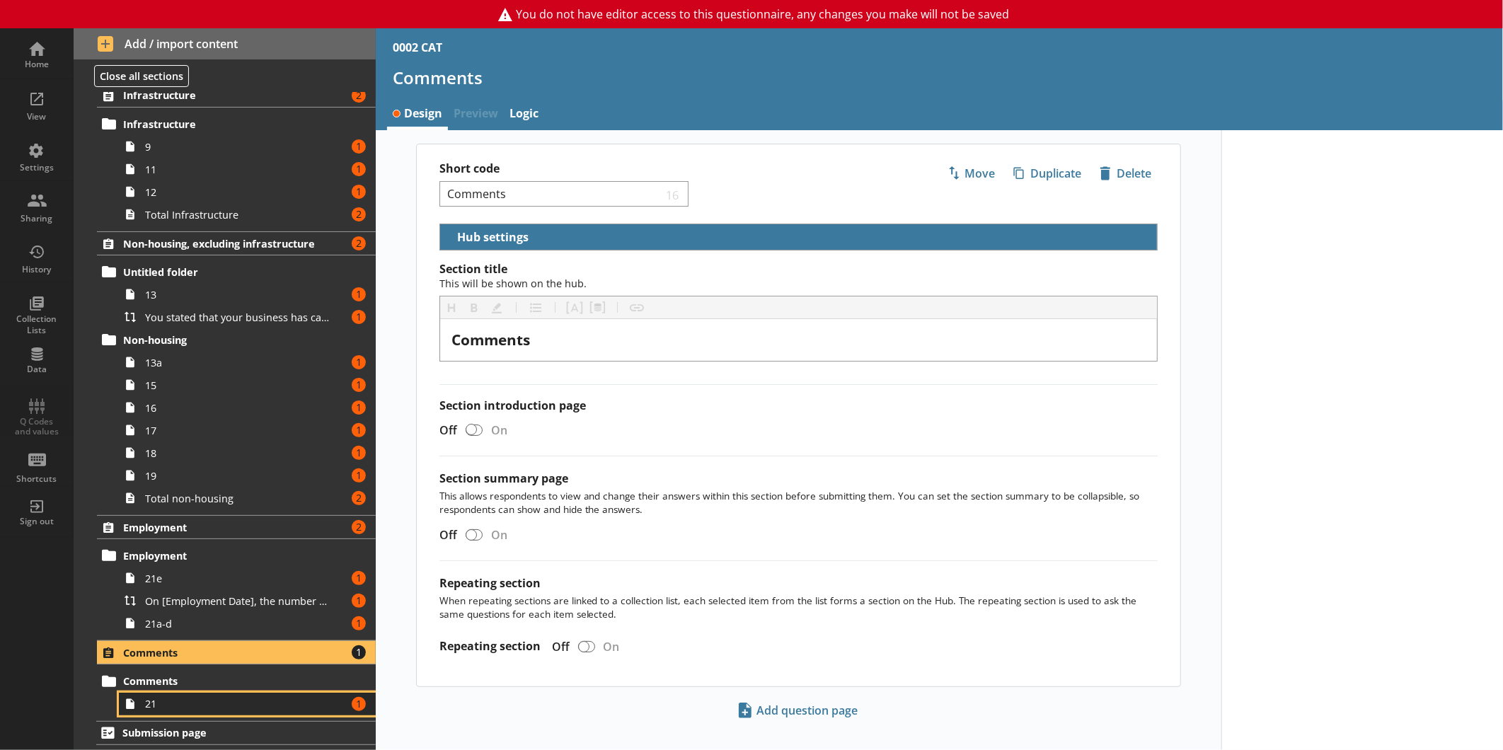
click at [170, 693] on link "21 Amount of errors: 1" at bounding box center [247, 704] width 257 height 23
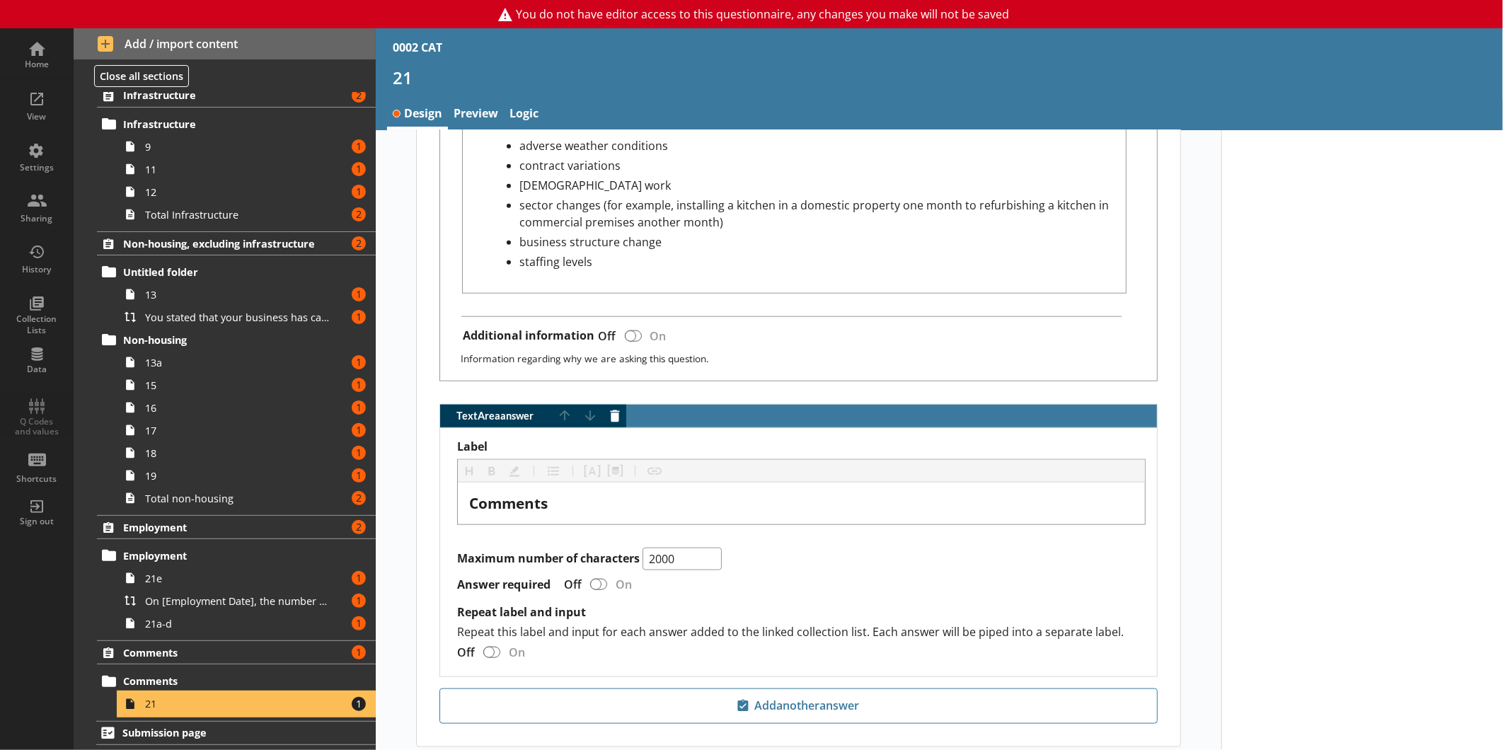
scroll to position [867, 0]
